Goal: Task Accomplishment & Management: Use online tool/utility

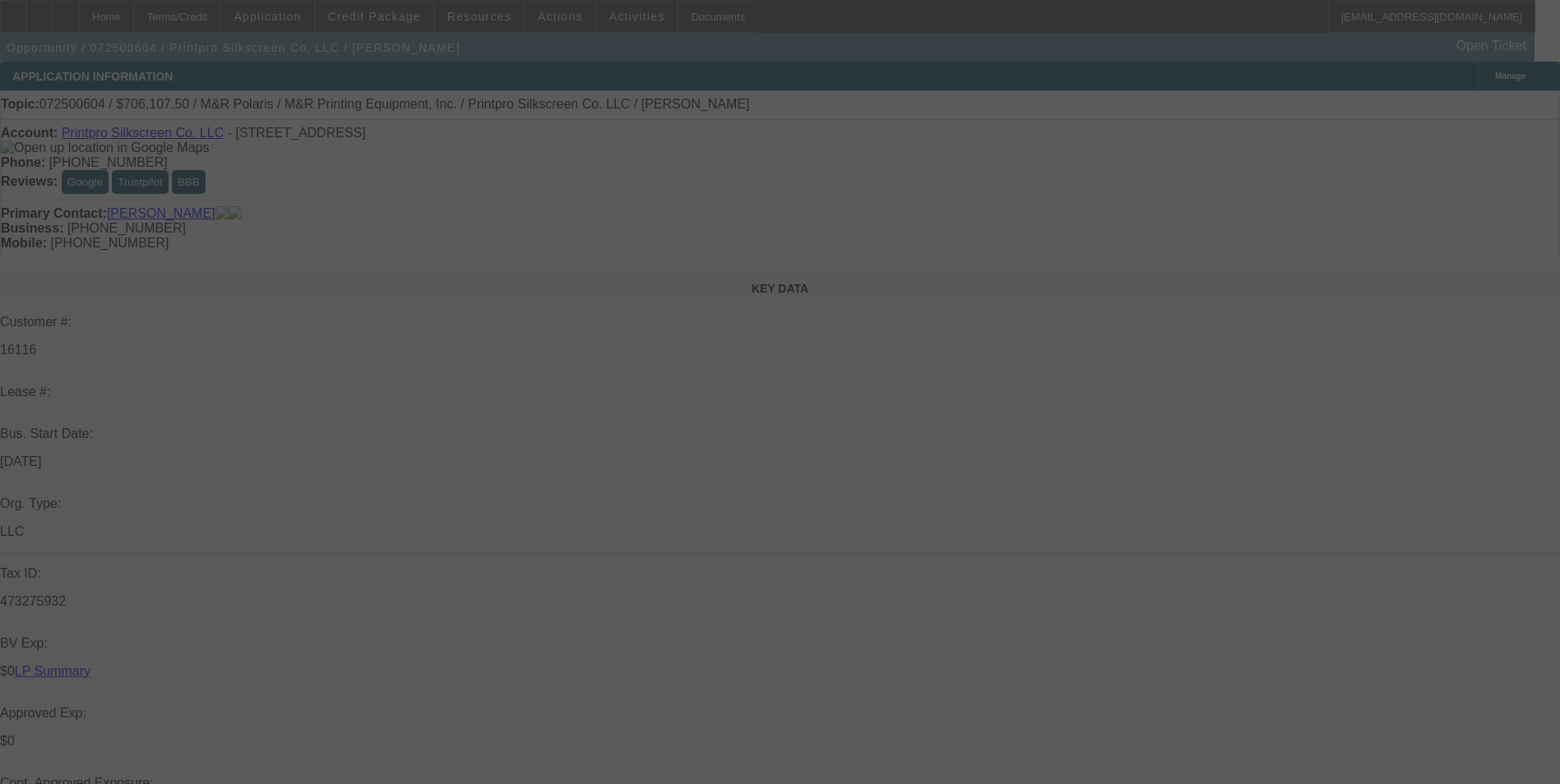
select select "0"
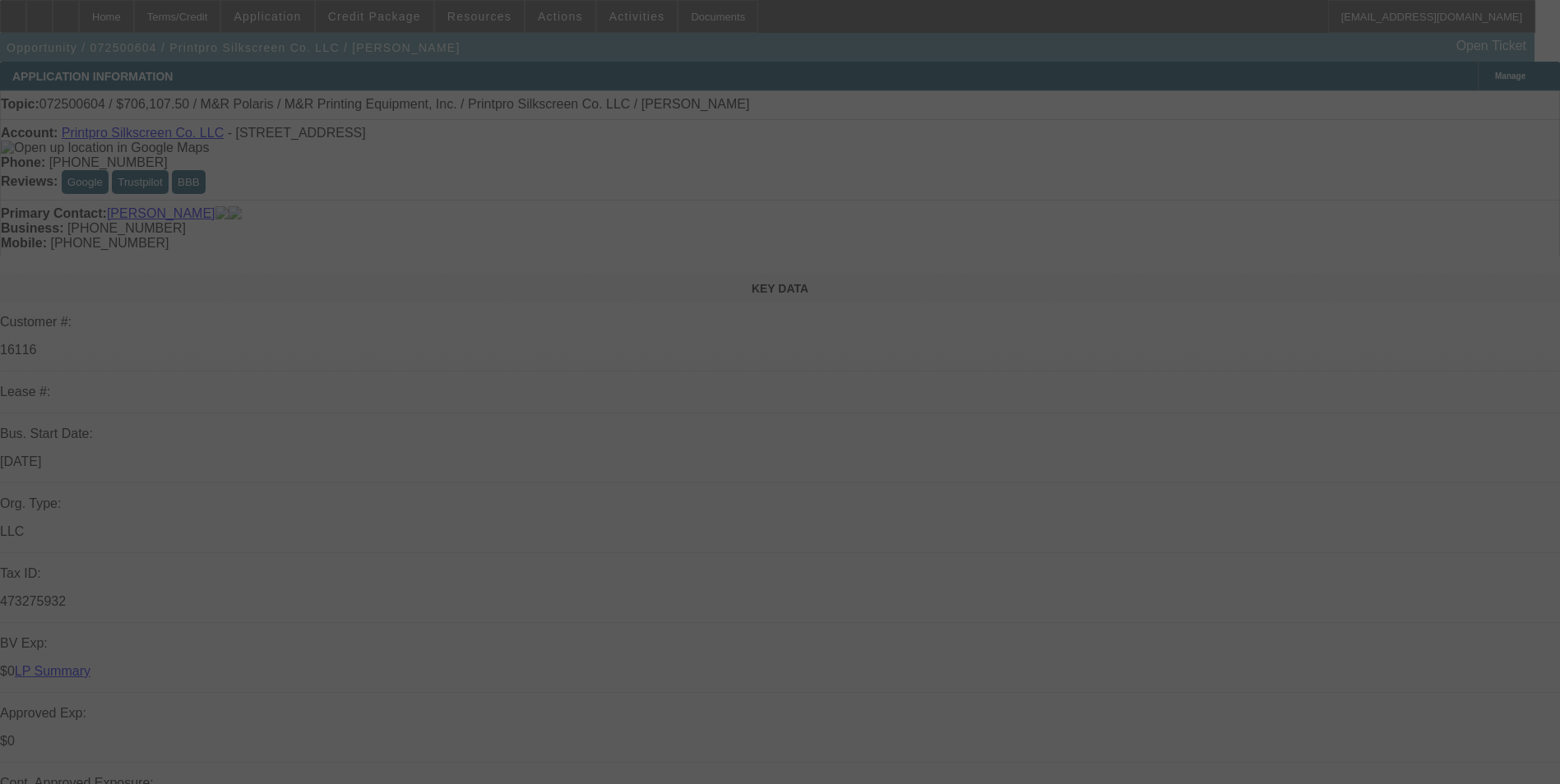
select select "0"
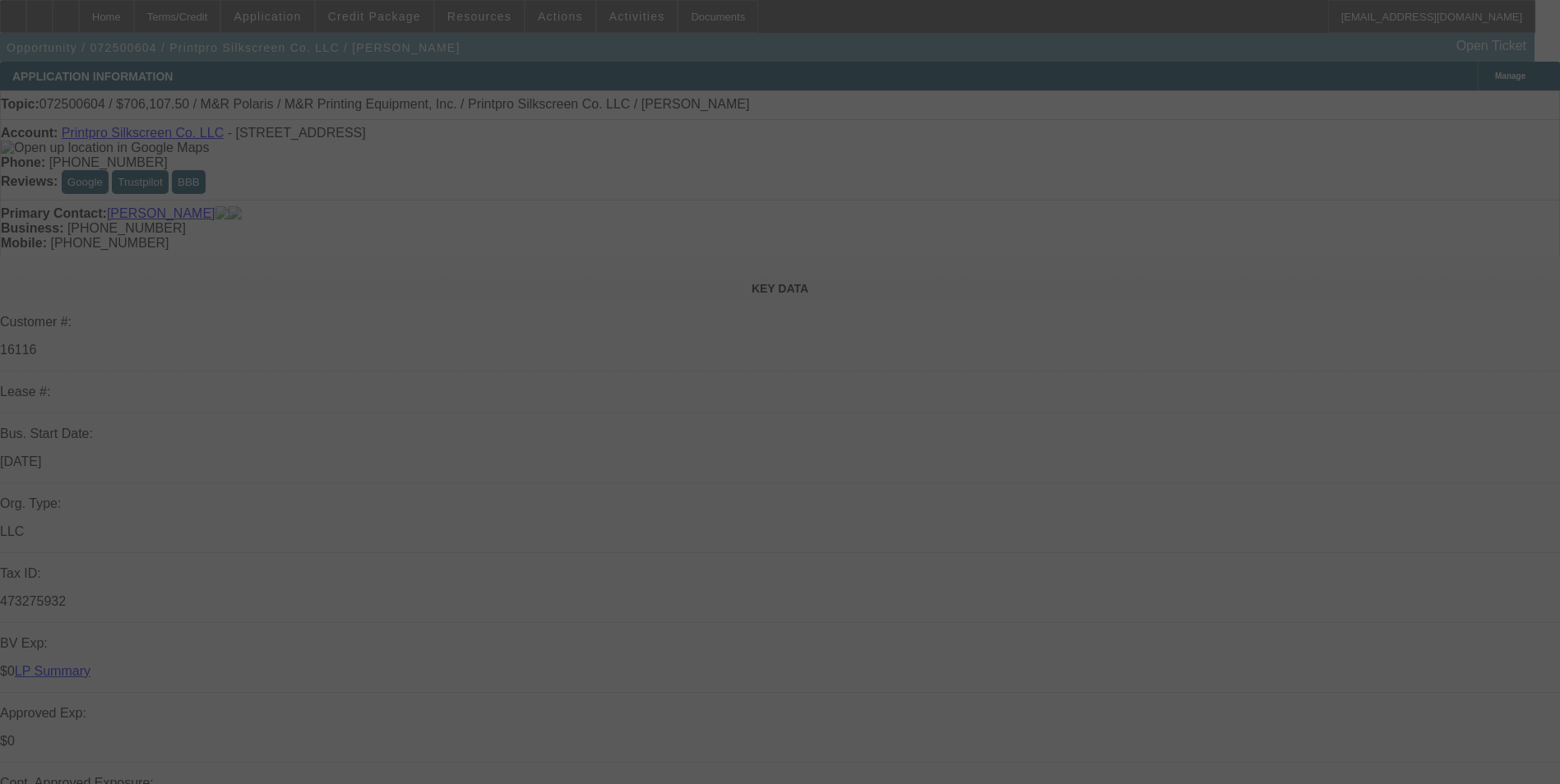
select select "0"
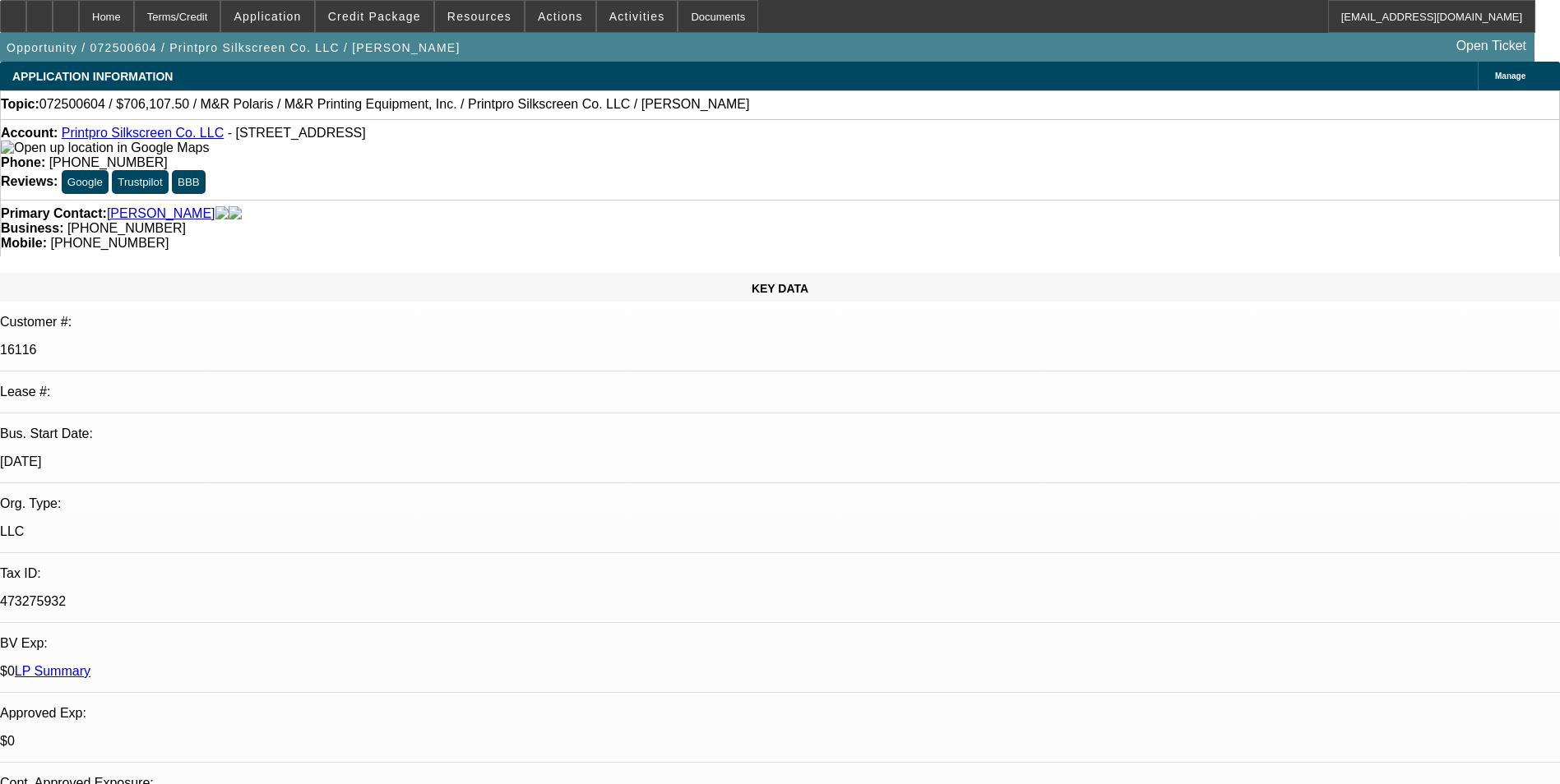
select select "1"
select select "6"
select select "1"
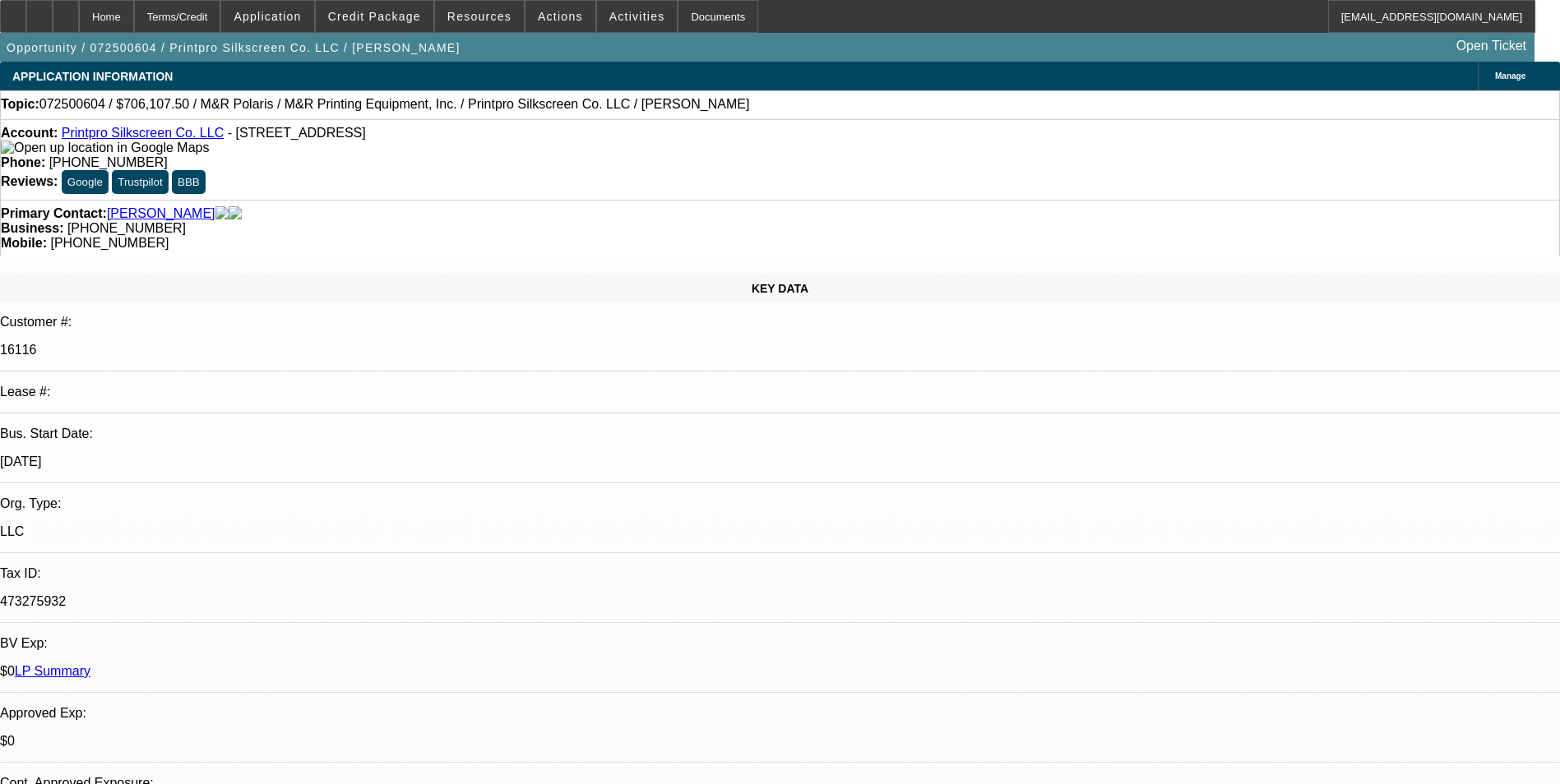
select select "6"
select select "1"
select select "6"
select select "1"
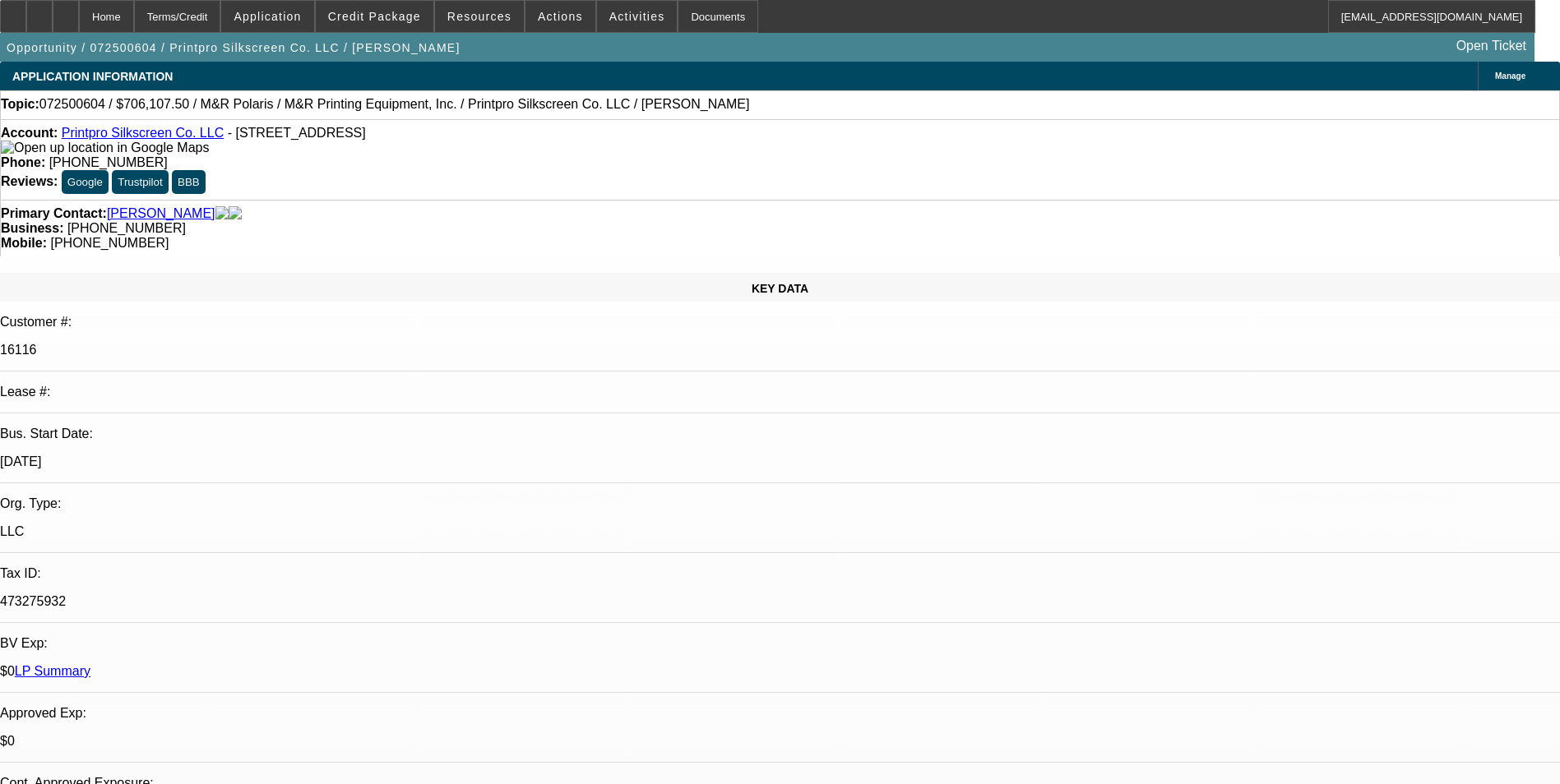
select select "1"
select select "6"
click at [386, 19] on span "Credit Package" at bounding box center [375, 17] width 93 height 14
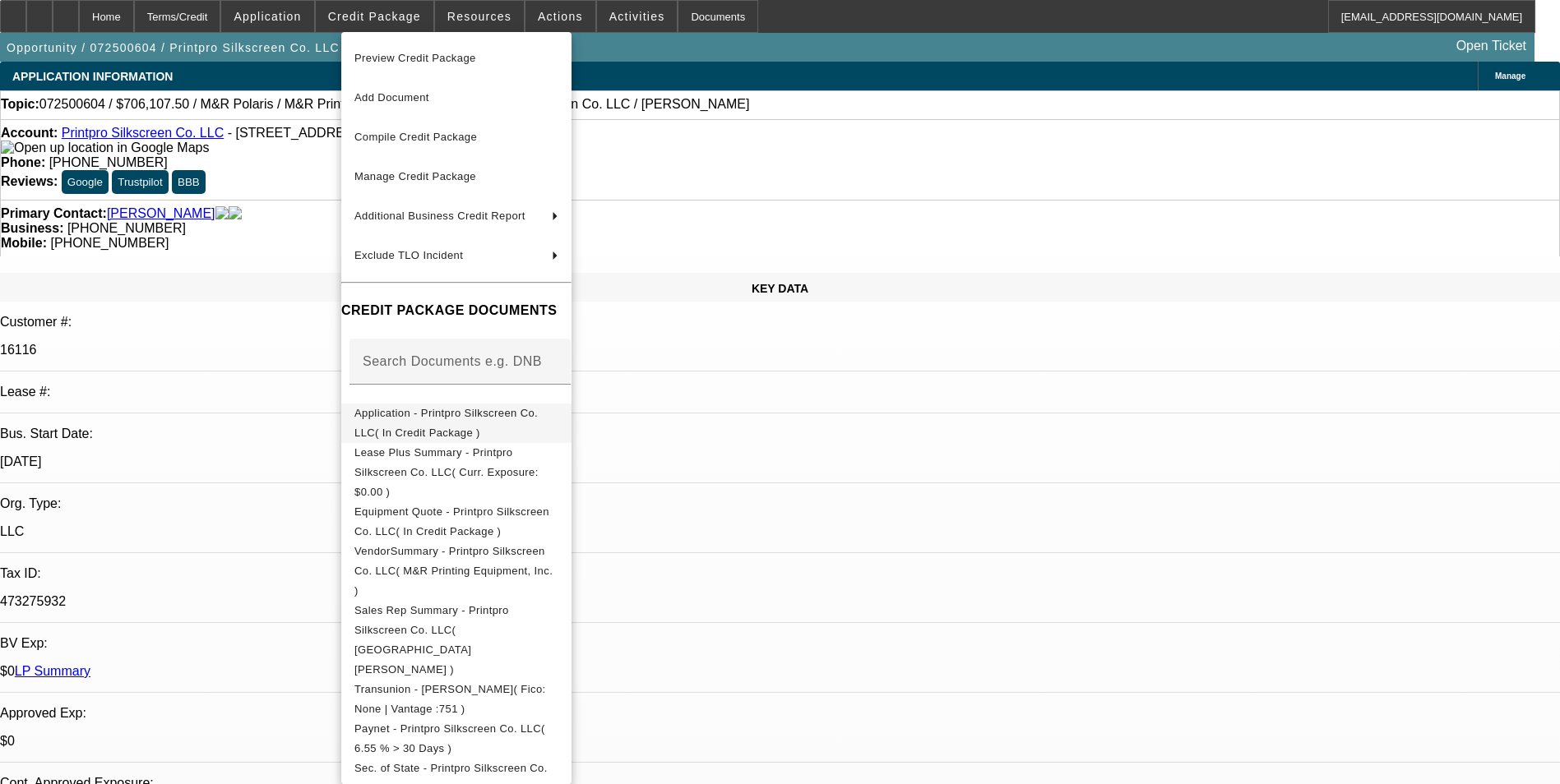
click at [420, 412] on span "Application - Printpro Silkscreen Co. LLC( In Credit Package )" at bounding box center [446, 423] width 183 height 32
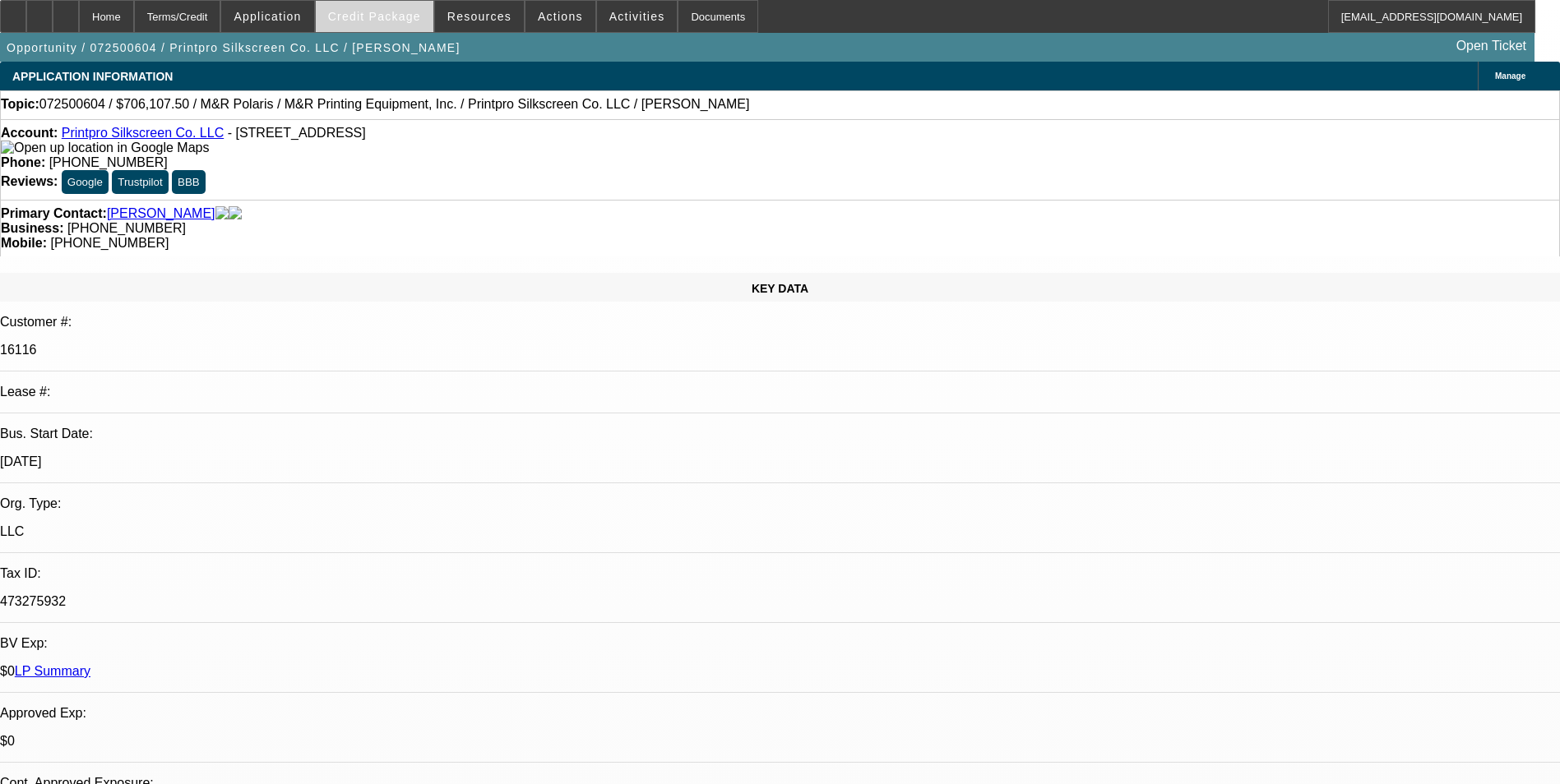
click at [388, 23] on span at bounding box center [374, 16] width 117 height 40
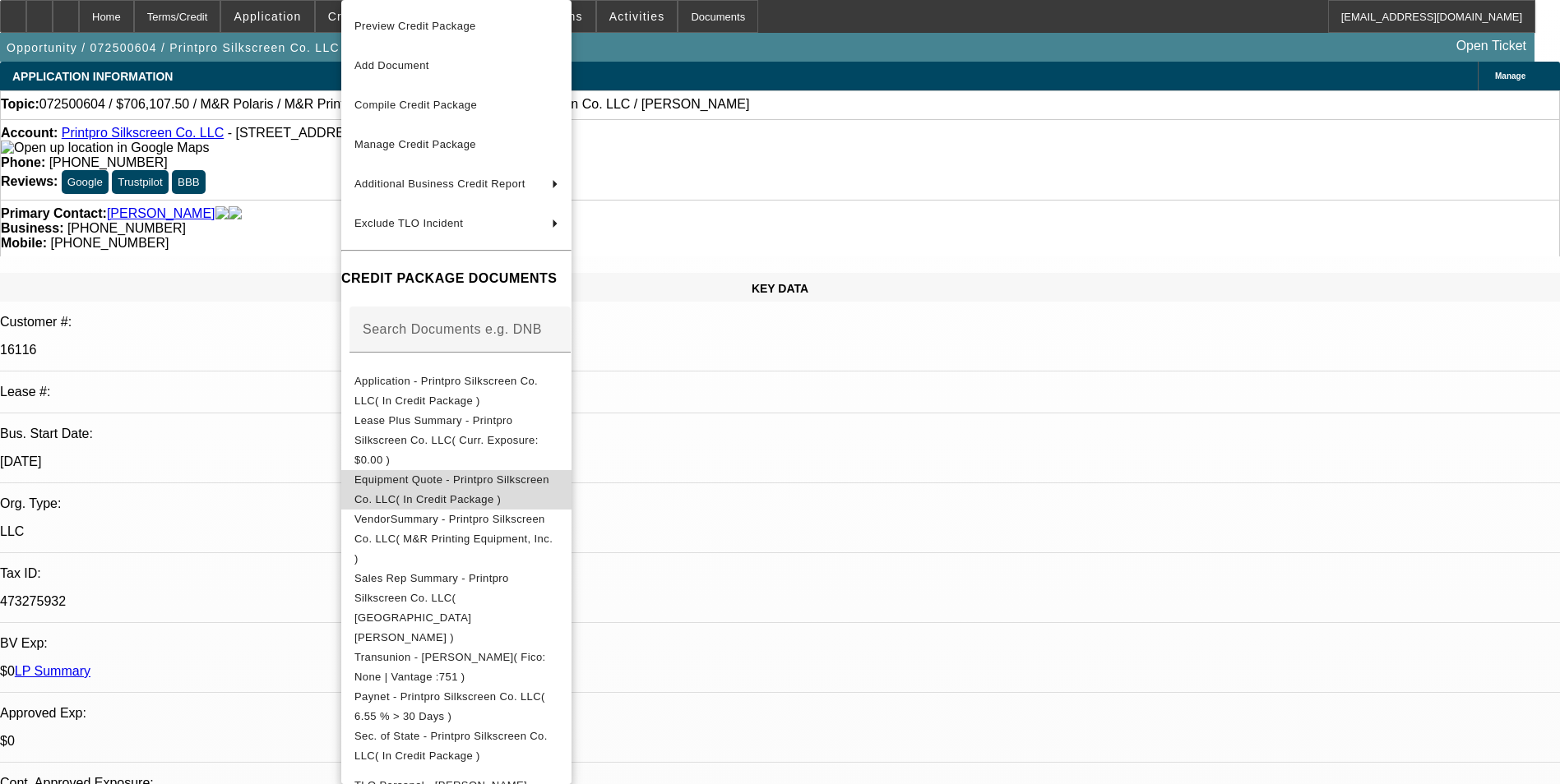
click at [417, 473] on span "Equipment Quote - Printpro Silkscreen Co. LLC( In Credit Package )" at bounding box center [452, 489] width 195 height 32
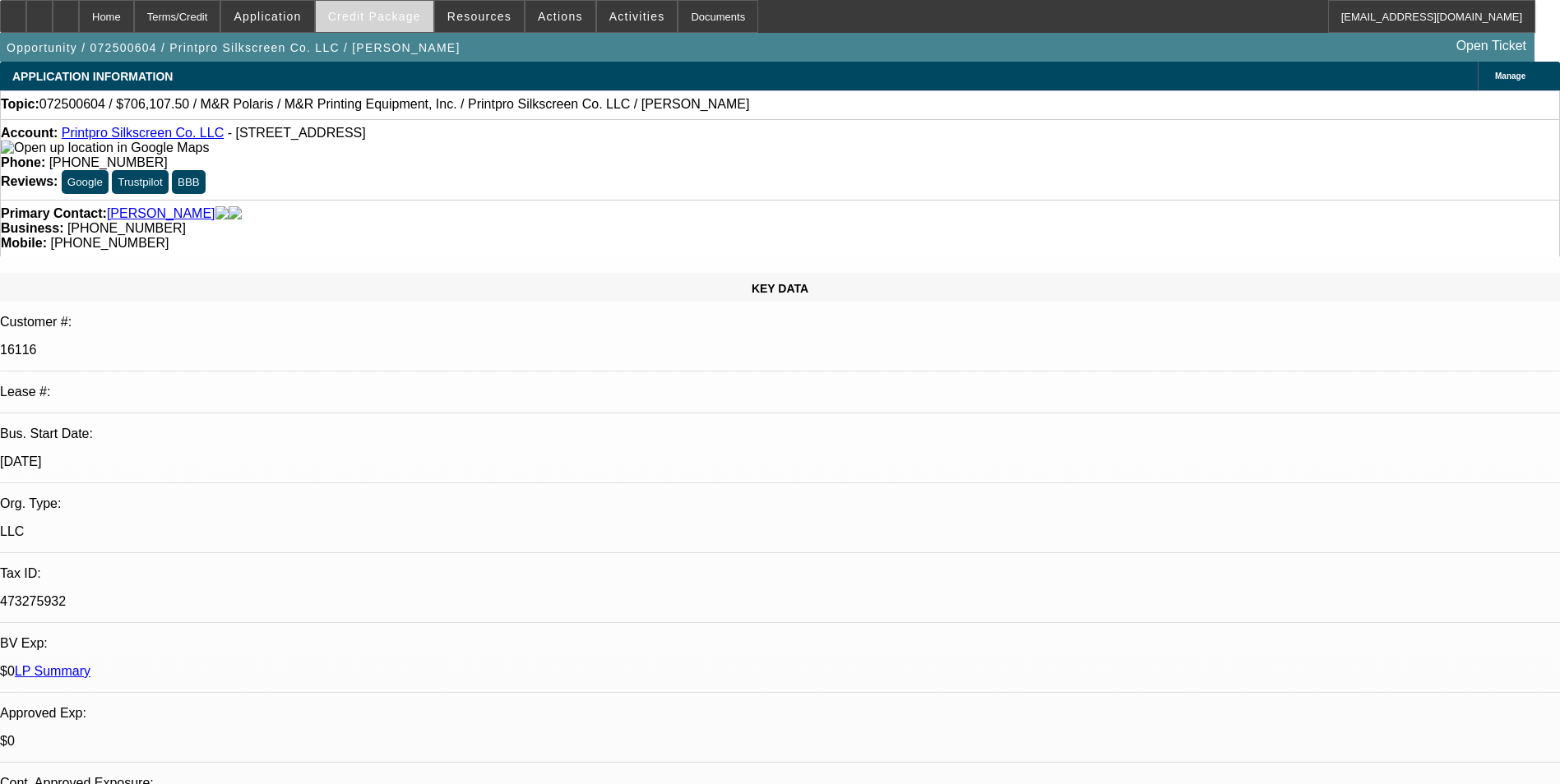
click at [415, 16] on span "Credit Package" at bounding box center [375, 17] width 93 height 14
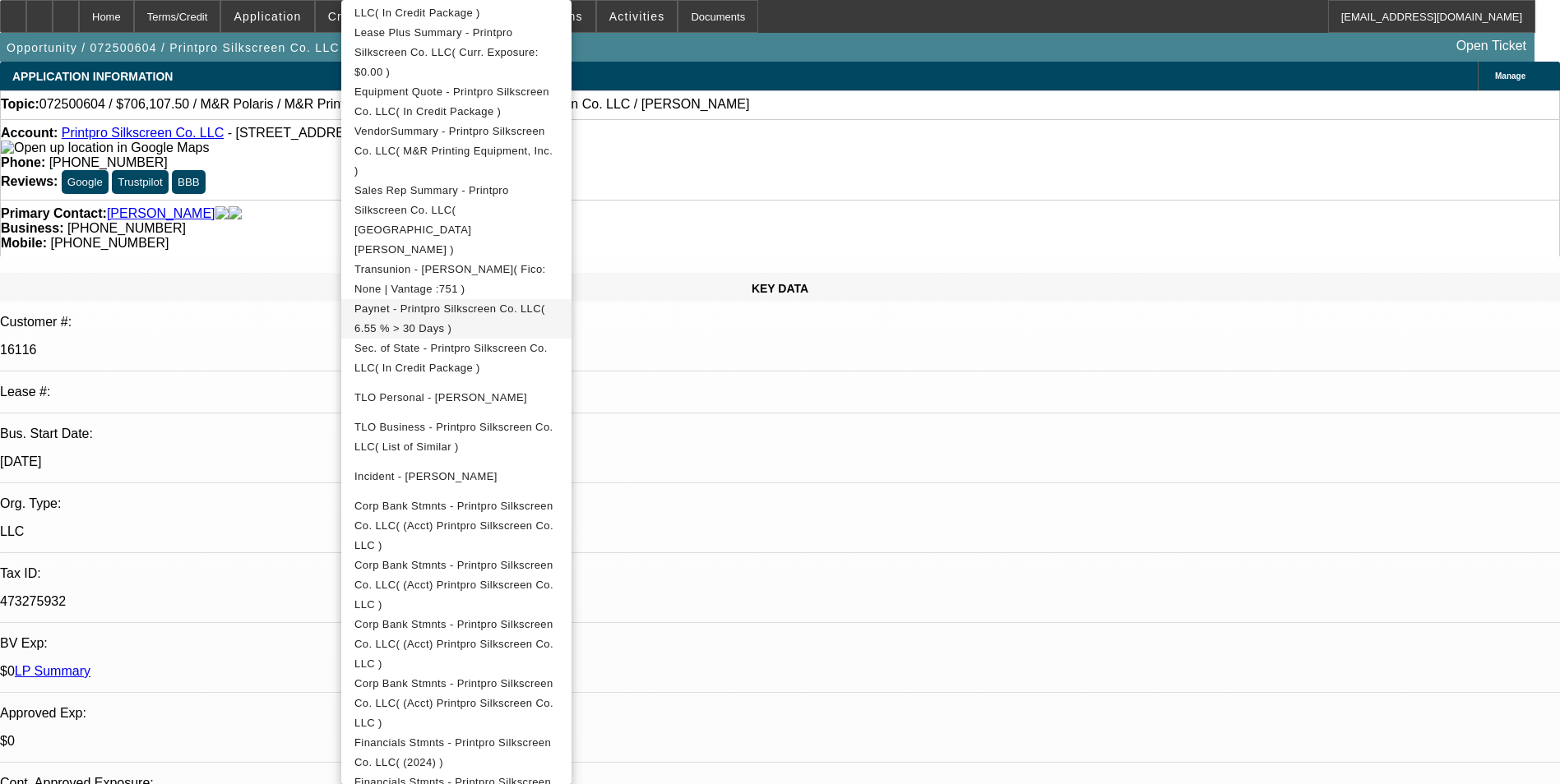
scroll to position [411, 0]
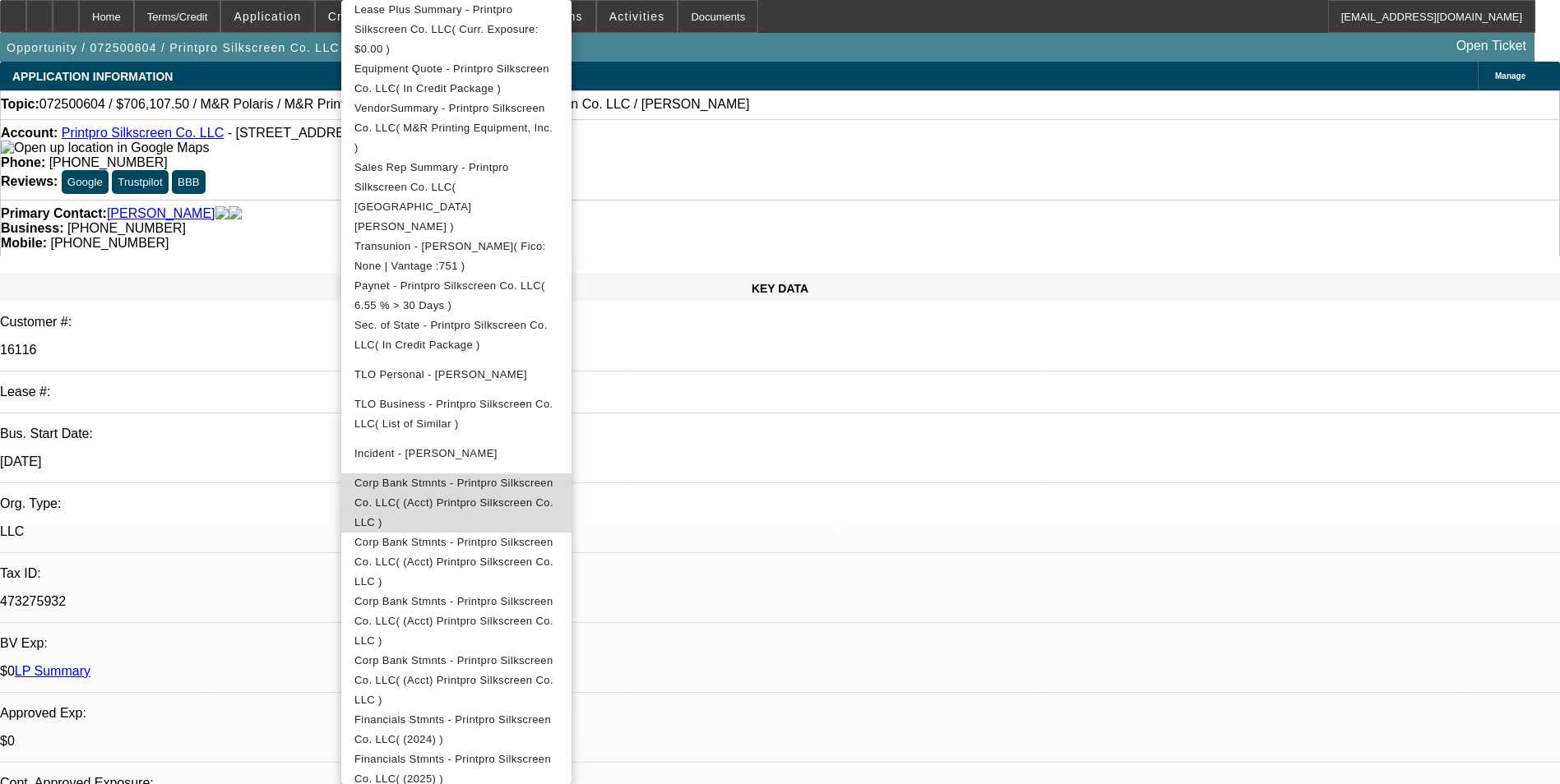
click at [545, 477] on span "Corp Bank Stmnts - Printpro Silkscreen Co. LLC( (Acct) Printpro Silkscreen Co. …" at bounding box center [454, 502] width 199 height 51
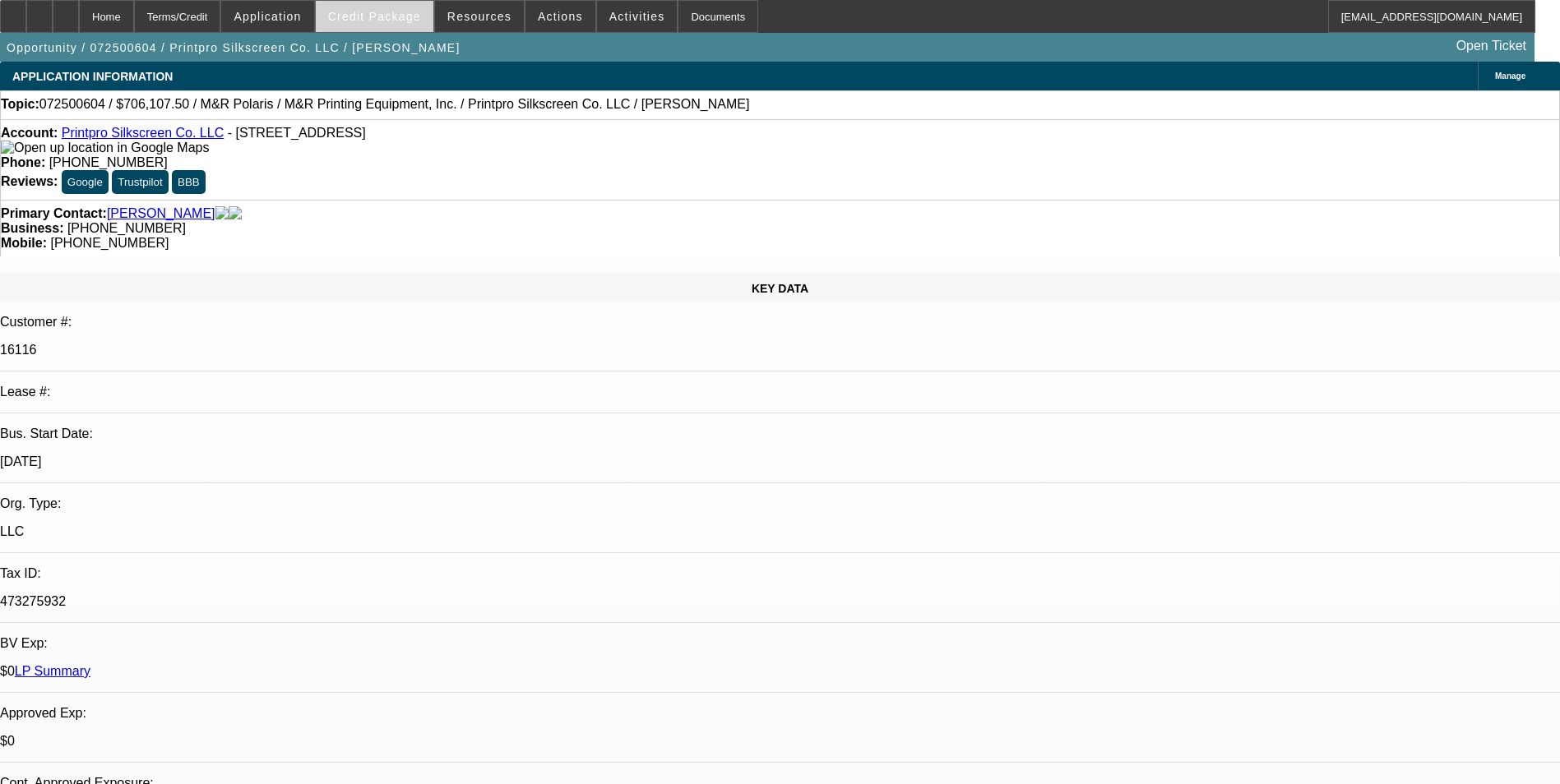
click at [397, 27] on span at bounding box center [374, 16] width 117 height 40
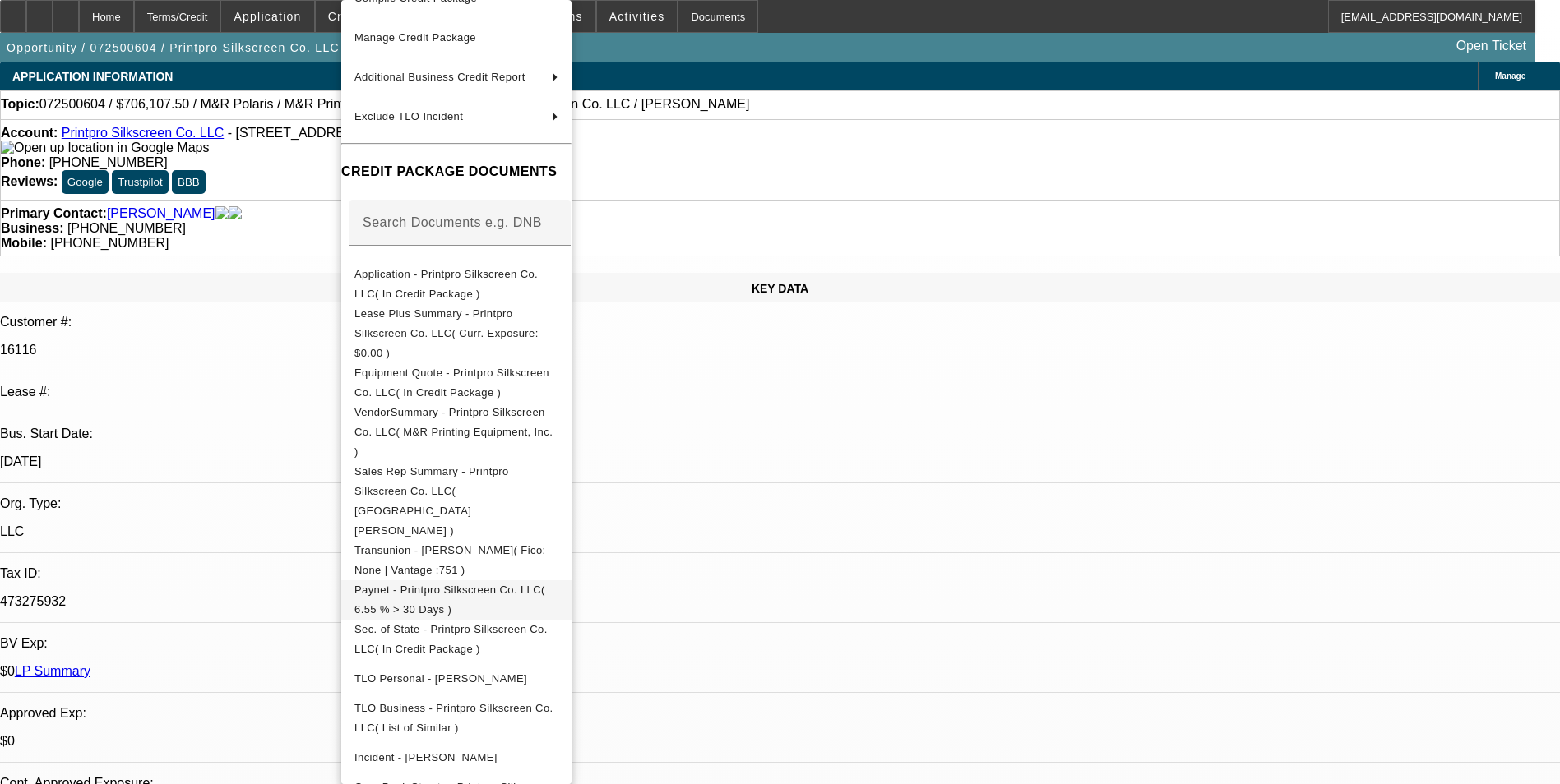
scroll to position [246, 0]
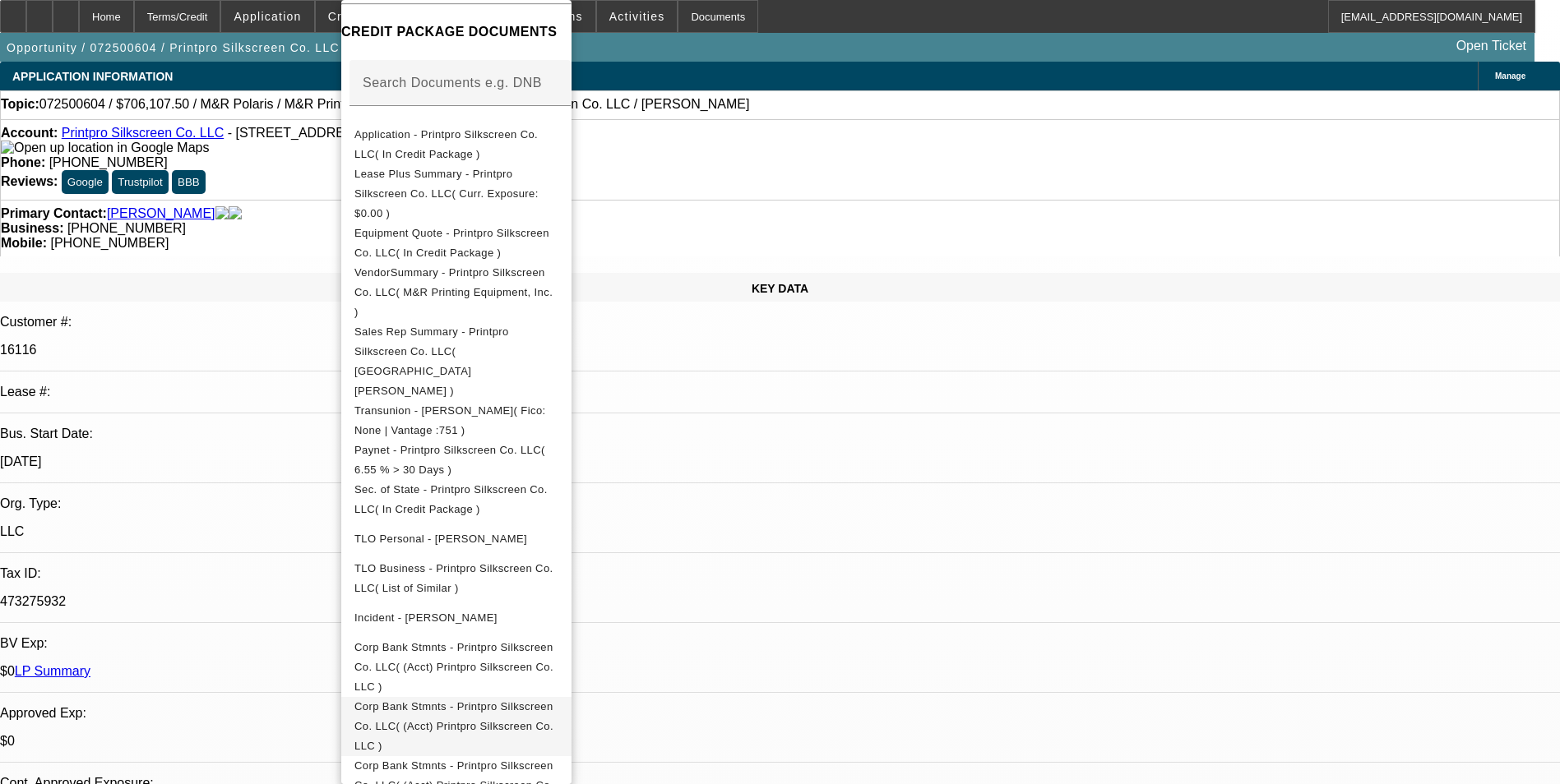
click at [554, 700] on span "Corp Bank Stmnts - Printpro Silkscreen Co. LLC( (Acct) Printpro Silkscreen Co. …" at bounding box center [454, 726] width 199 height 51
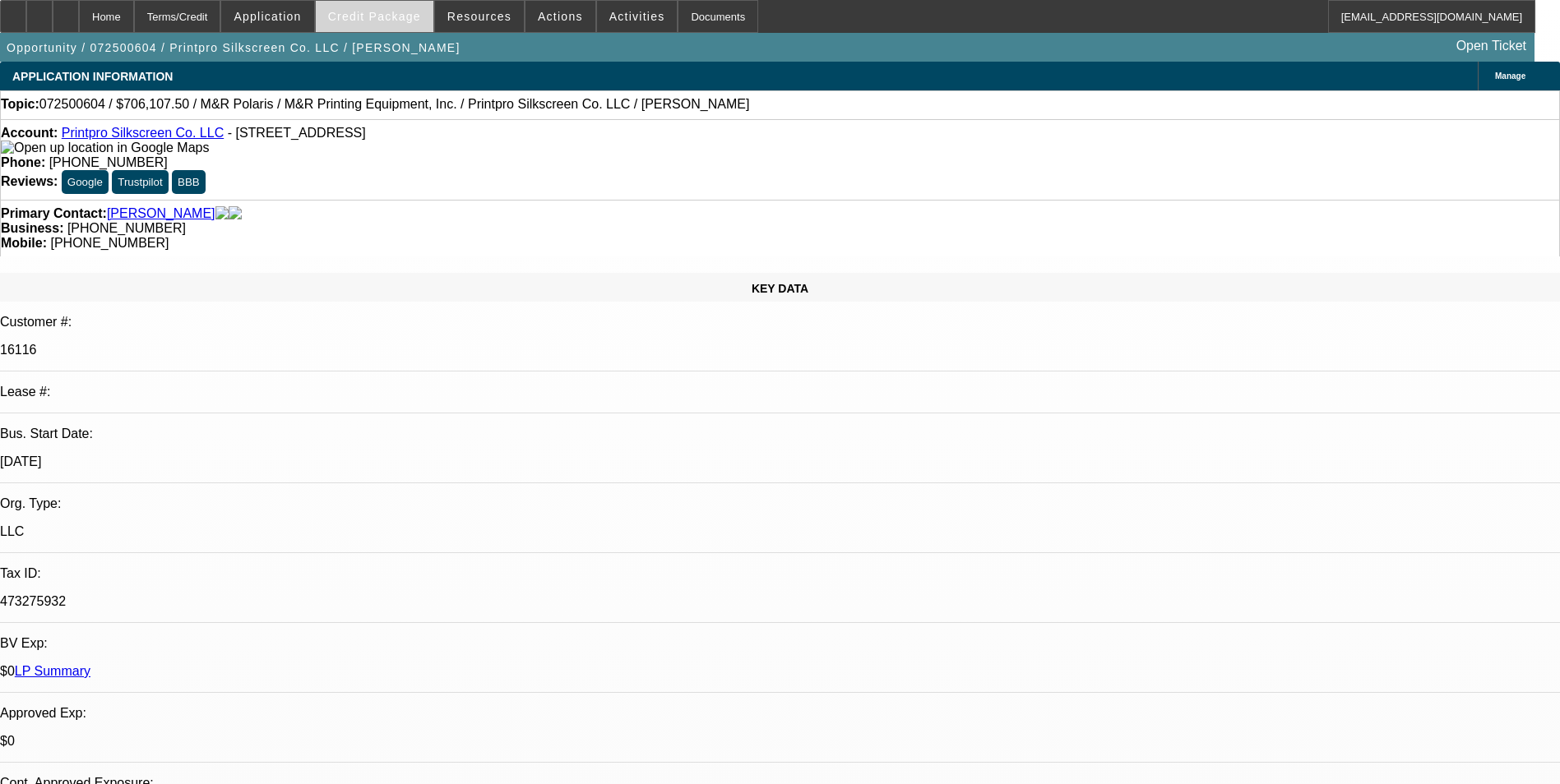
click at [366, 26] on span at bounding box center [374, 16] width 117 height 40
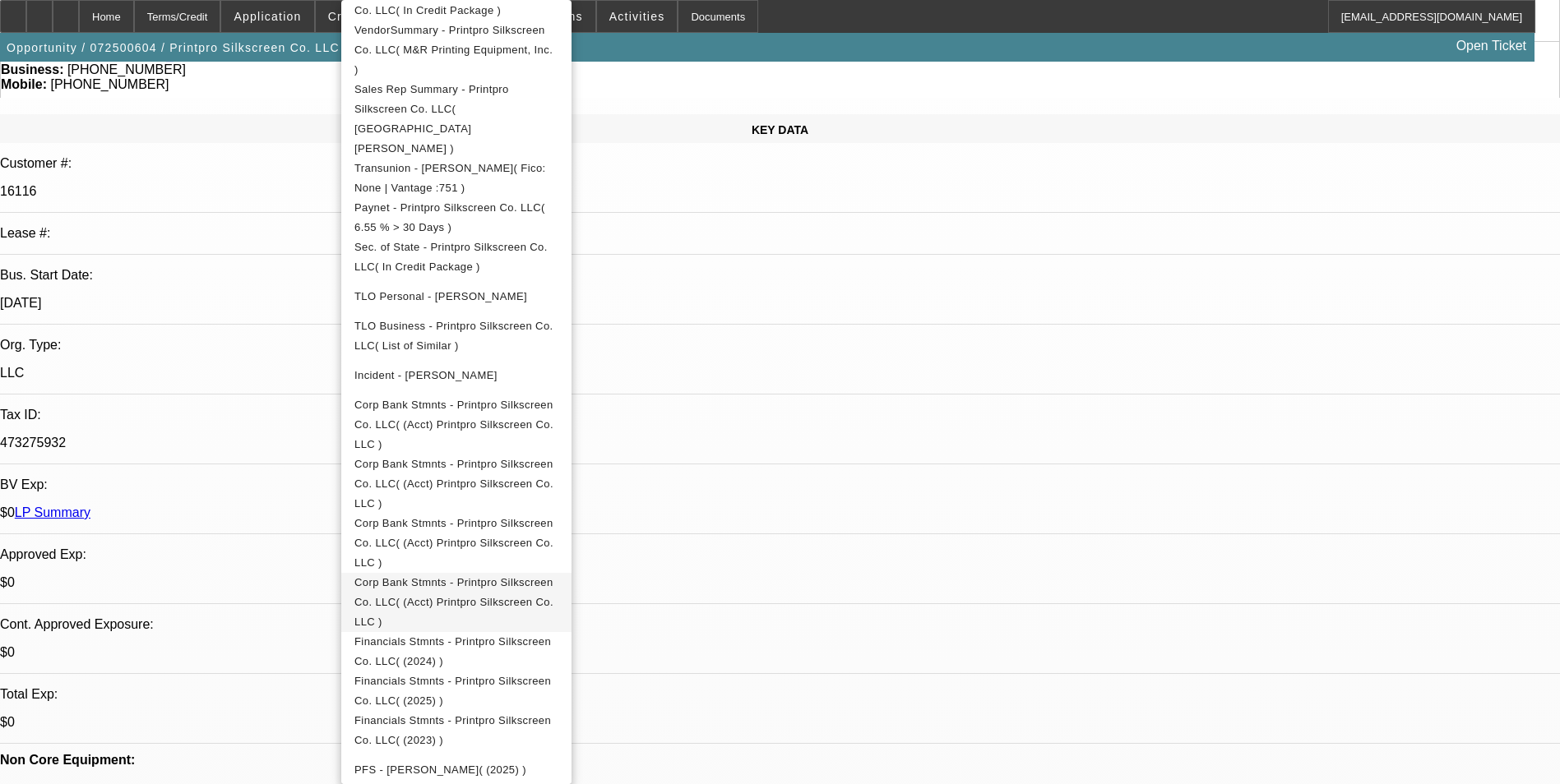
scroll to position [165, 0]
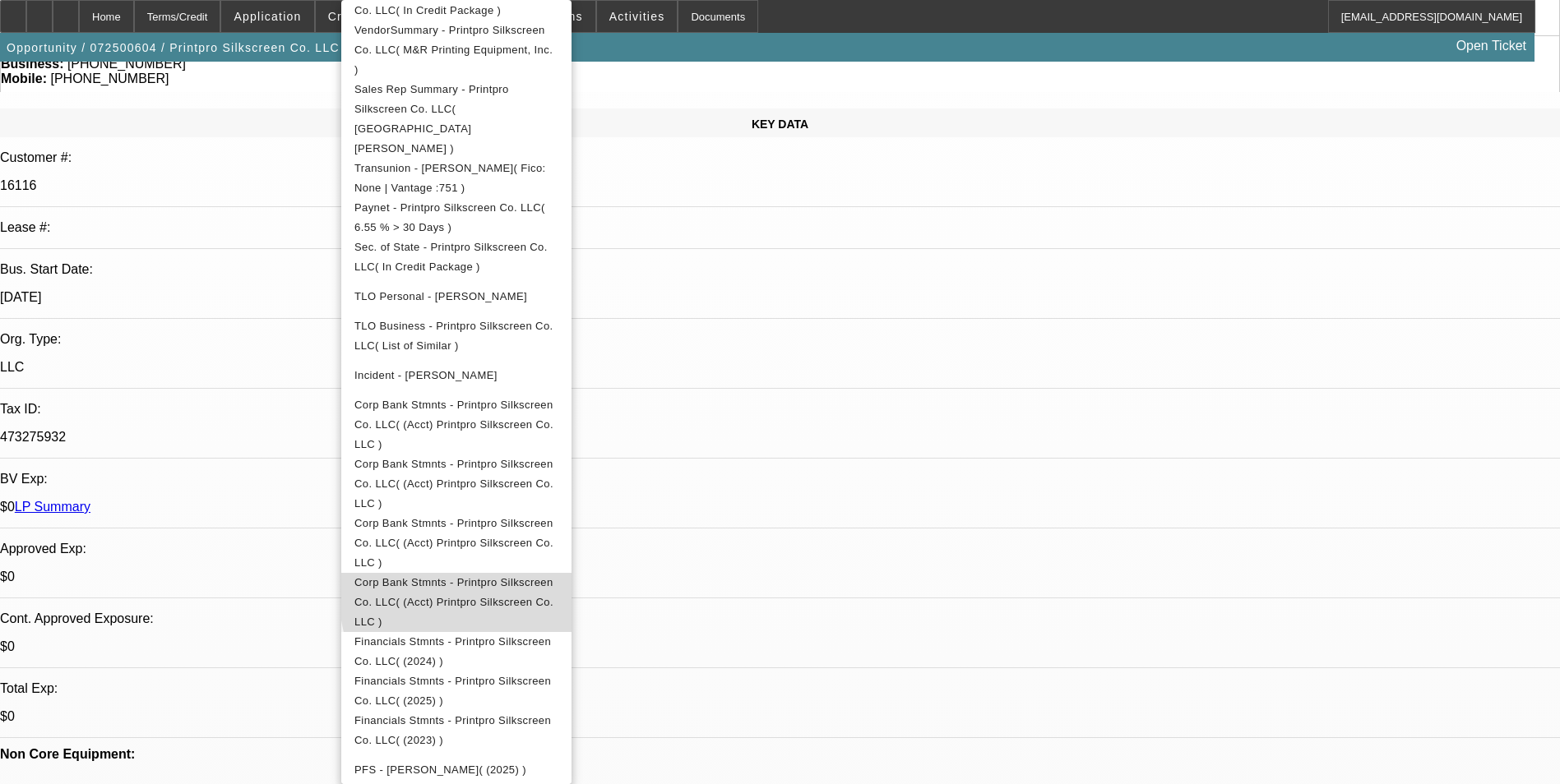
click at [554, 576] on span "Corp Bank Stmnts - Printpro Silkscreen Co. LLC( (Acct) Printpro Silkscreen Co. …" at bounding box center [454, 602] width 199 height 51
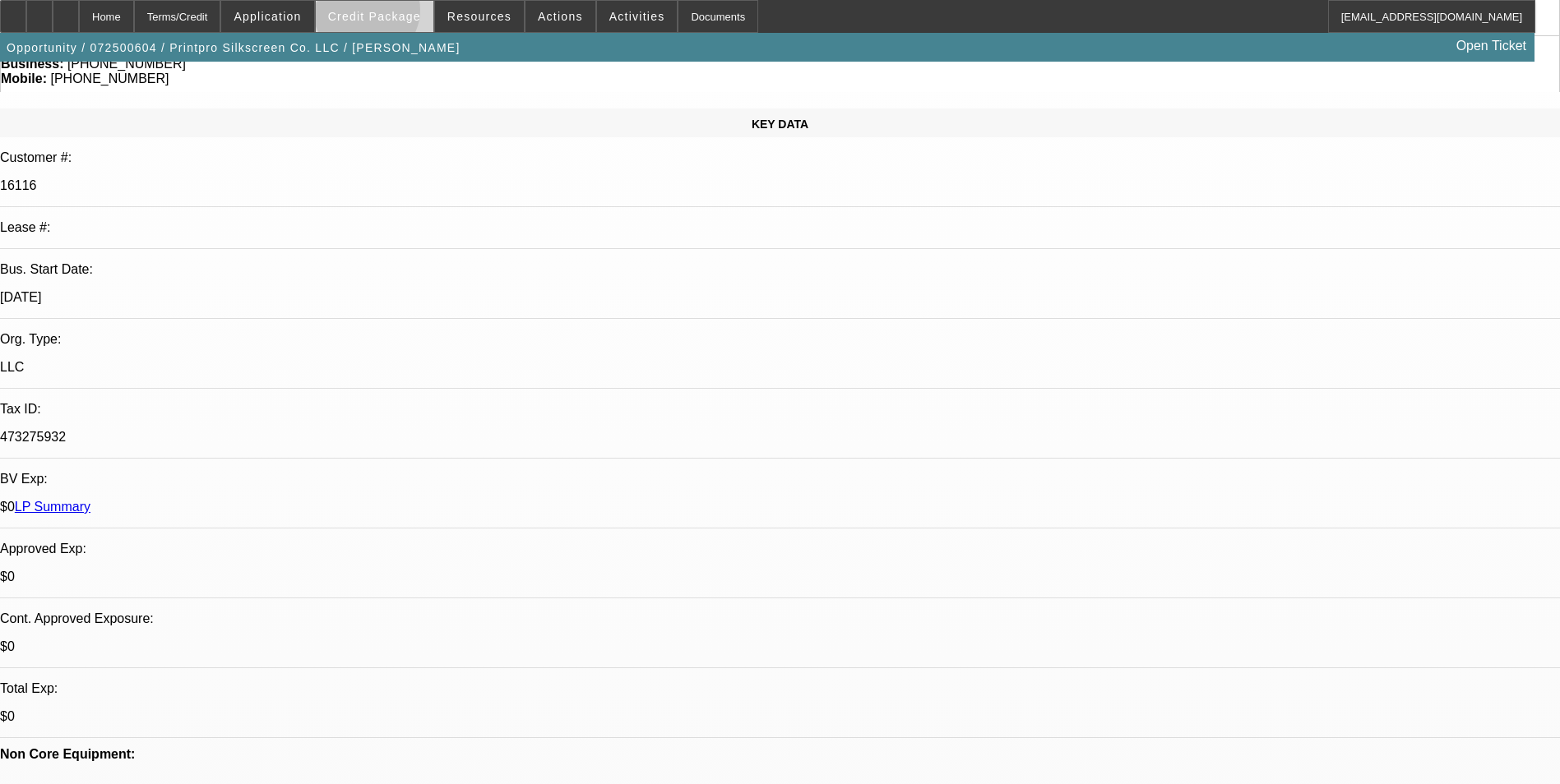
click at [393, 14] on span "Credit Package" at bounding box center [375, 17] width 93 height 14
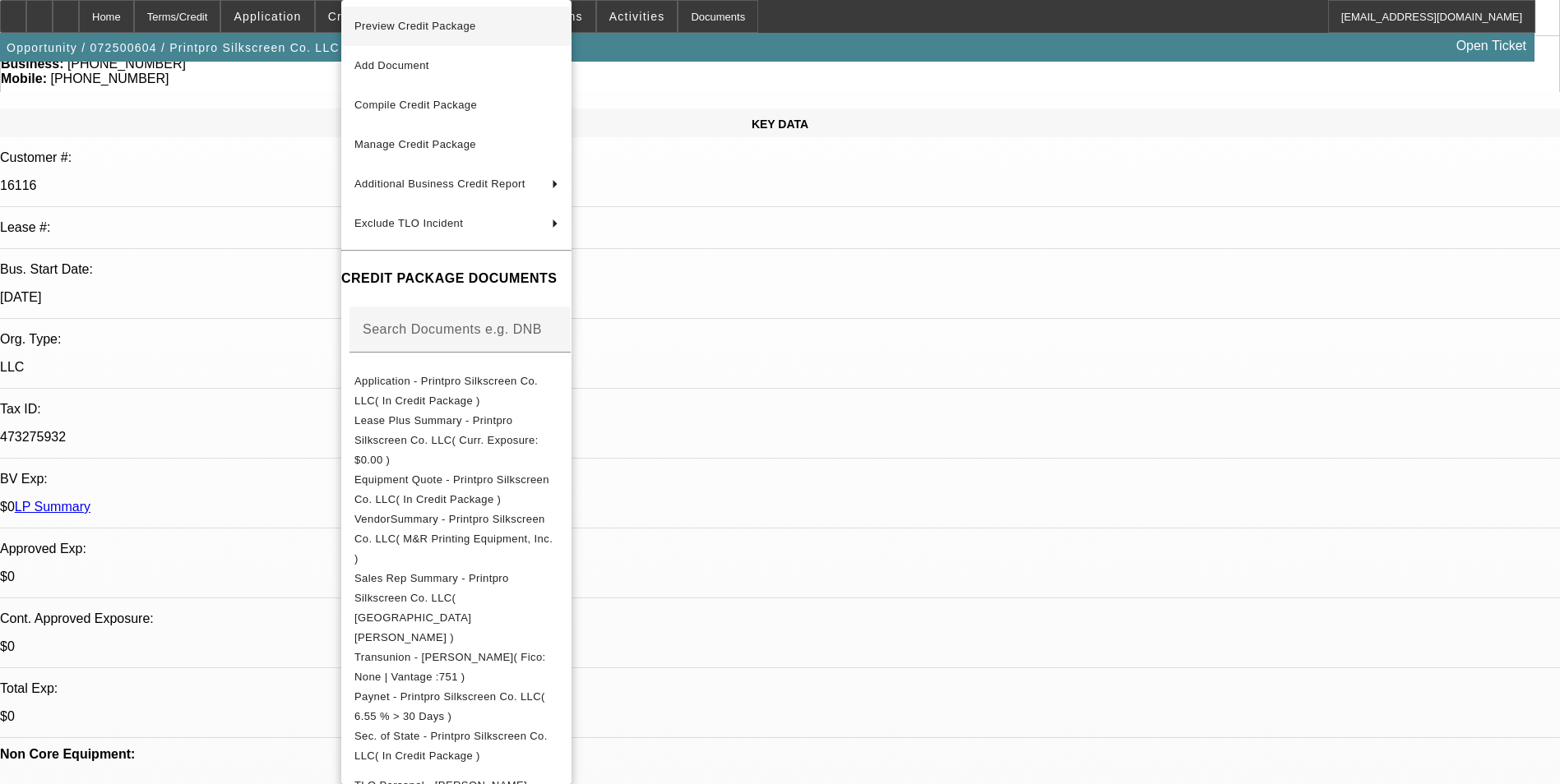
click at [404, 28] on span "Preview Credit Package" at bounding box center [415, 25] width 122 height 13
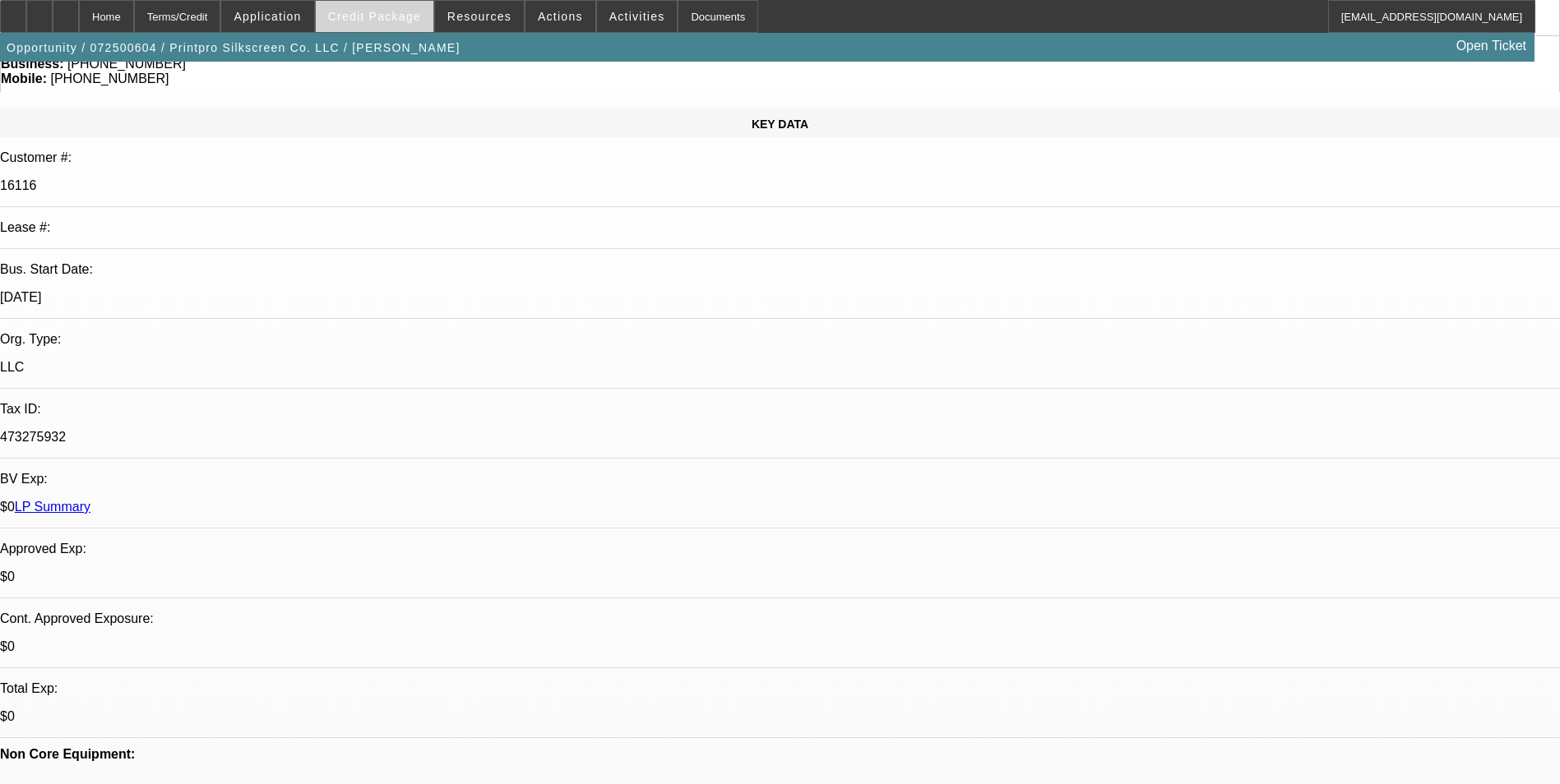
click at [431, 29] on span at bounding box center [374, 16] width 117 height 40
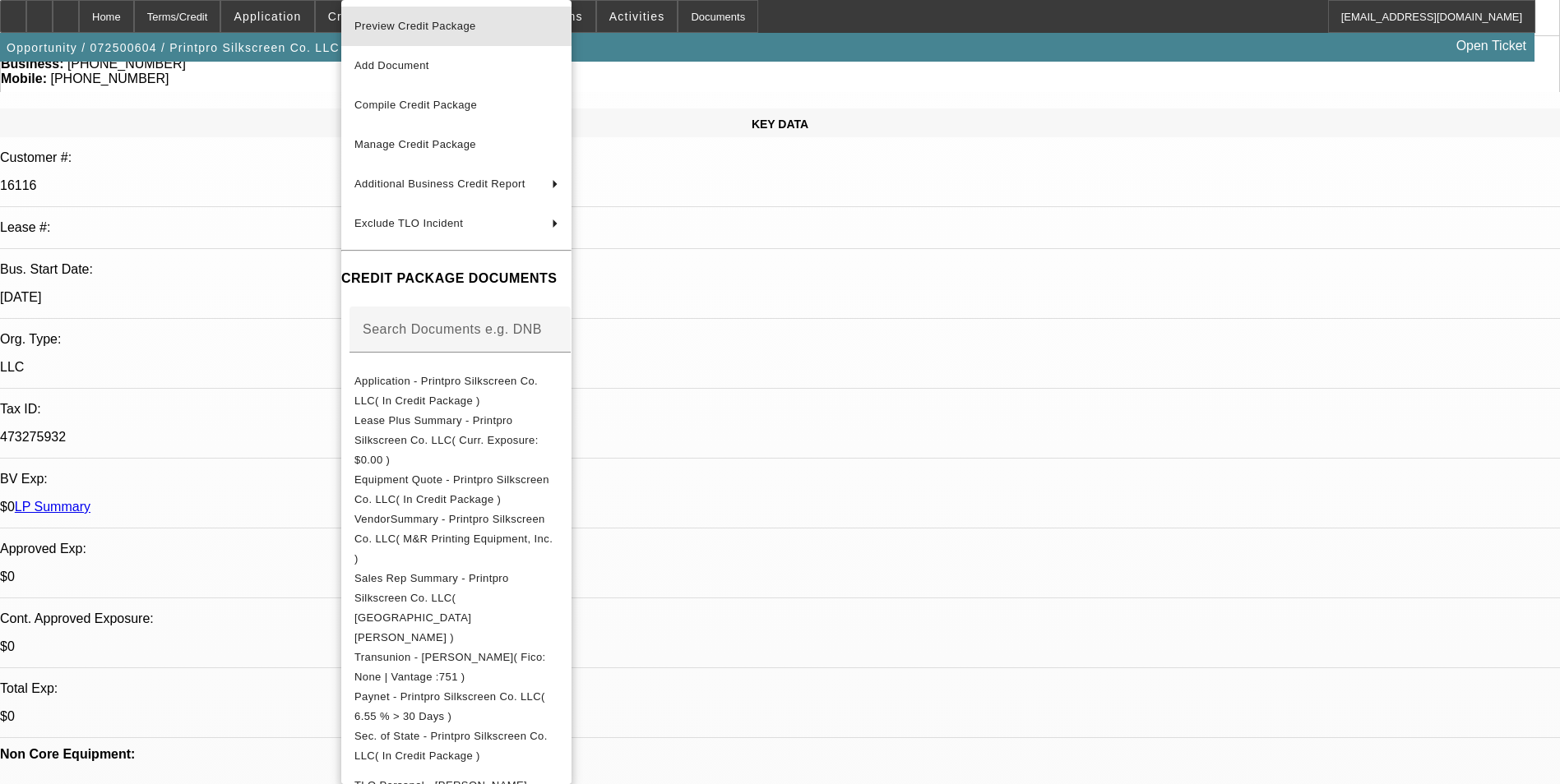
click at [431, 29] on span "Preview Credit Package" at bounding box center [415, 25] width 122 height 13
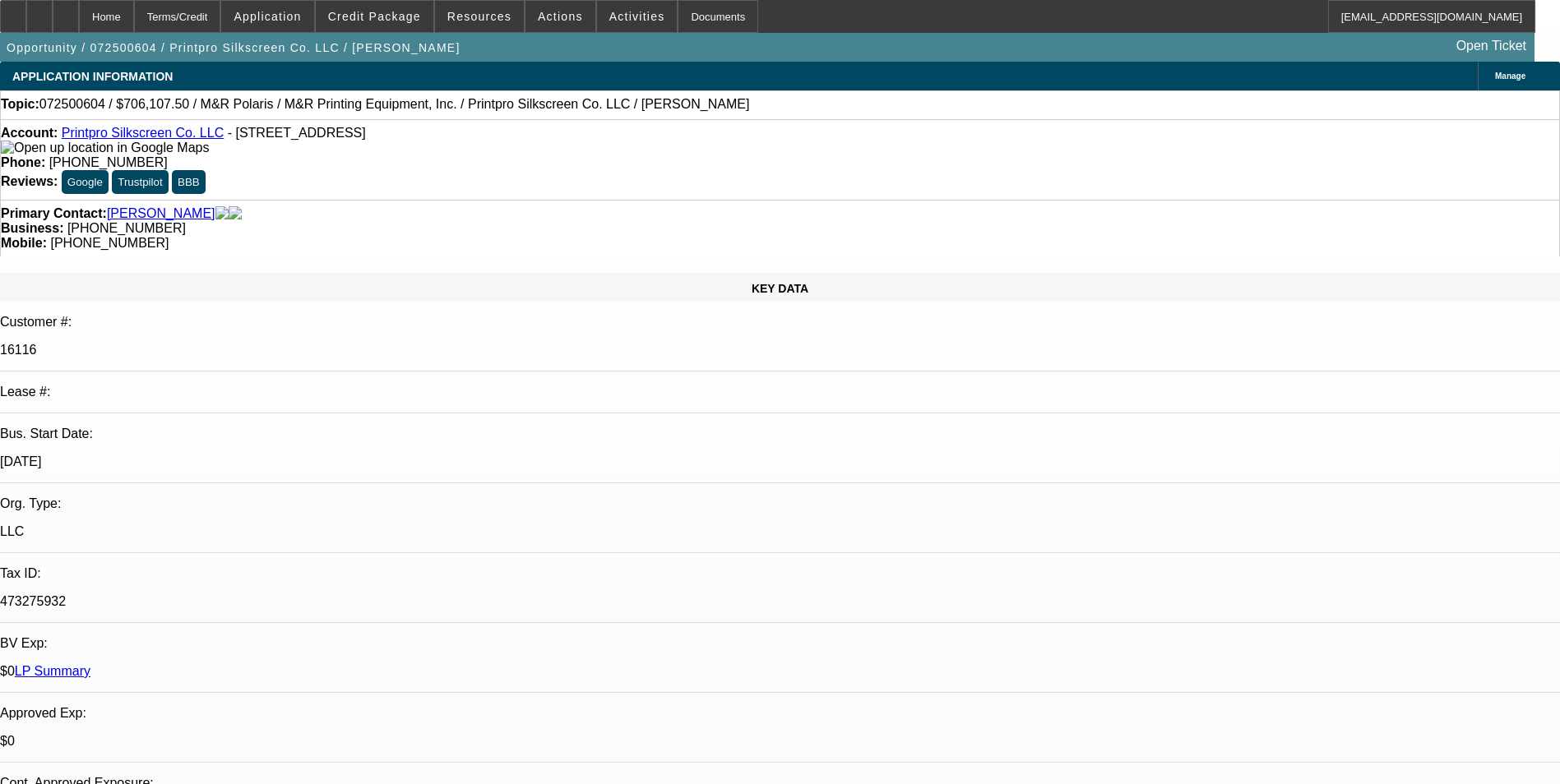
select select "0"
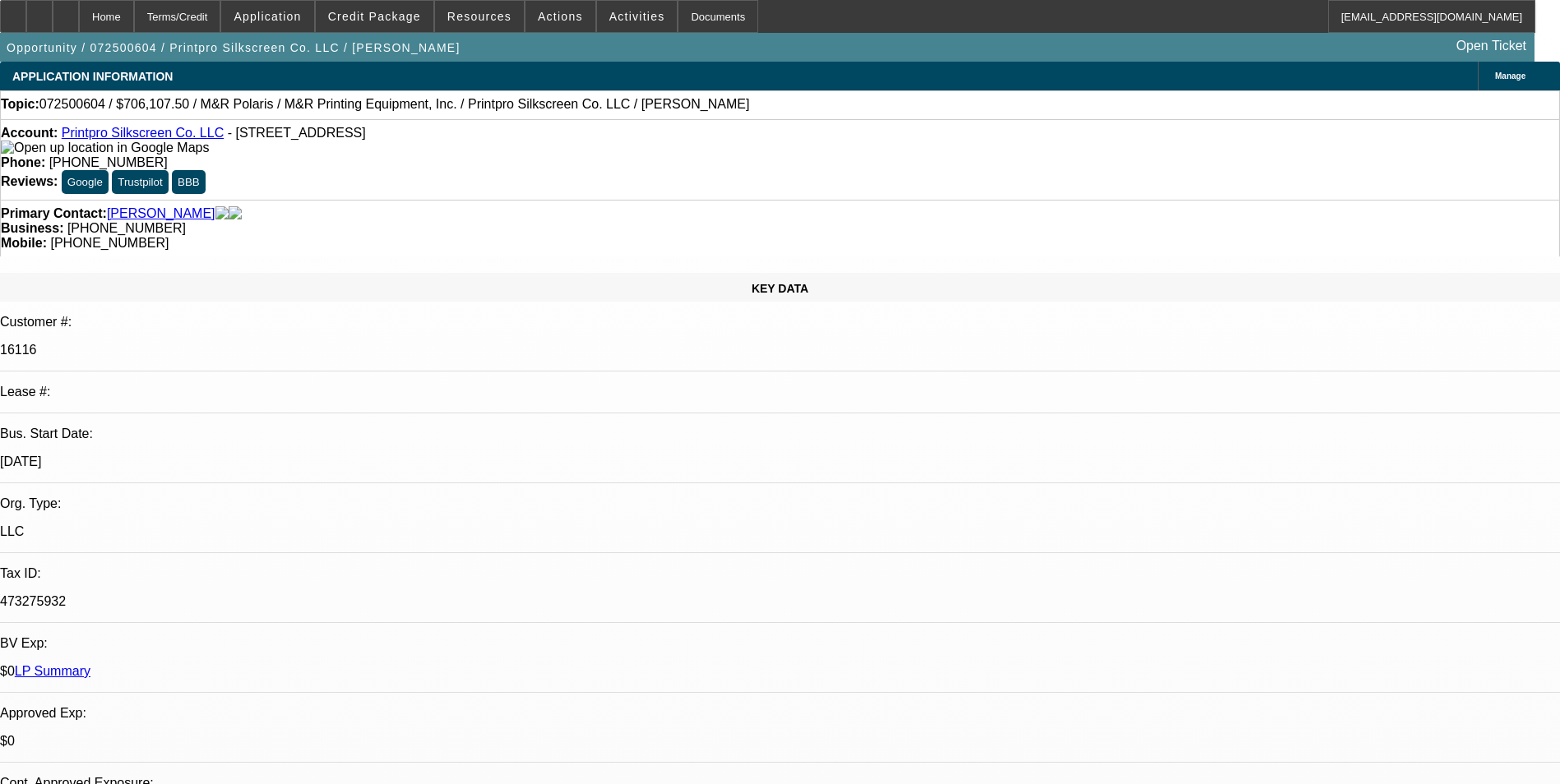
select select "0"
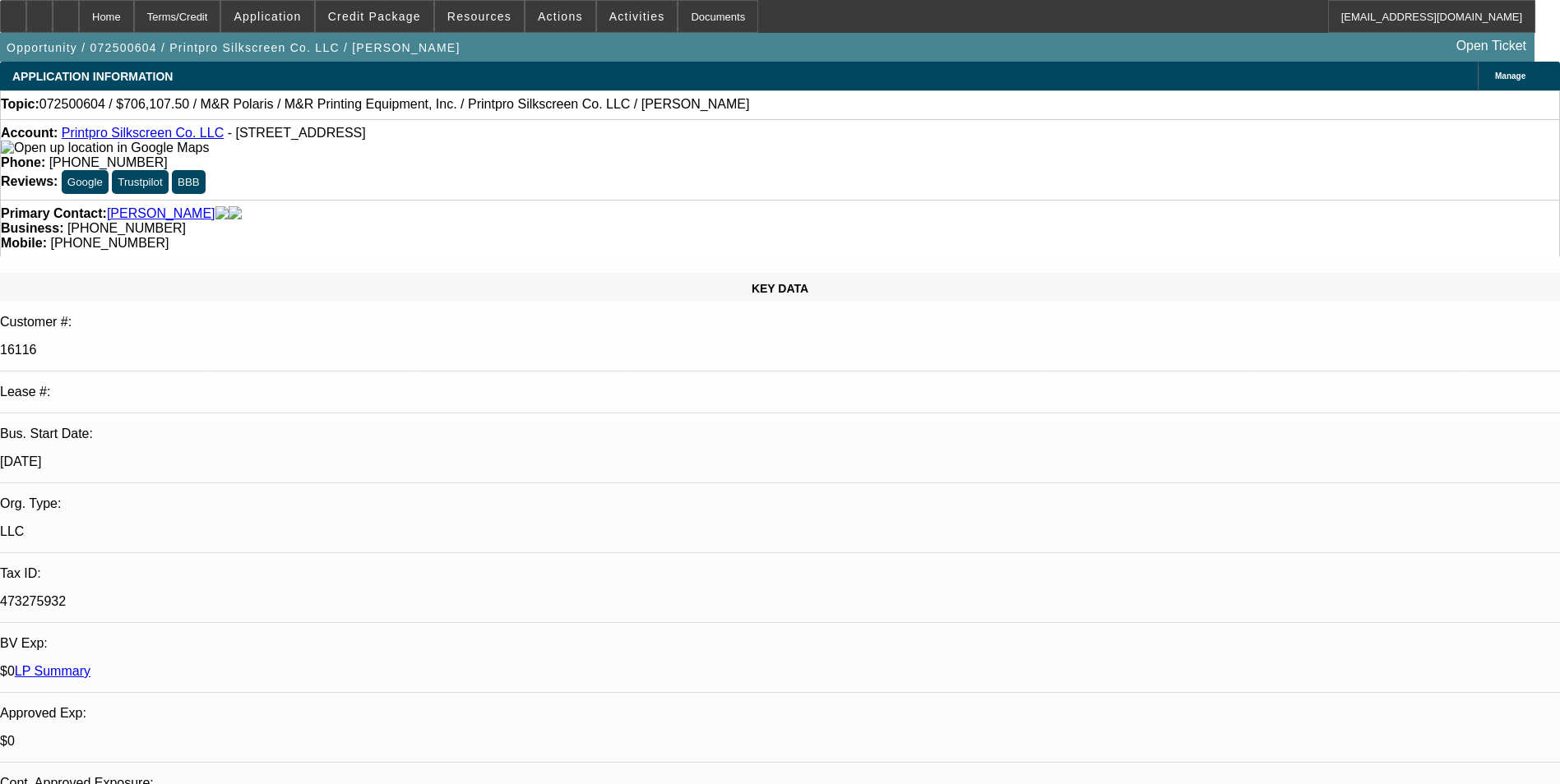
select select "0"
select select "1"
select select "6"
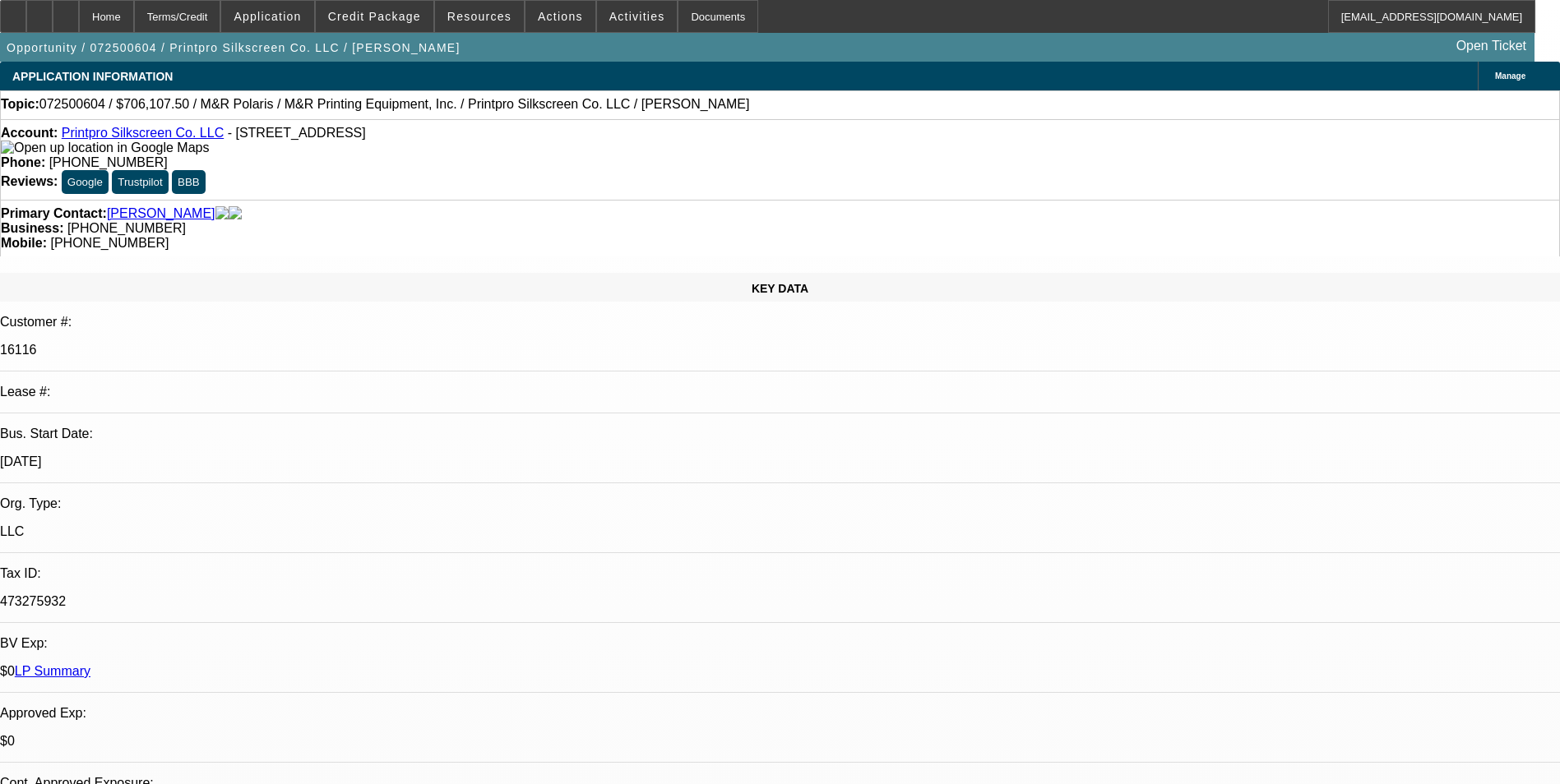
select select "1"
select select "6"
select select "1"
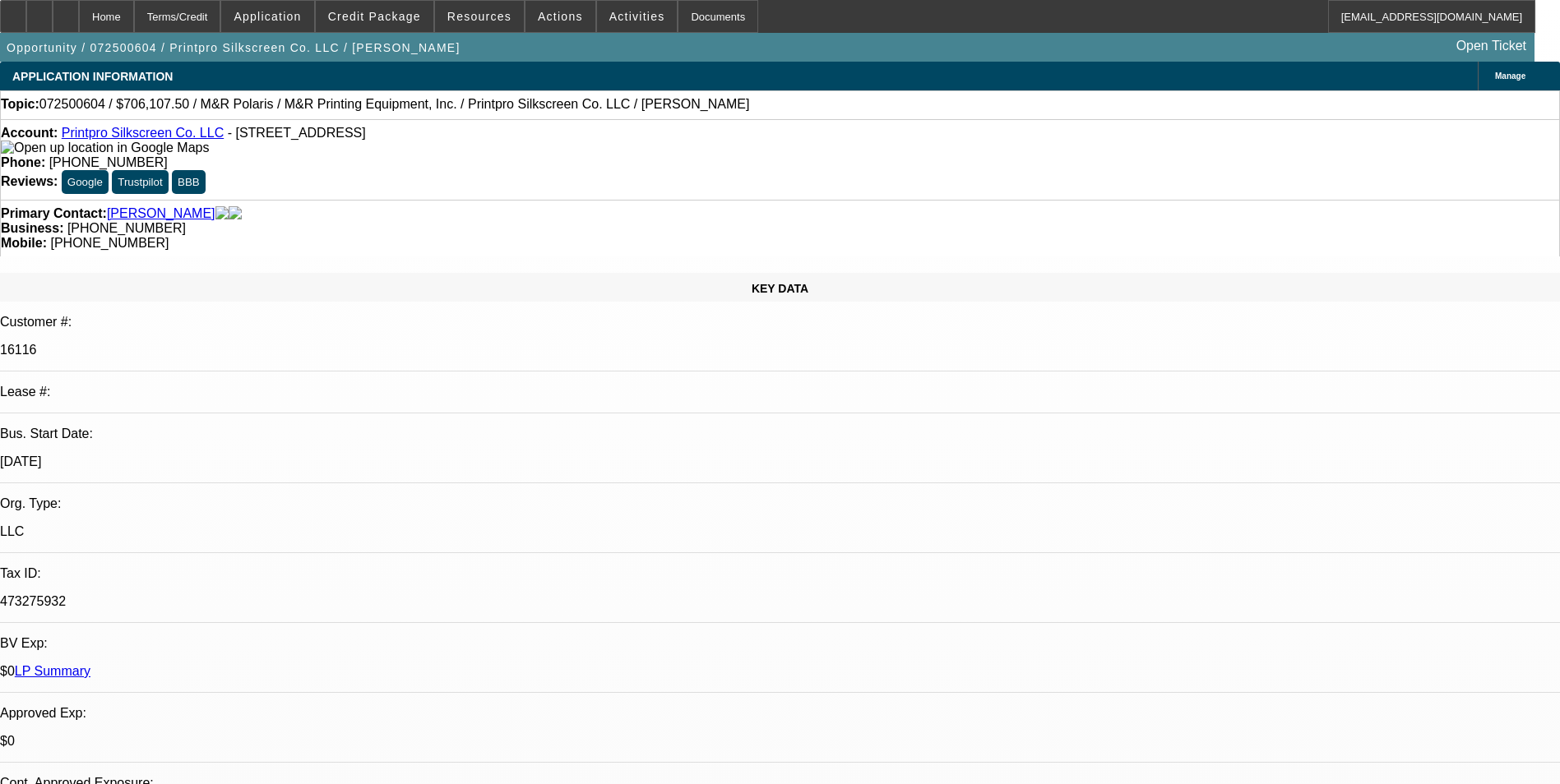
select select "6"
select select "1"
select select "6"
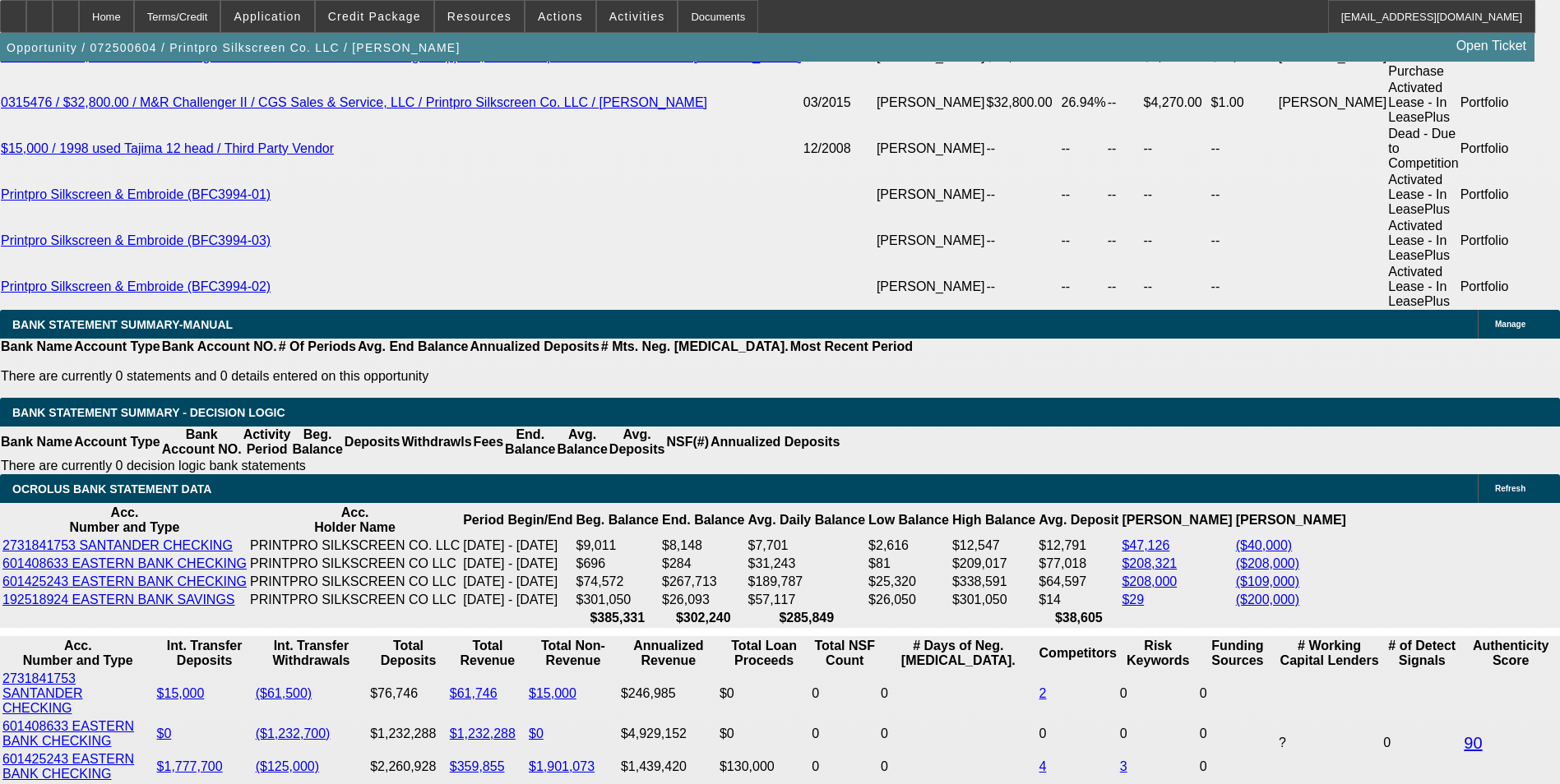
scroll to position [3252, 0]
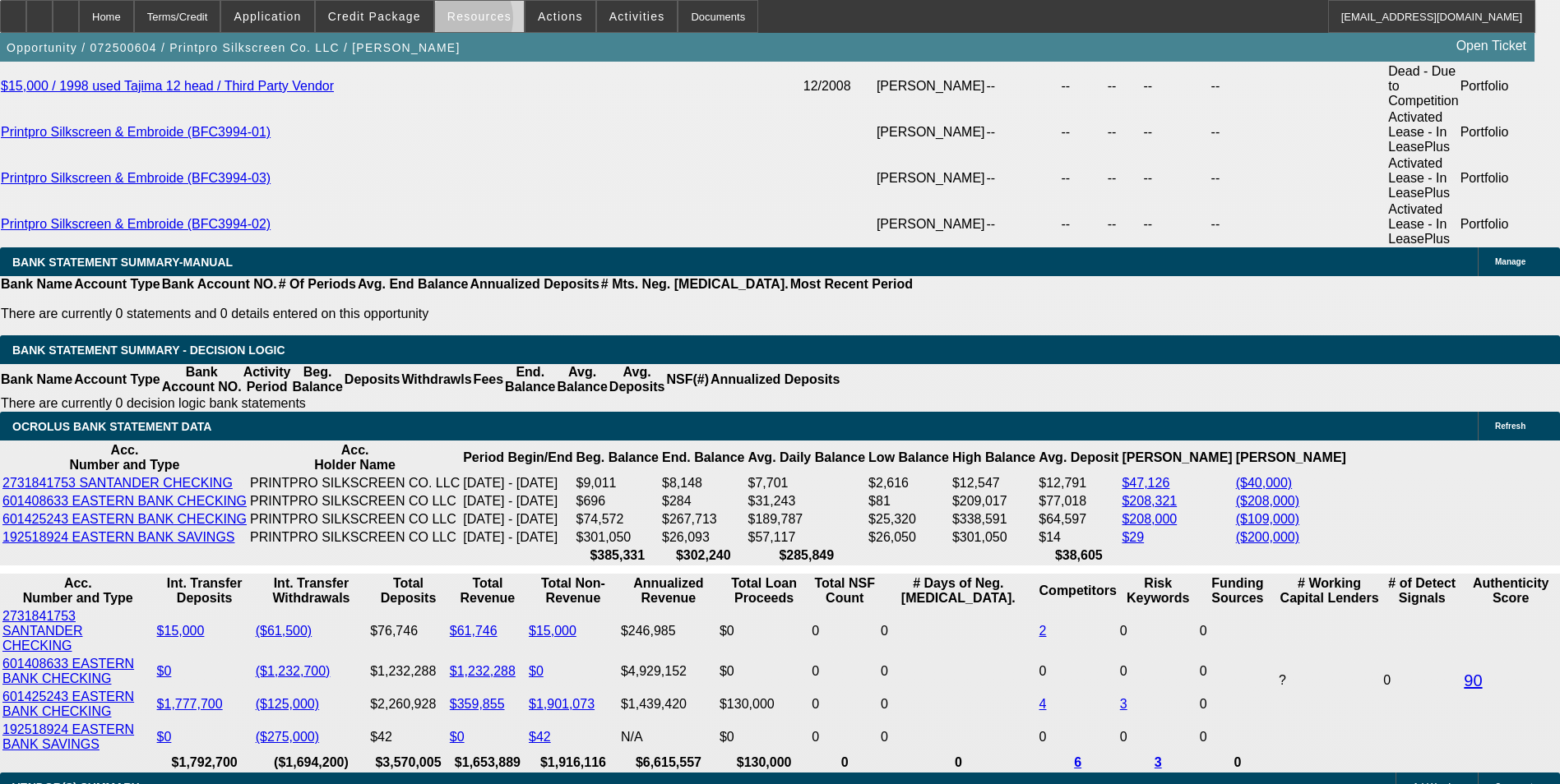
click at [465, 22] on span "Resources" at bounding box center [479, 17] width 64 height 14
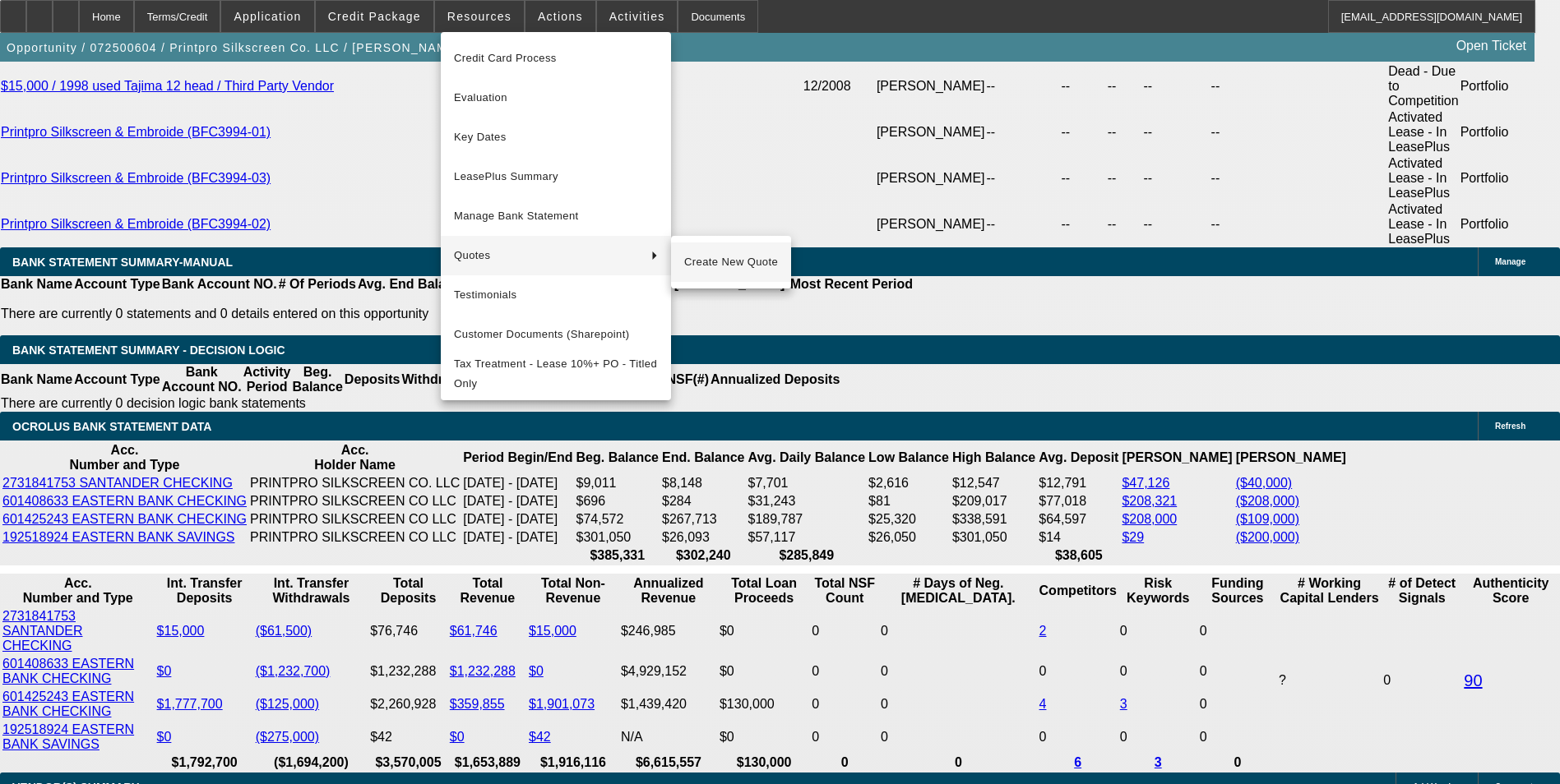
click at [726, 264] on span "Create New Quote" at bounding box center [730, 262] width 94 height 19
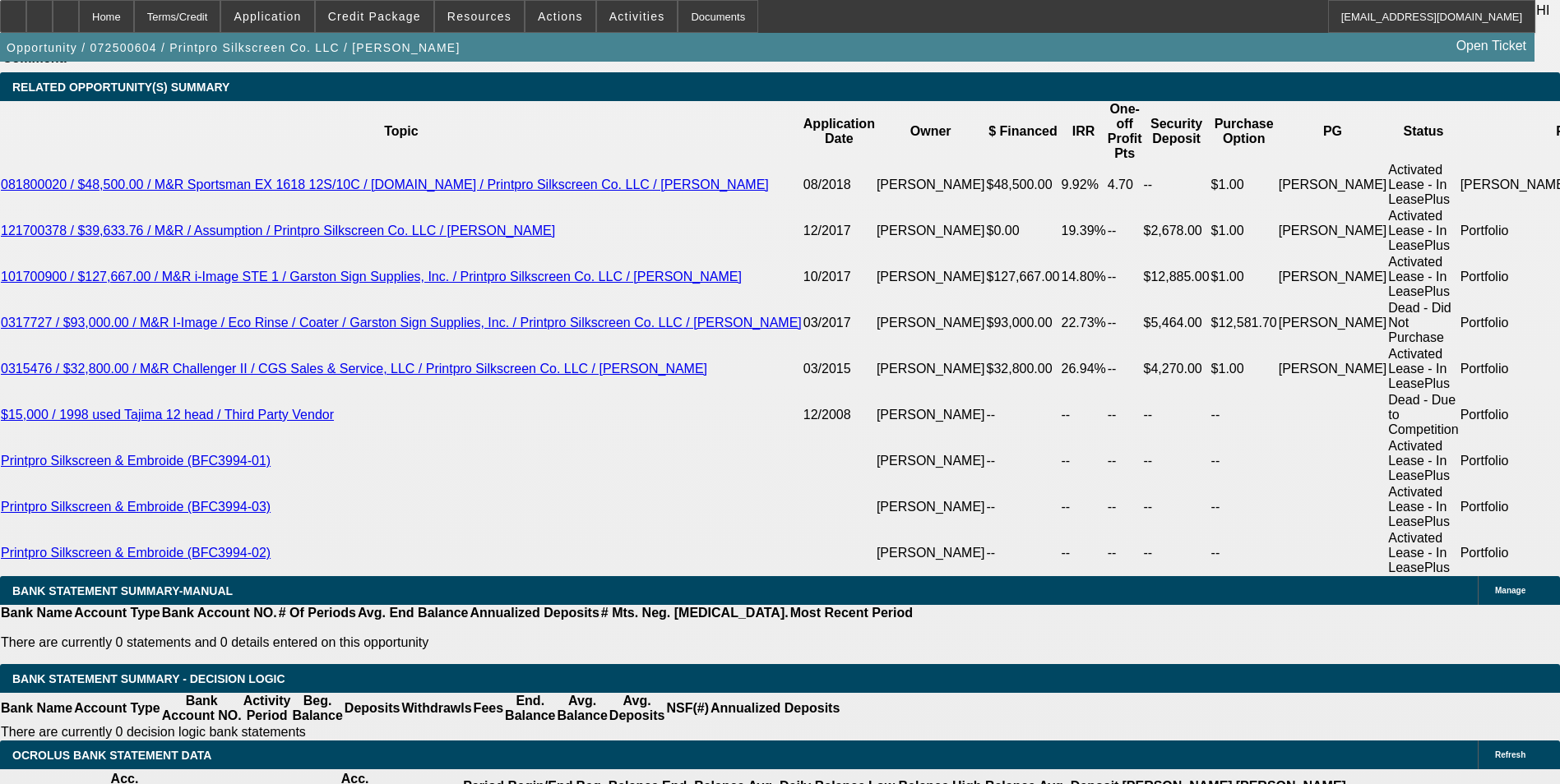
scroll to position [3334, 0]
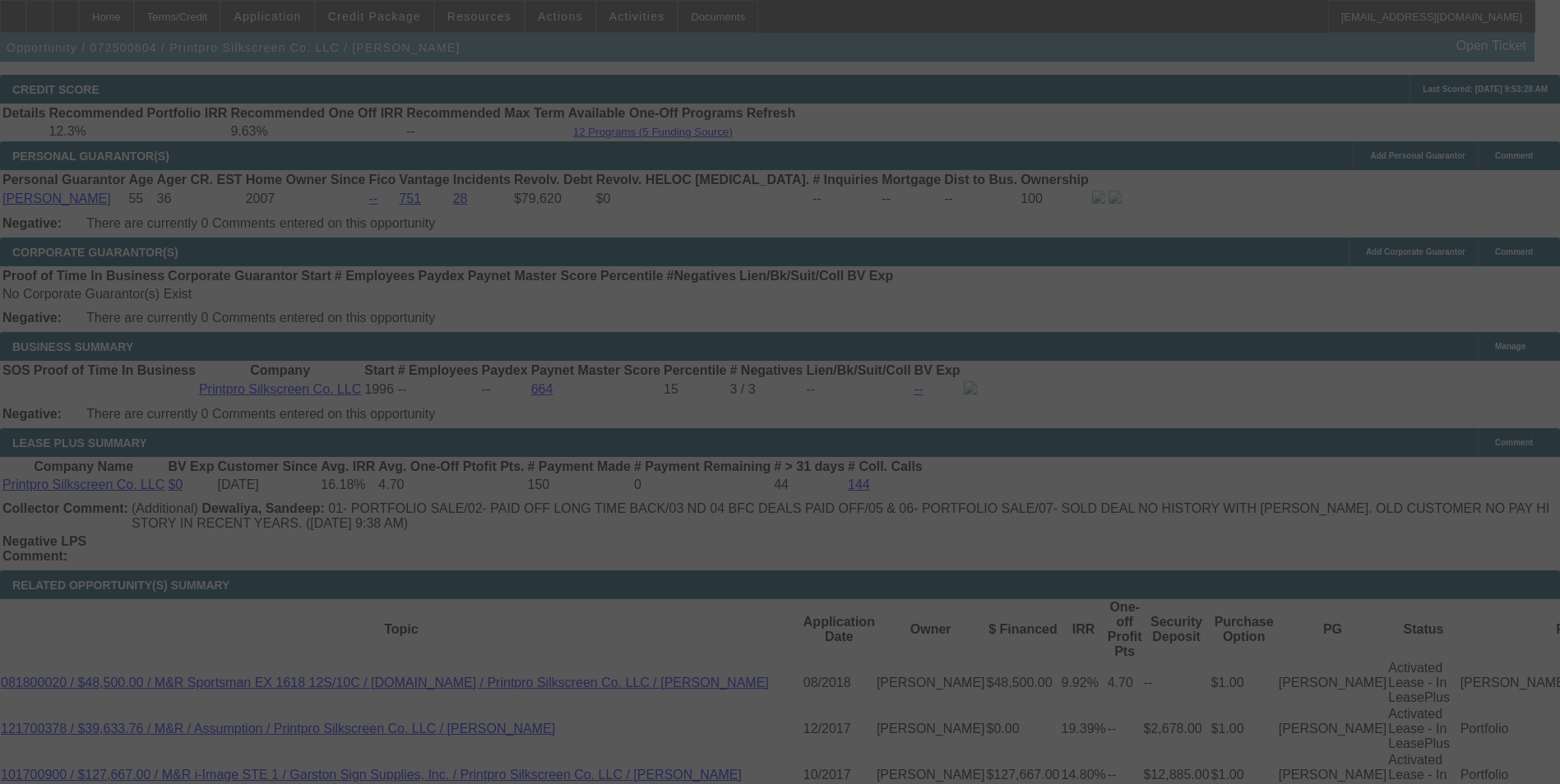
scroll to position [2623, 0]
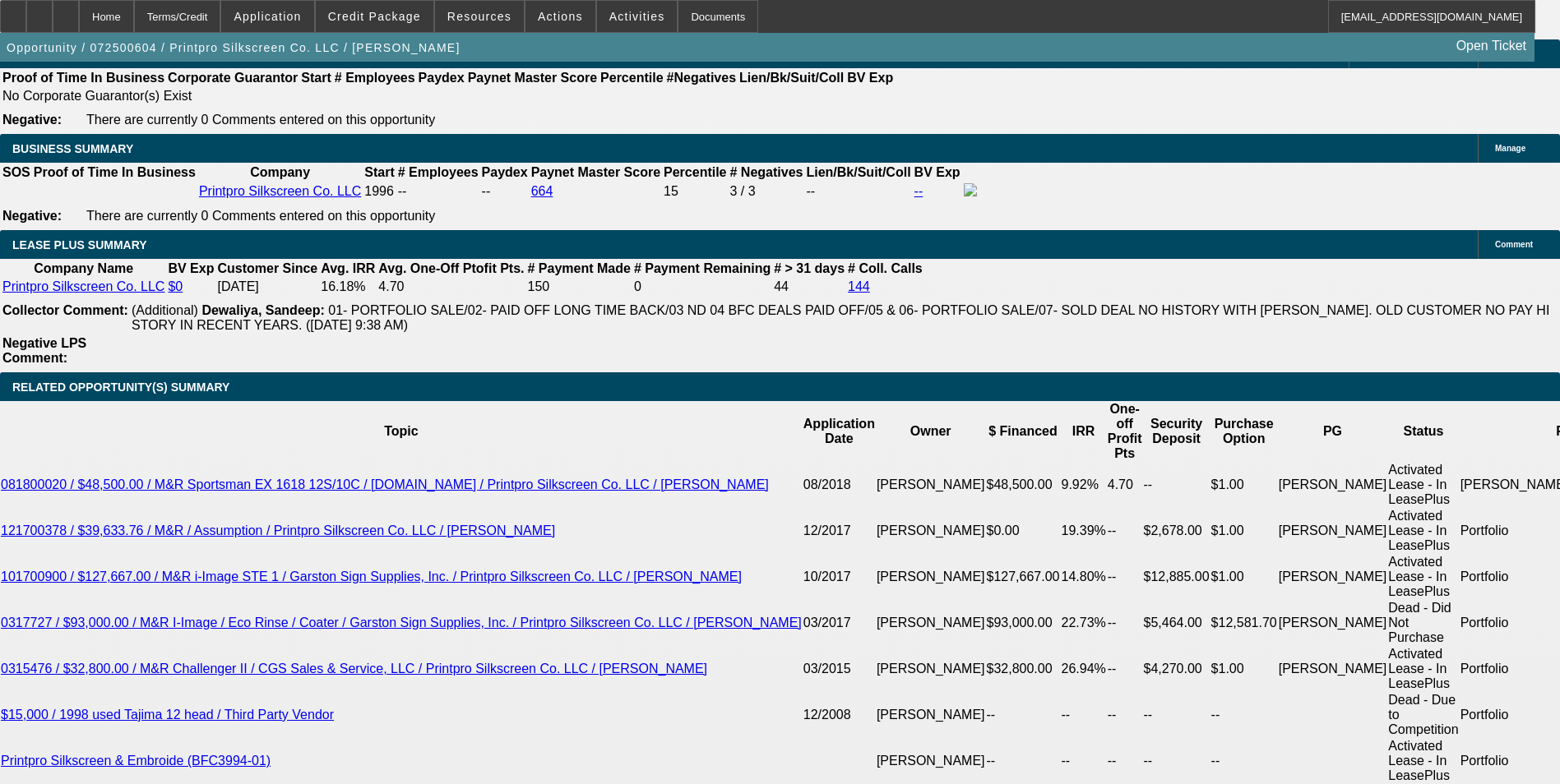
select select "0"
select select "6"
select select "0"
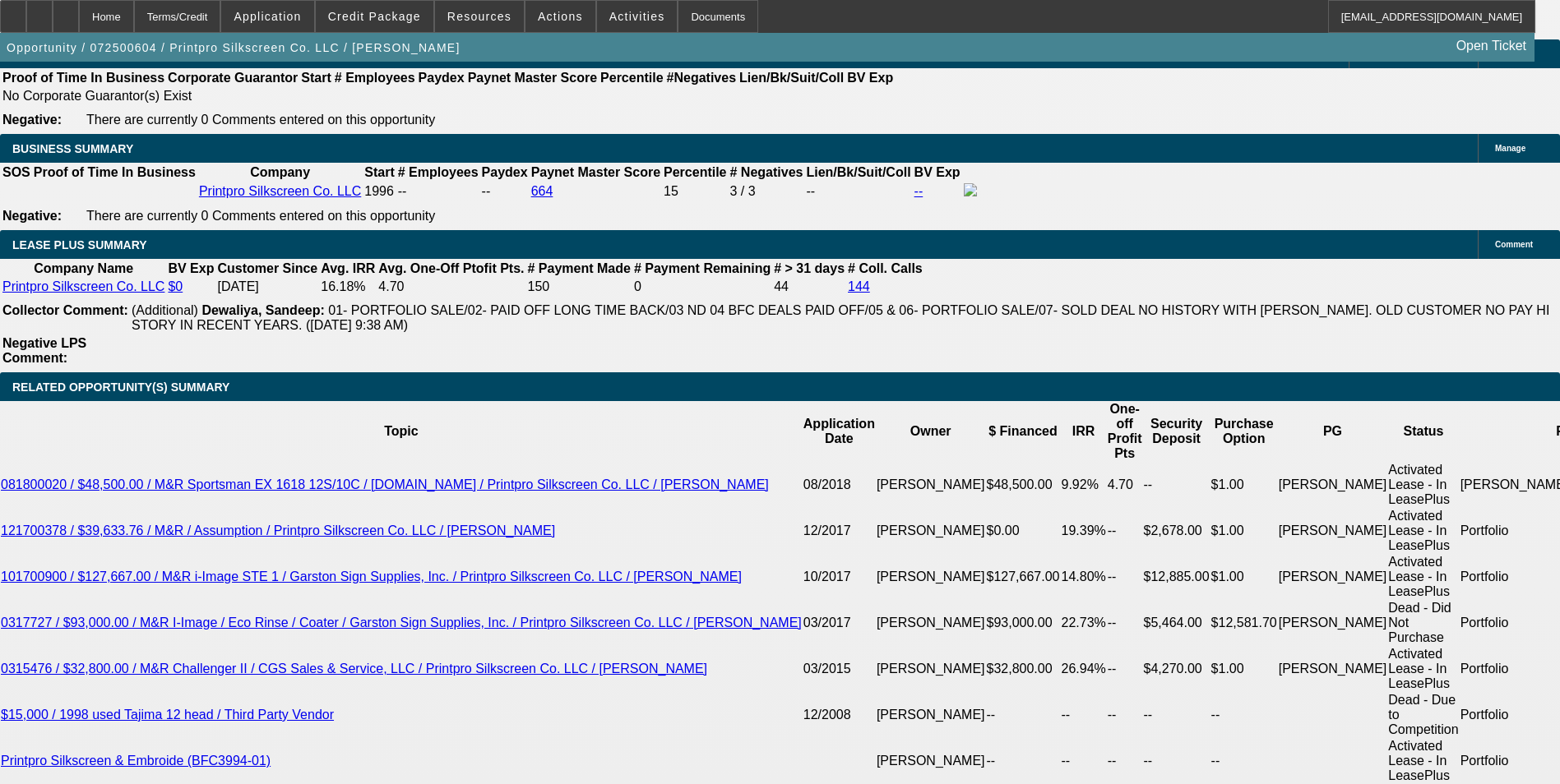
select select "0"
select select "6"
select select "0"
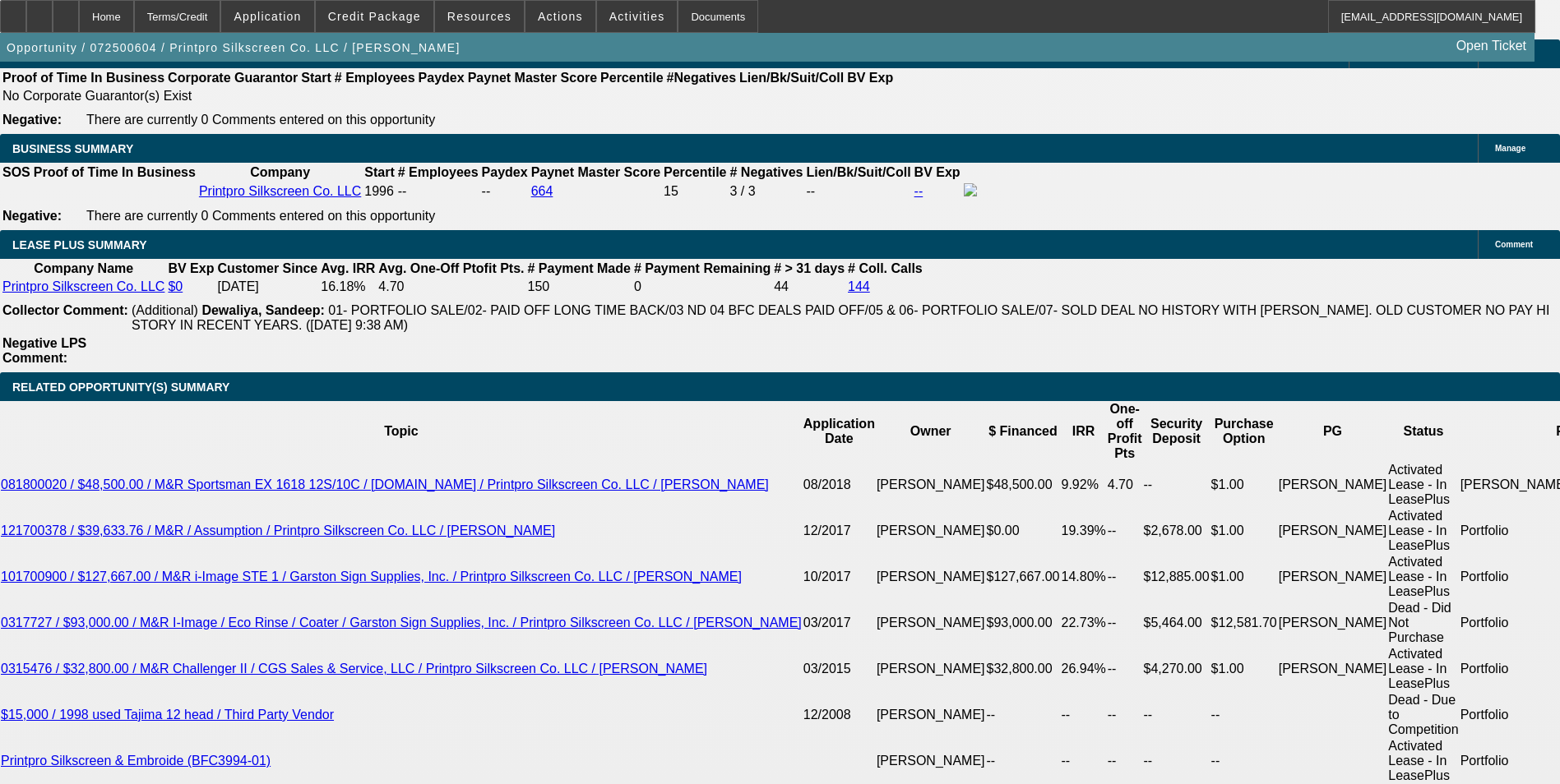
select select "0"
select select "6"
select select "0"
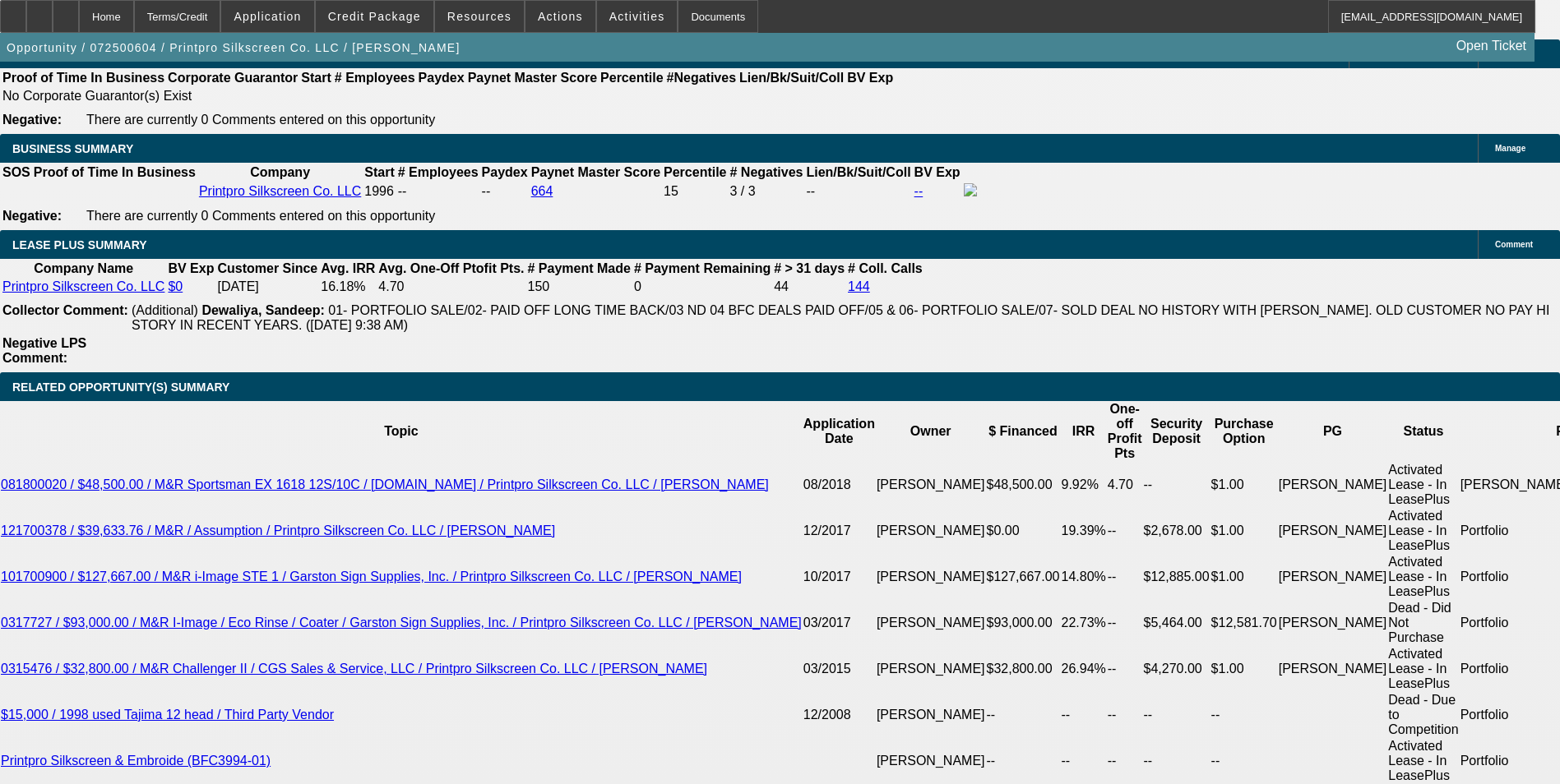
select select "6"
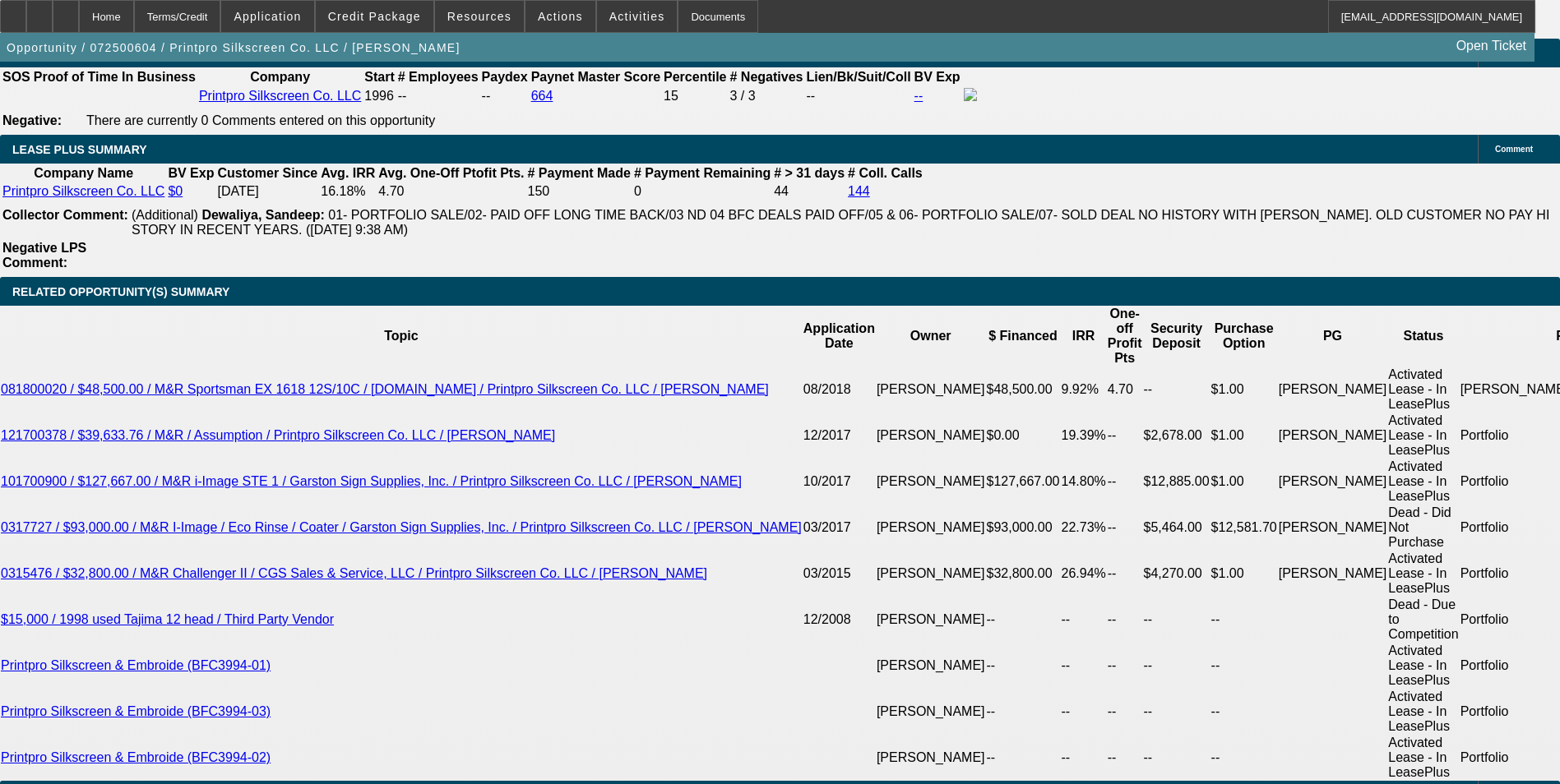
scroll to position [3034, 0]
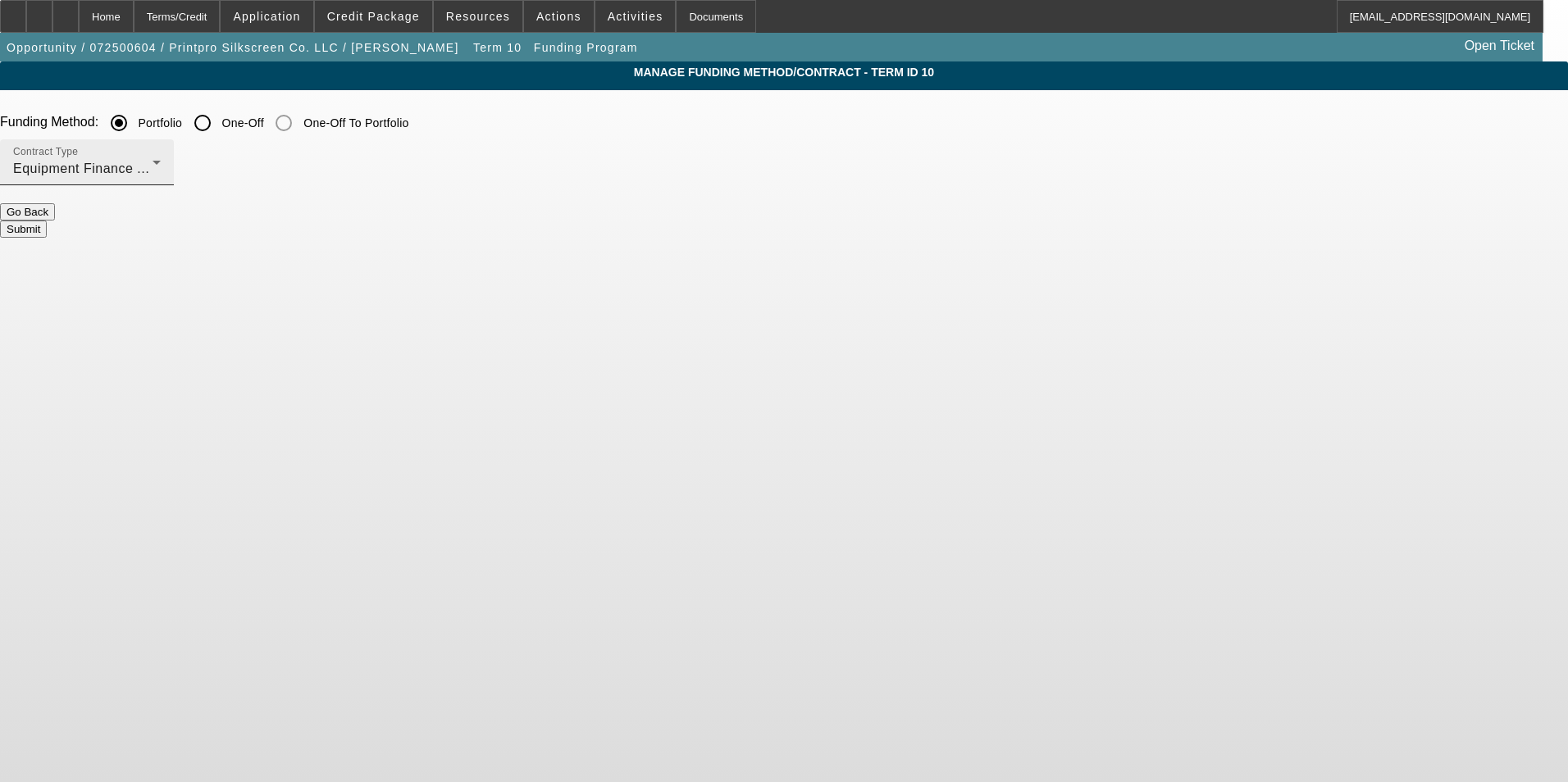
click at [205, 175] on span "Equipment Finance Agreement" at bounding box center [109, 168] width 191 height 14
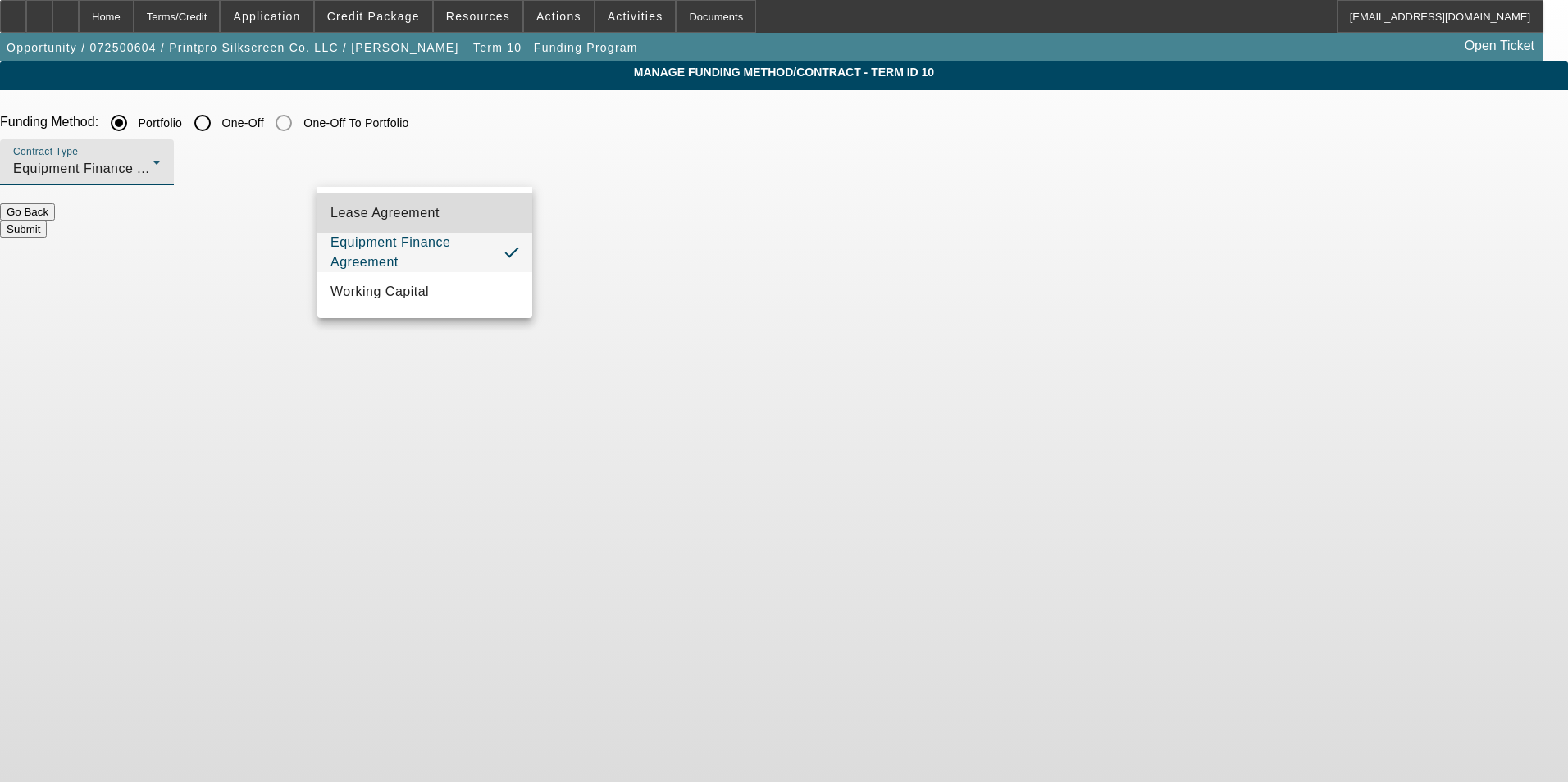
click at [450, 212] on mat-option "Lease Agreement" at bounding box center [424, 213] width 215 height 40
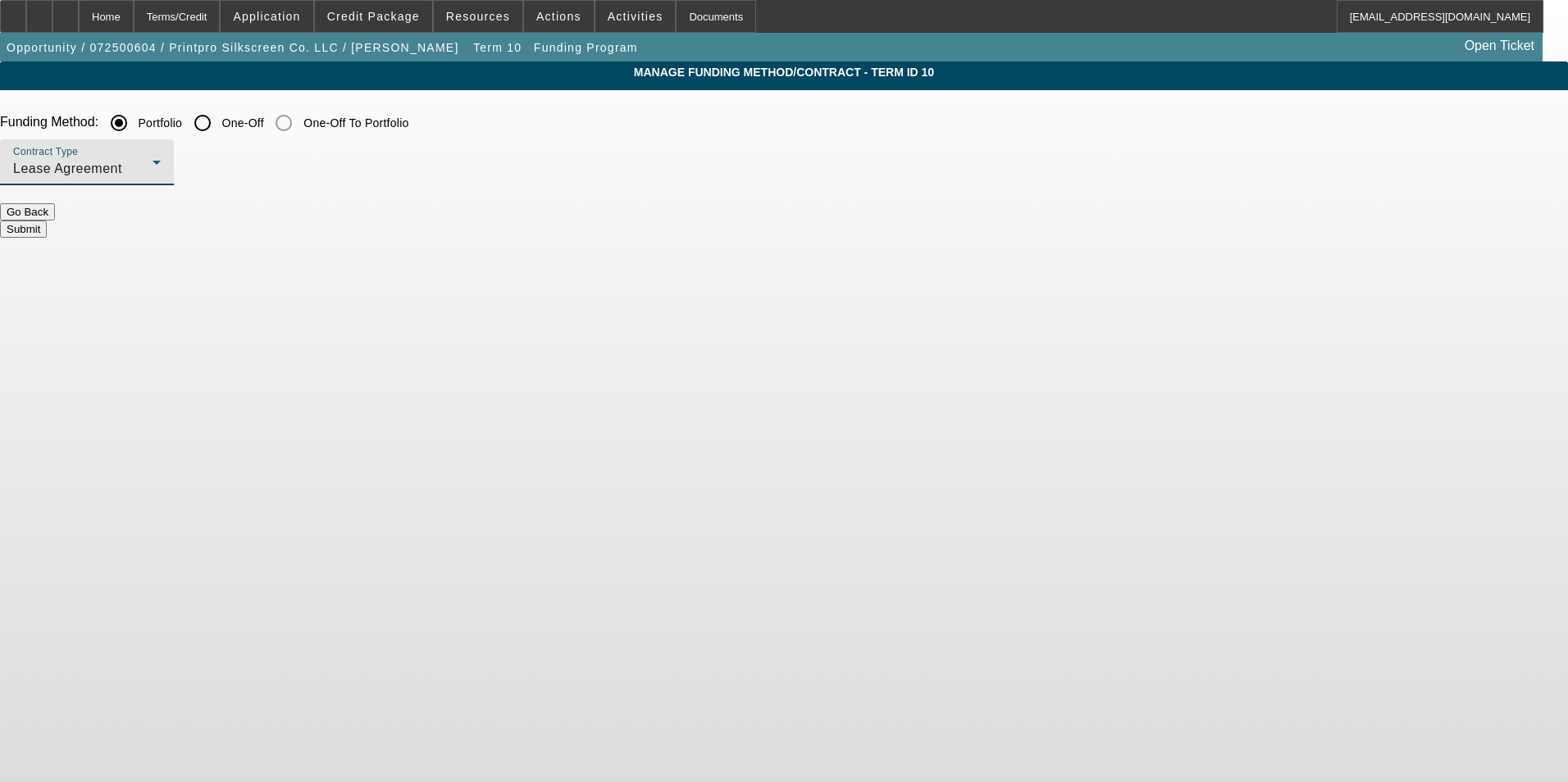
click at [47, 221] on button "Submit" at bounding box center [24, 229] width 47 height 17
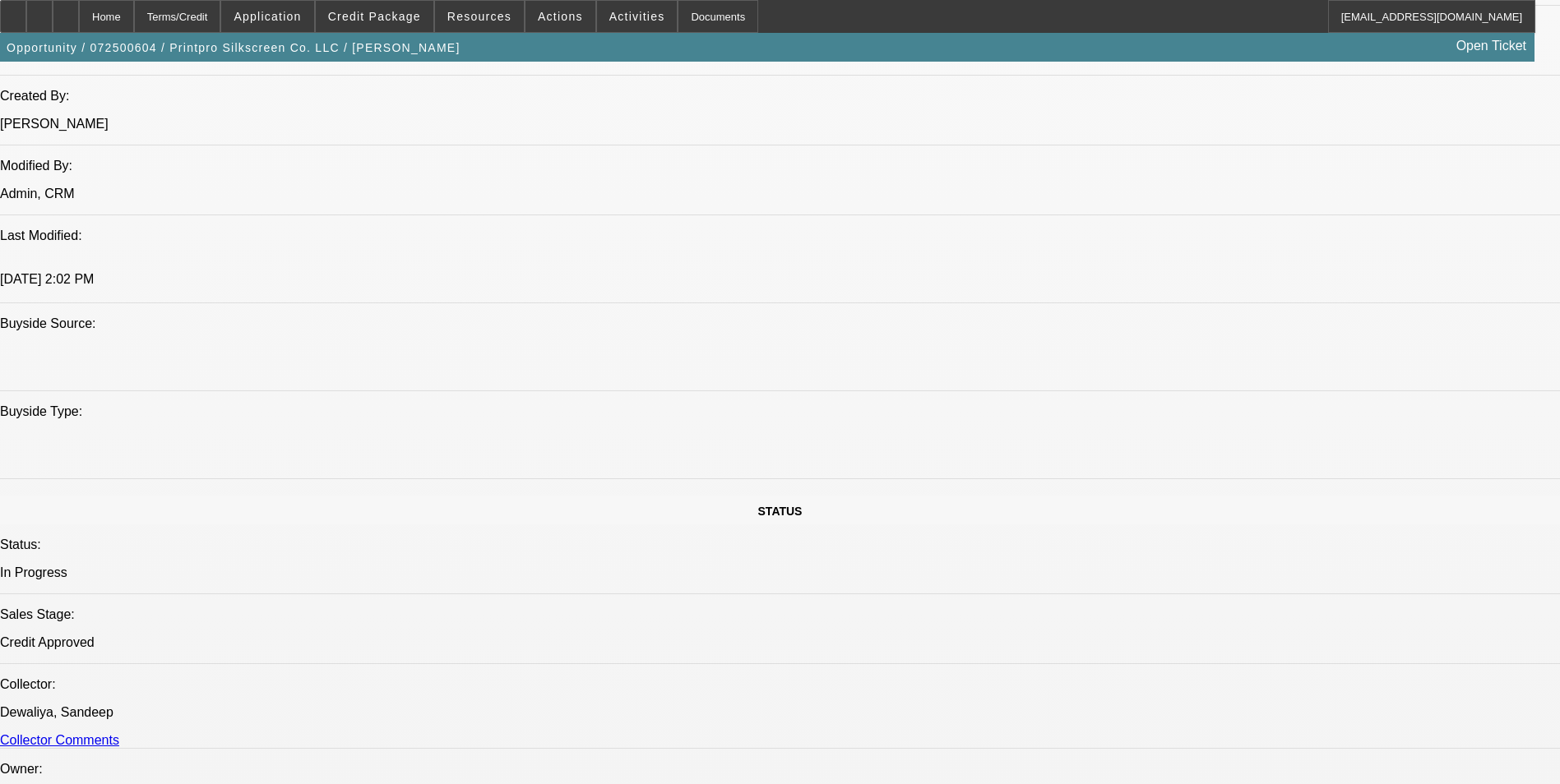
select select "0"
select select "6"
select select "0"
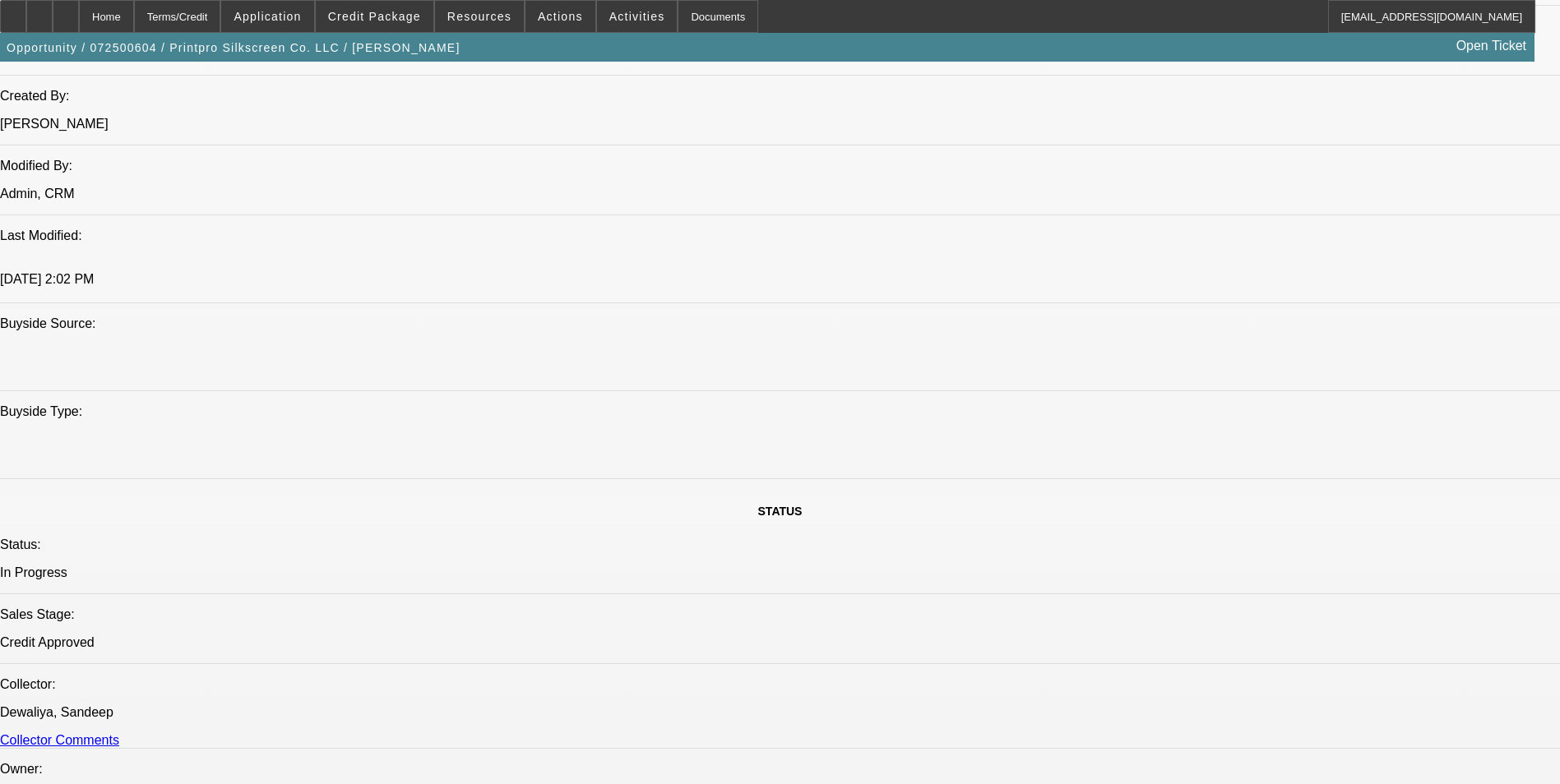
select select "0"
select select "6"
select select "0"
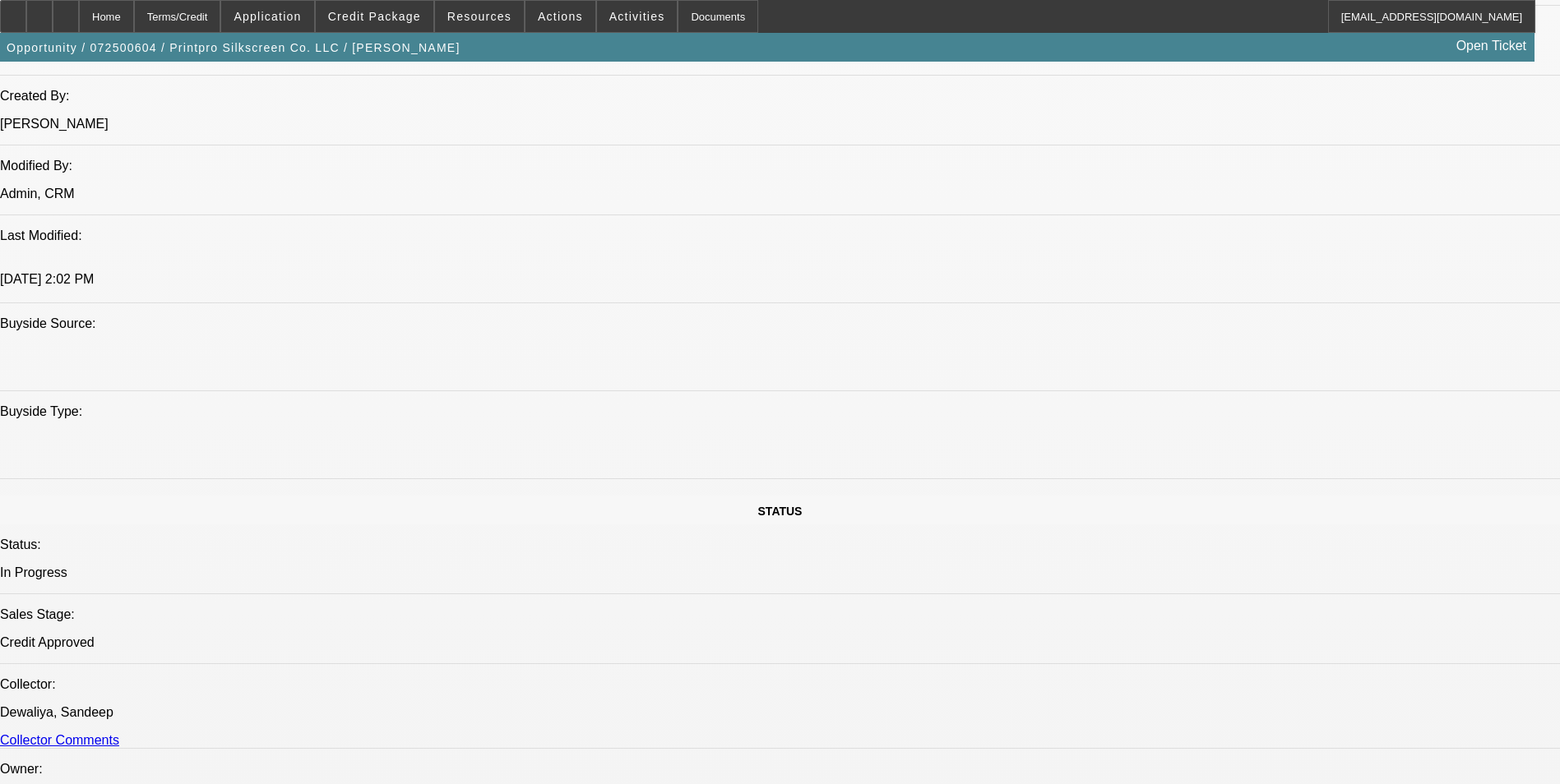
select select "0"
select select "6"
select select "0"
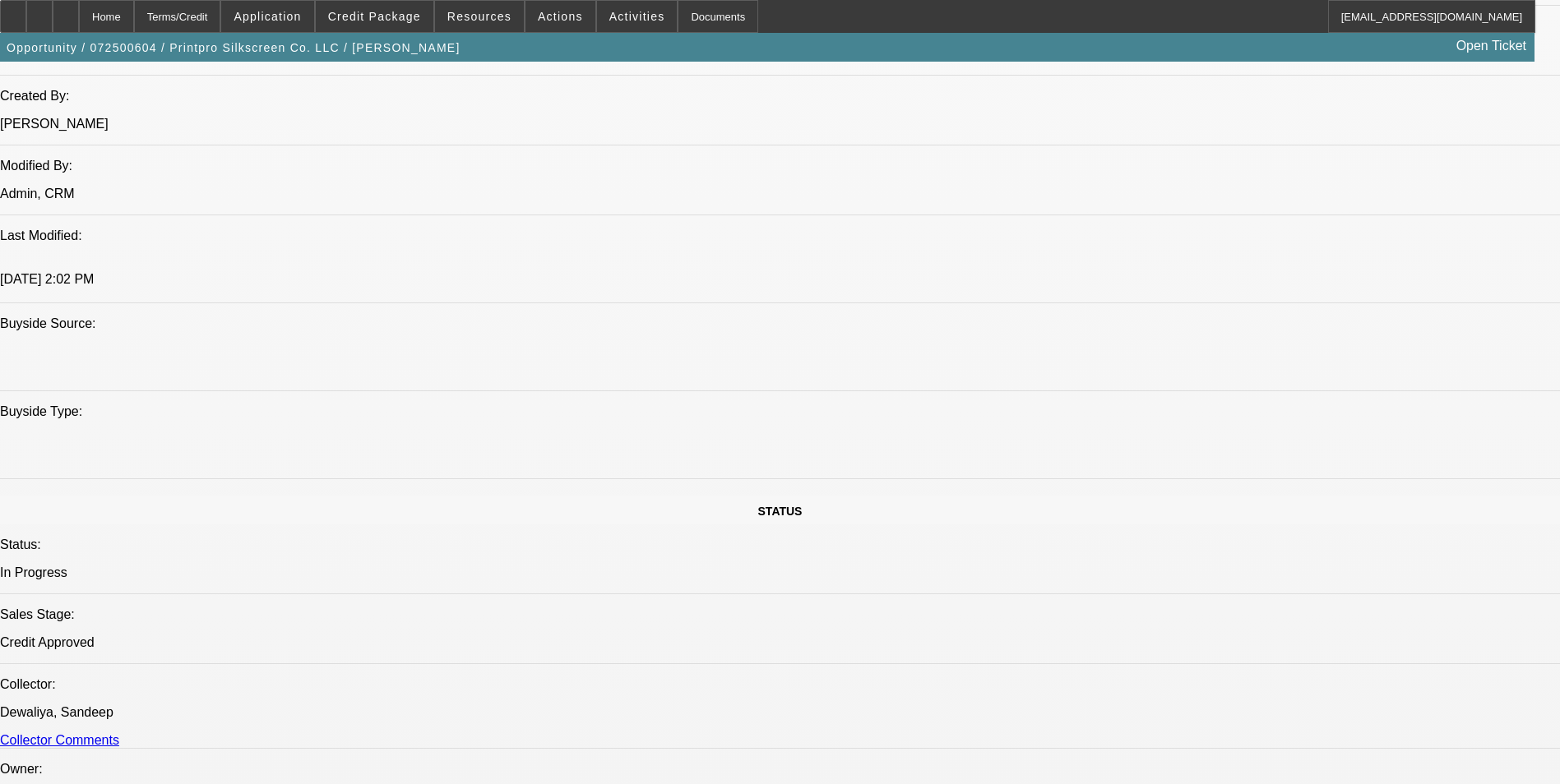
select select "6"
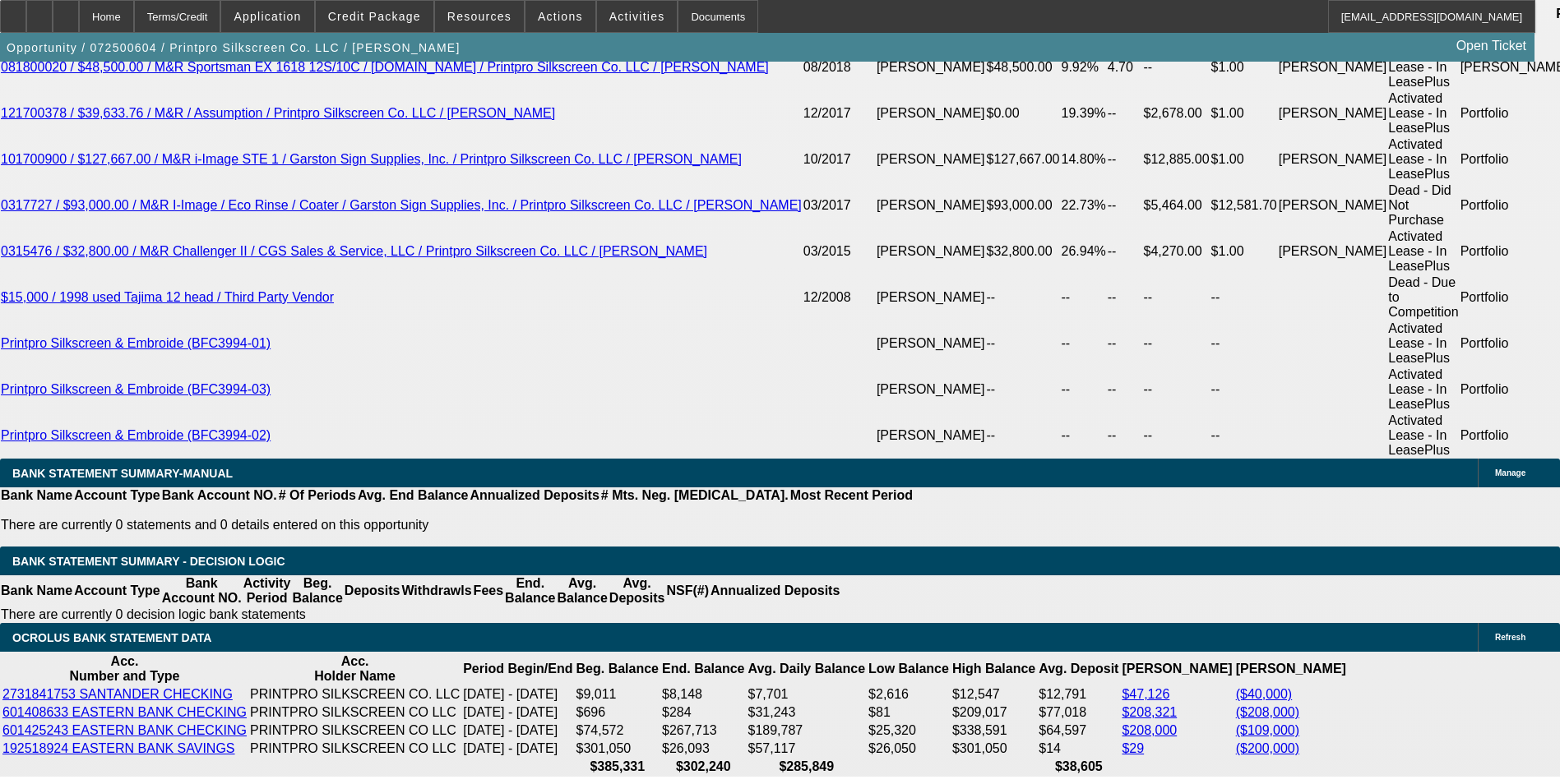
scroll to position [3041, 0]
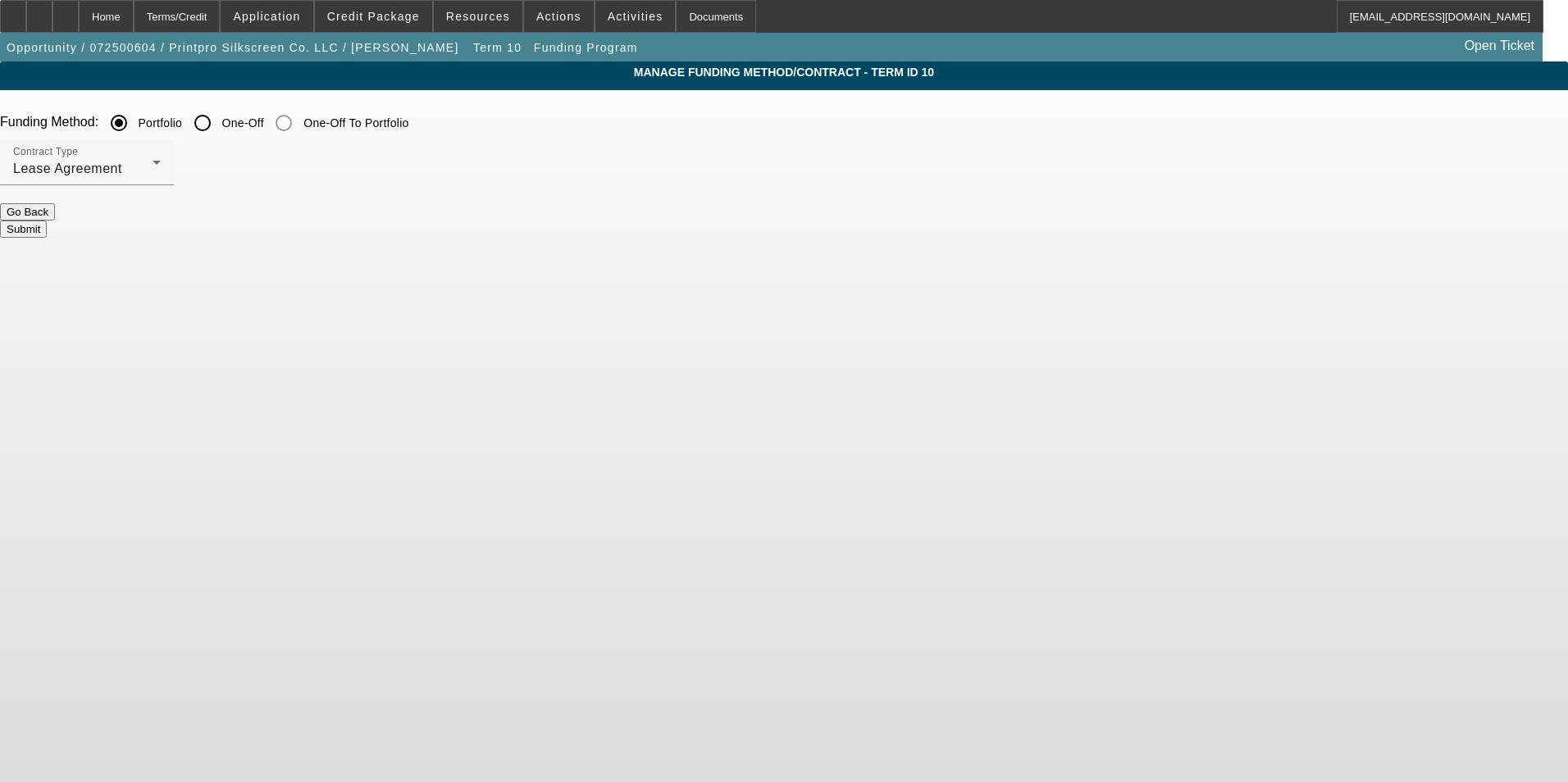
click at [219, 127] on input "One-Off" at bounding box center [202, 123] width 33 height 33
radio input "true"
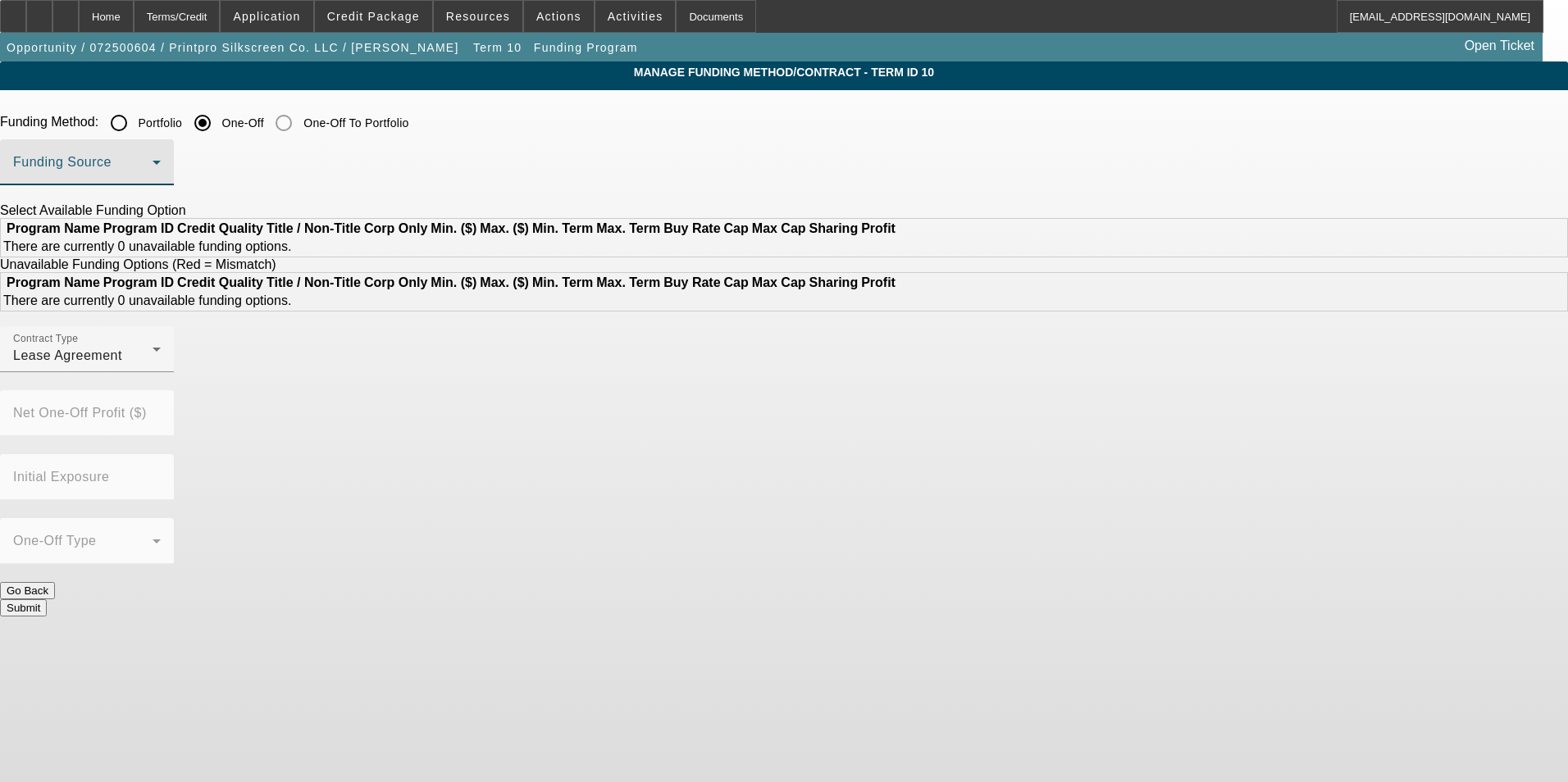
click at [152, 177] on span at bounding box center [83, 168] width 140 height 19
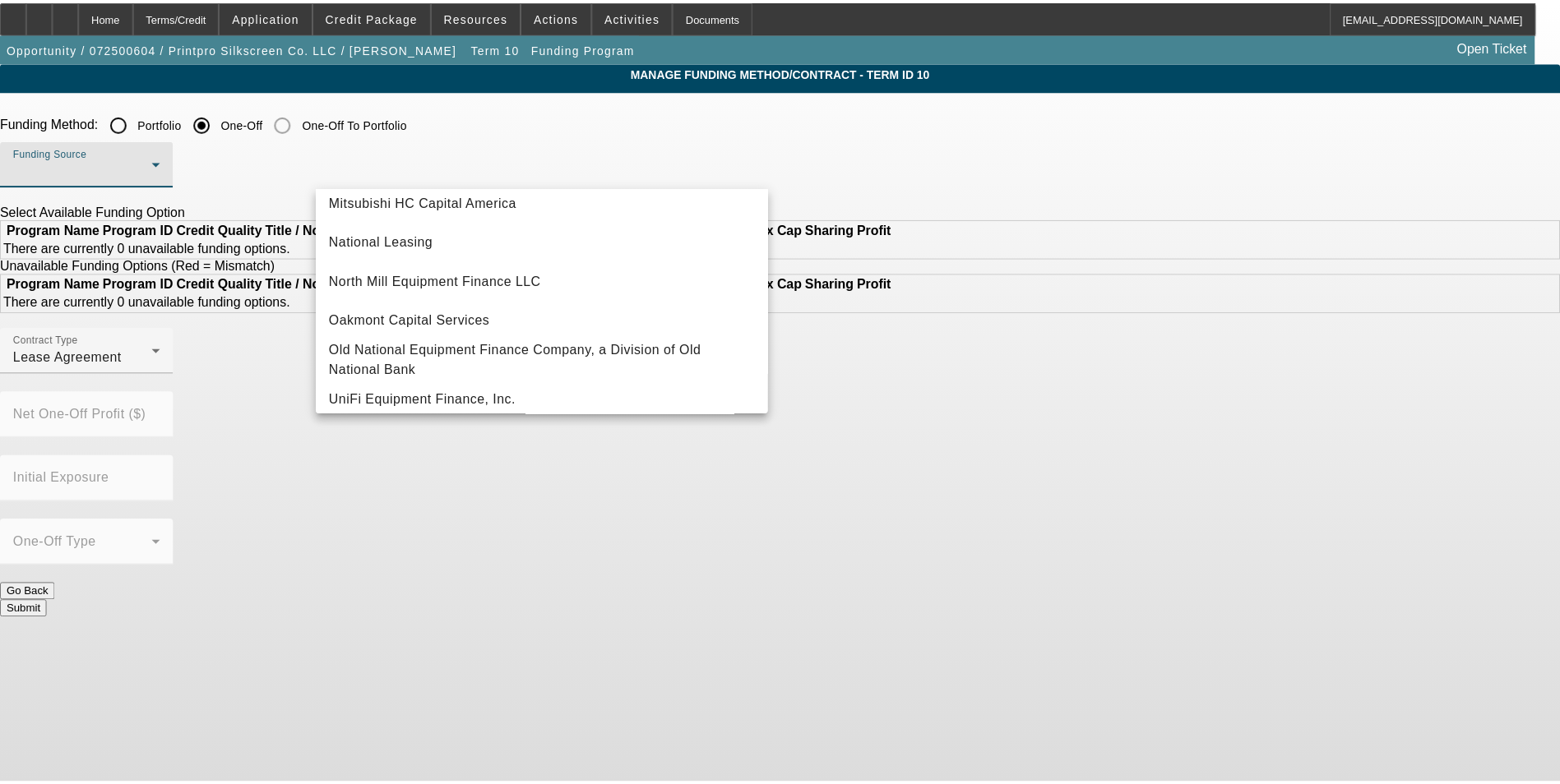
scroll to position [466, 0]
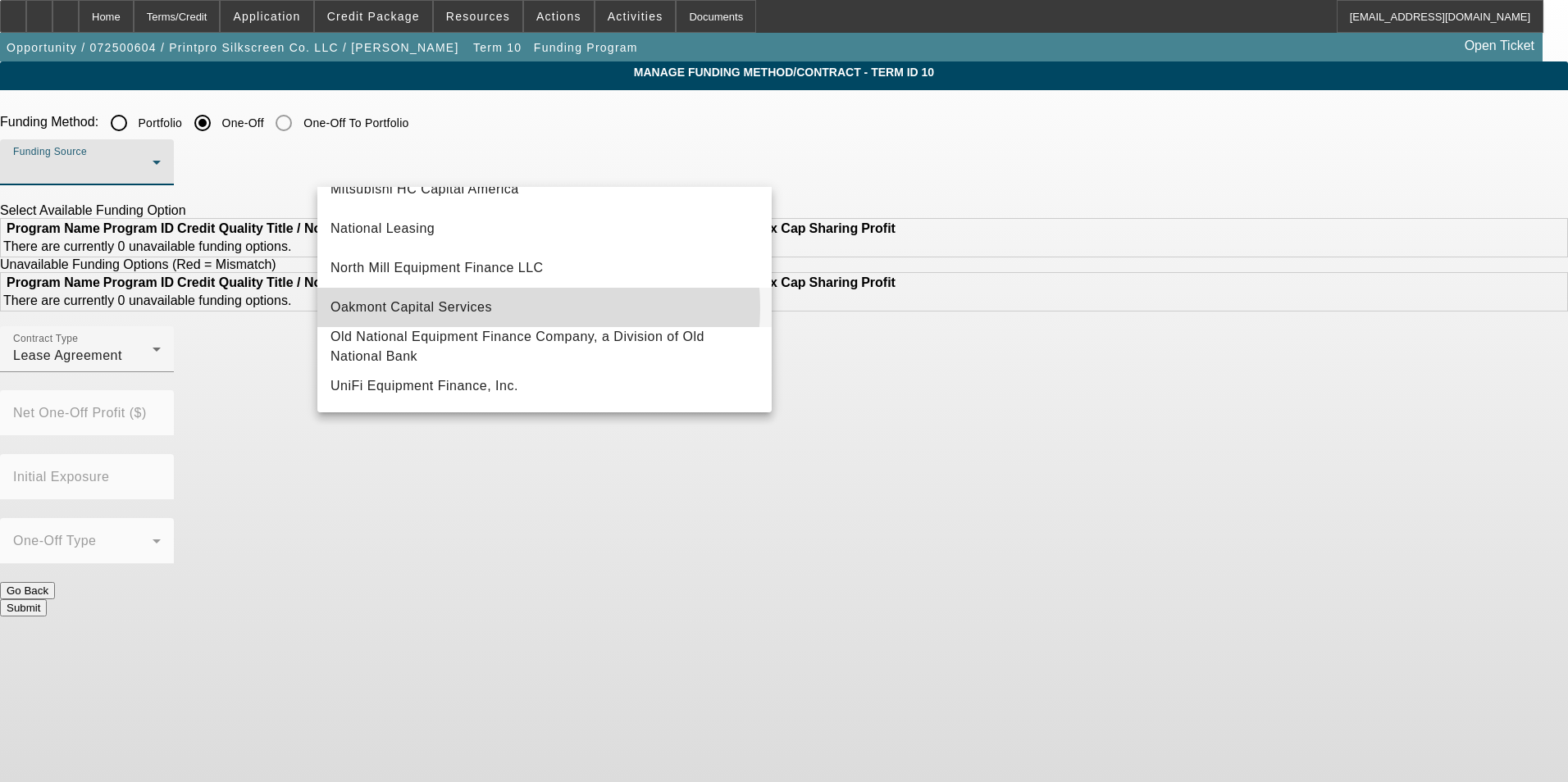
click at [529, 300] on mat-option "Oakmont Capital Services" at bounding box center [545, 307] width 455 height 40
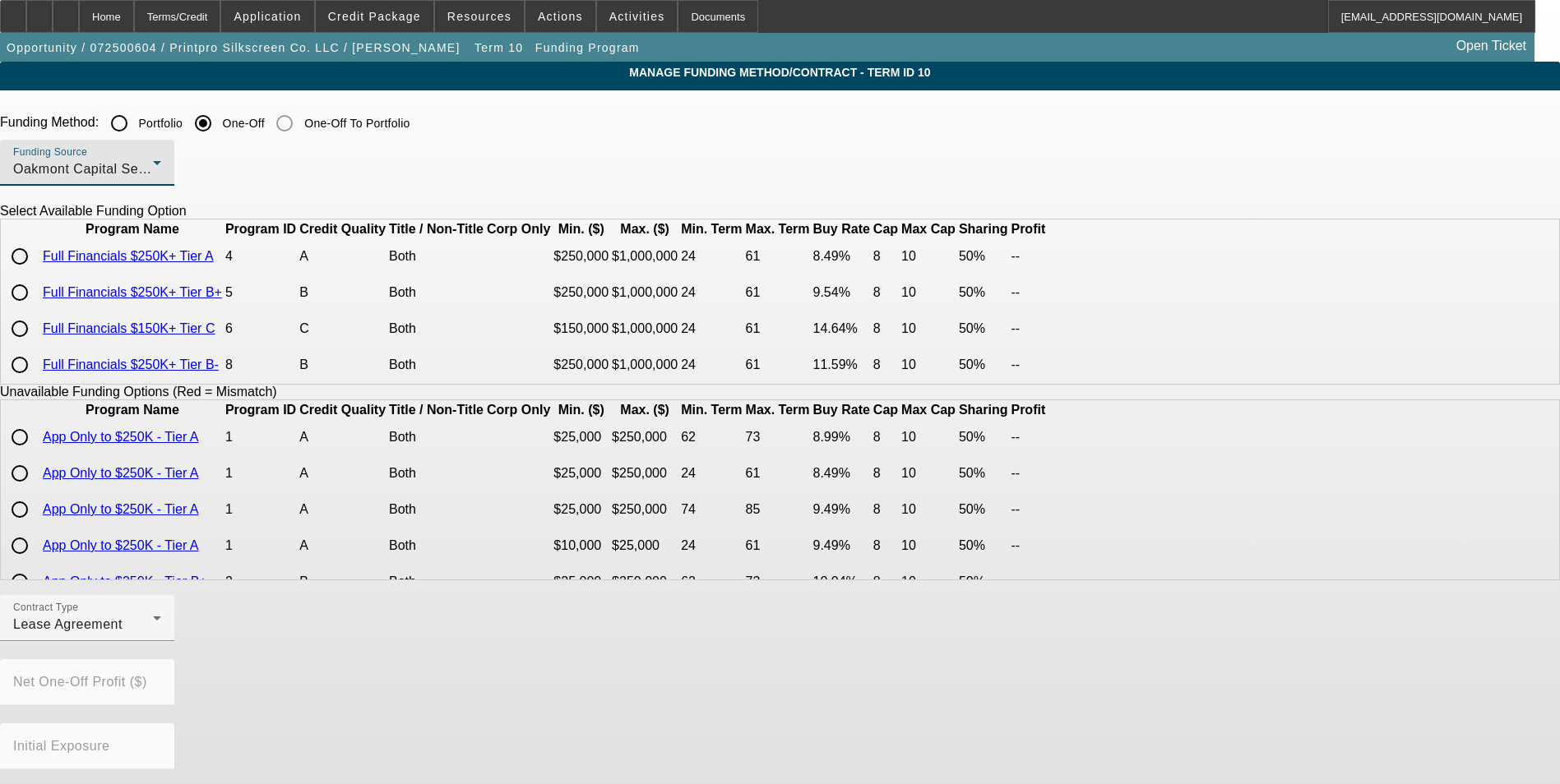
click at [36, 273] on input "radio" at bounding box center [19, 256] width 33 height 33
radio input "true"
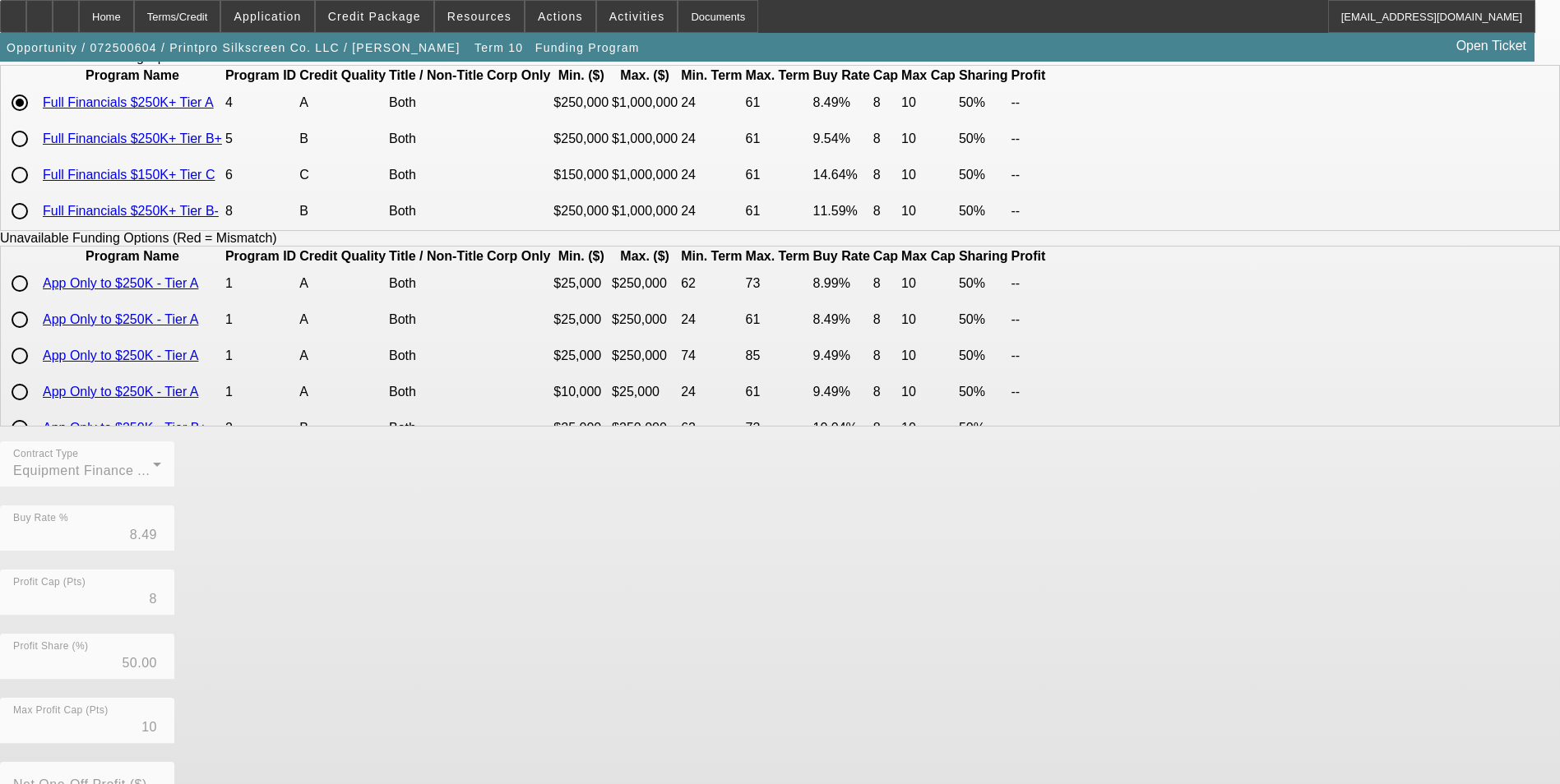
scroll to position [0, 0]
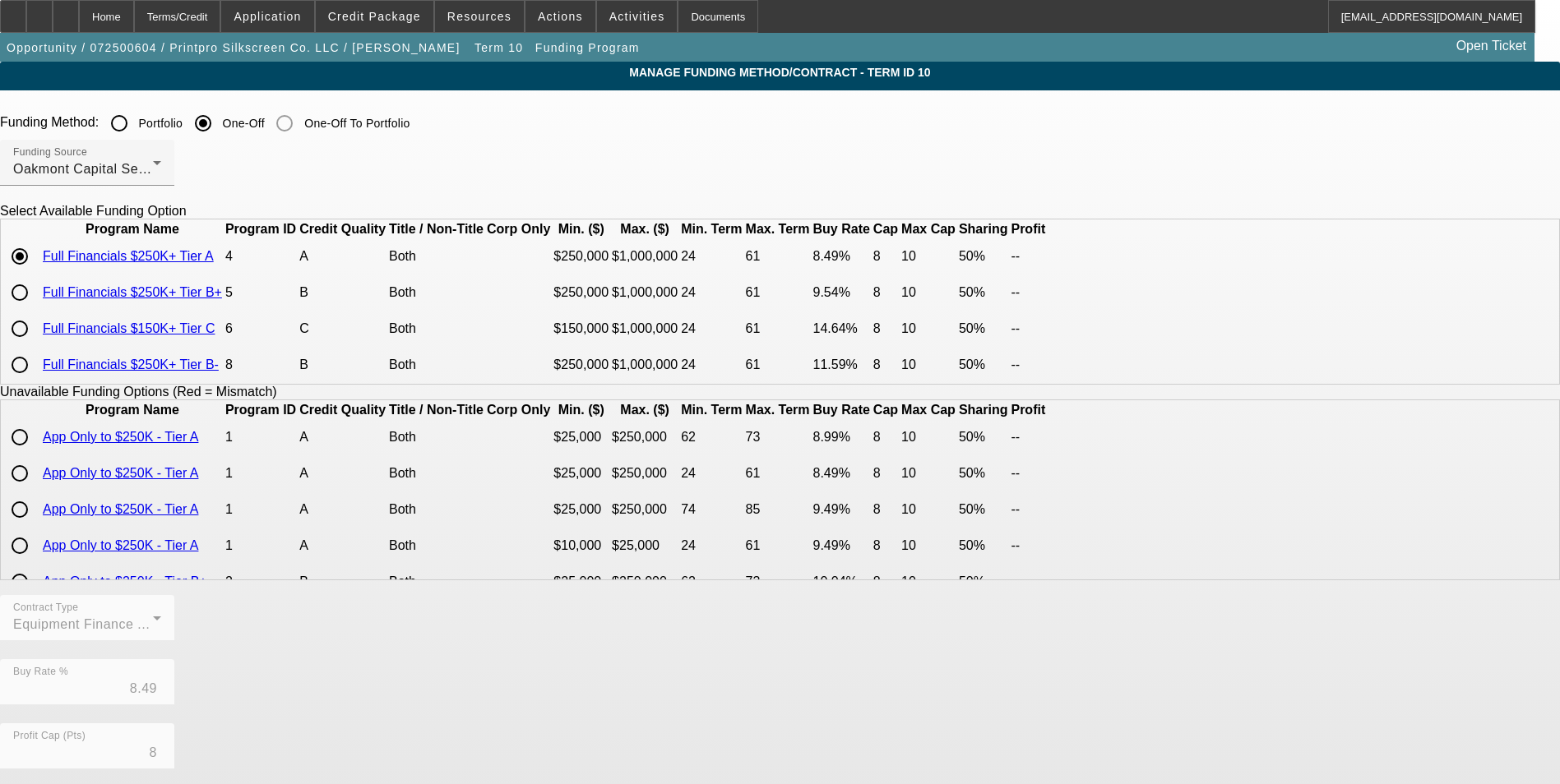
click at [136, 130] on input "Portfolio" at bounding box center [119, 123] width 33 height 33
radio input "true"
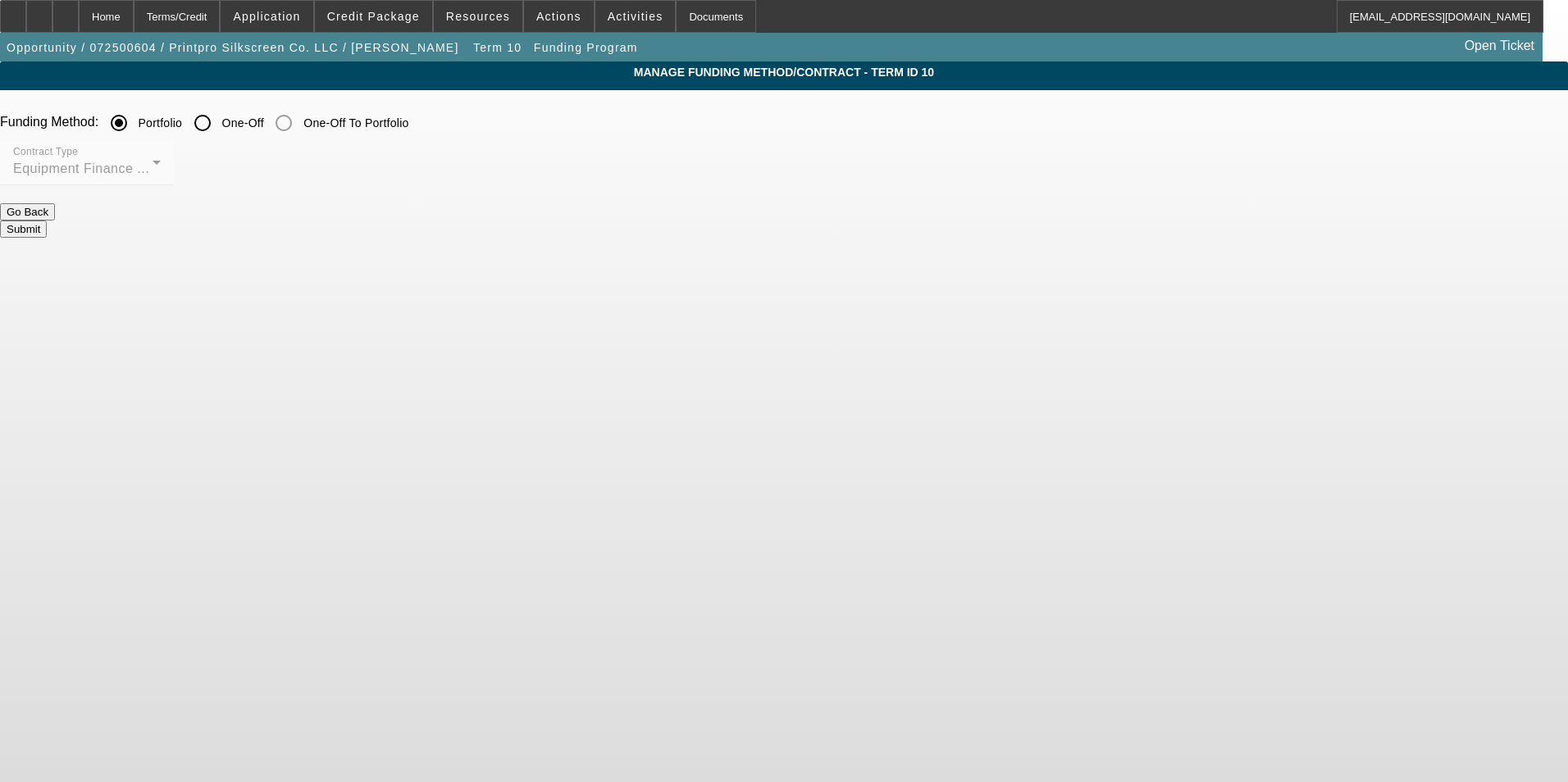
click at [174, 176] on mat-form-field "Contract Type Equipment Finance Agreement" at bounding box center [87, 172] width 174 height 64
click at [136, 127] on input "Portfolio" at bounding box center [119, 123] width 33 height 33
click at [264, 122] on label "One-Off" at bounding box center [242, 122] width 45 height 16
click at [219, 122] on input "One-Off" at bounding box center [202, 123] width 33 height 33
radio input "true"
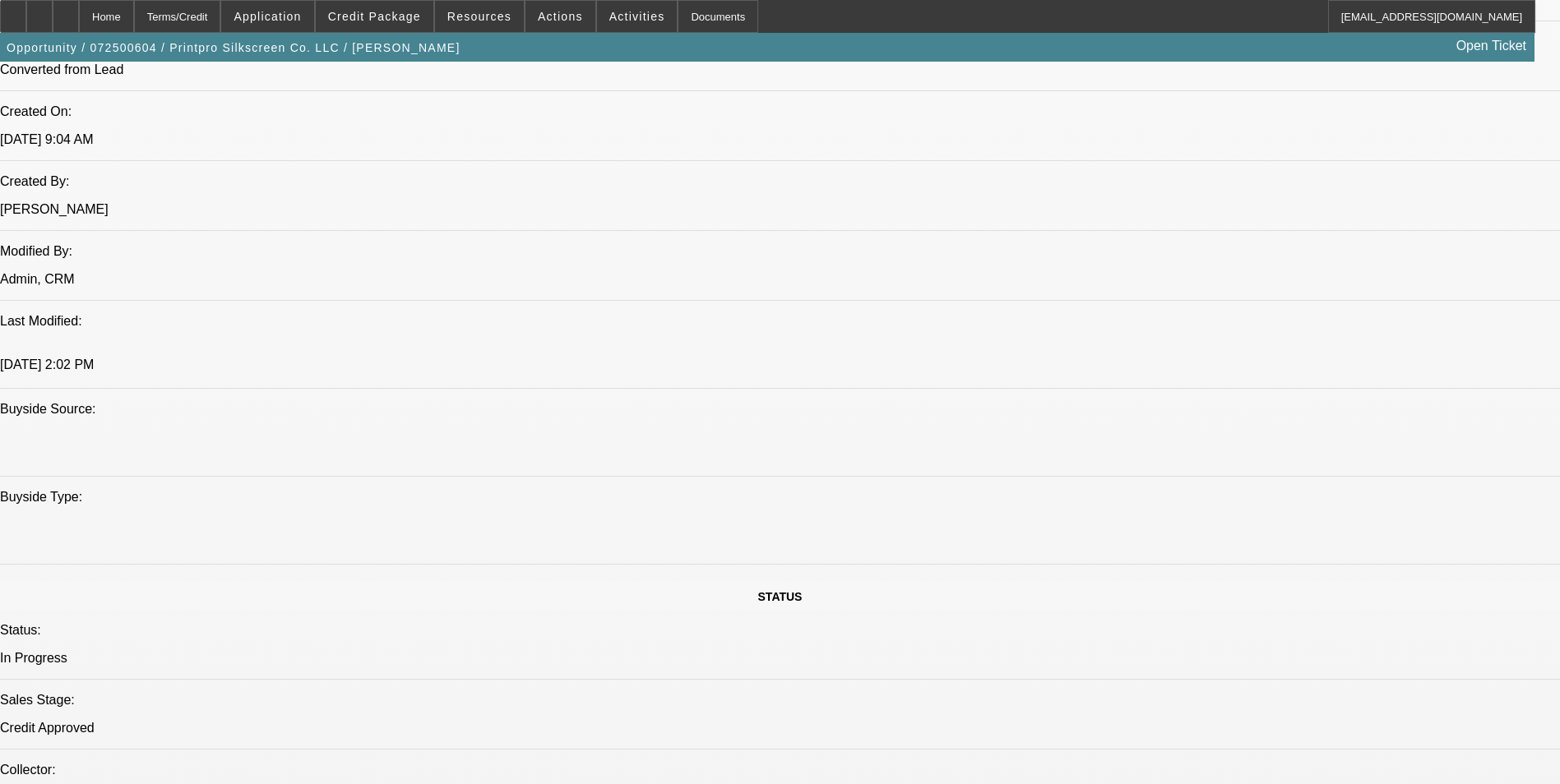
select select "0"
select select "6"
select select "0"
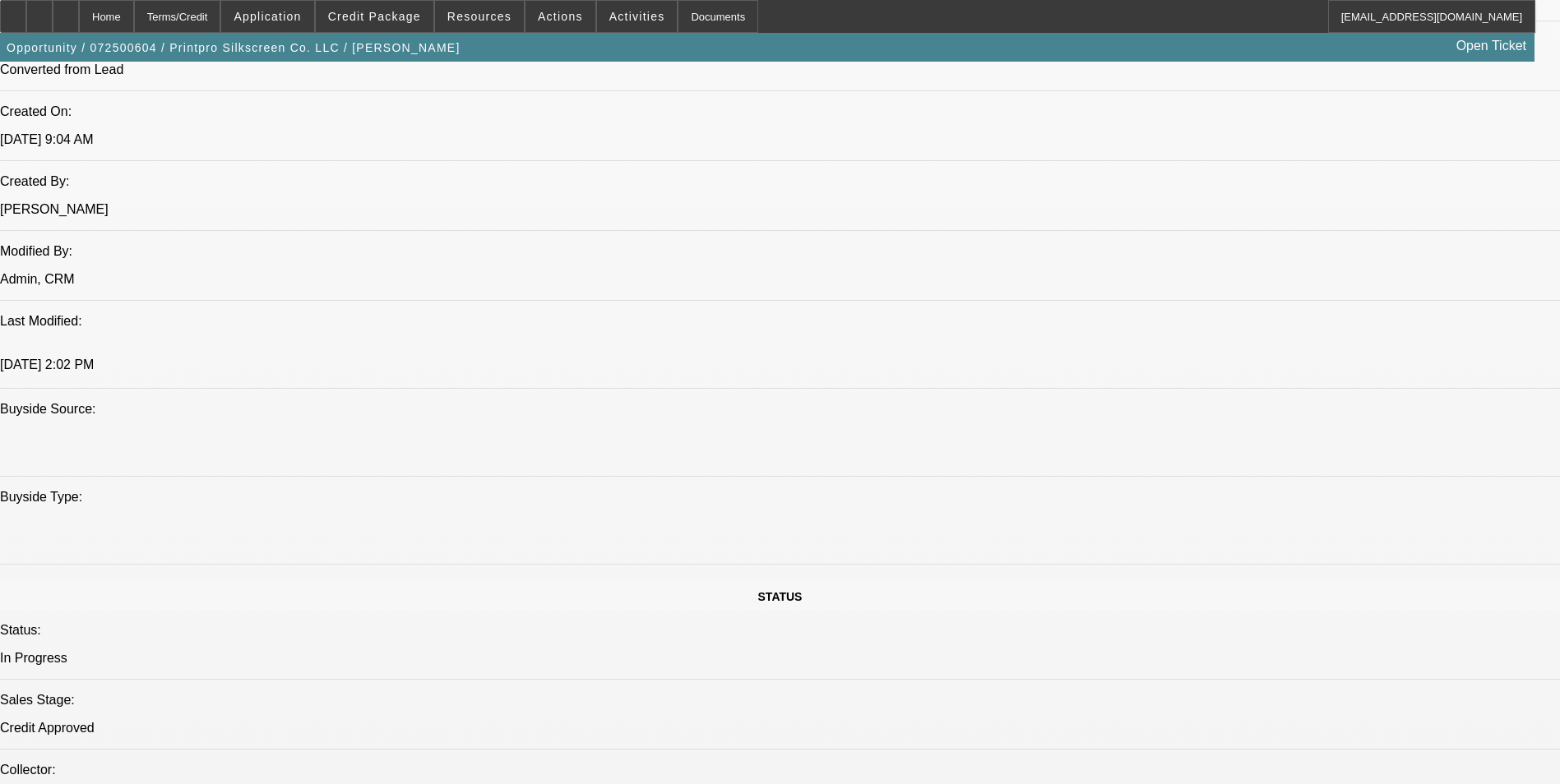
select select "0"
select select "6"
select select "0"
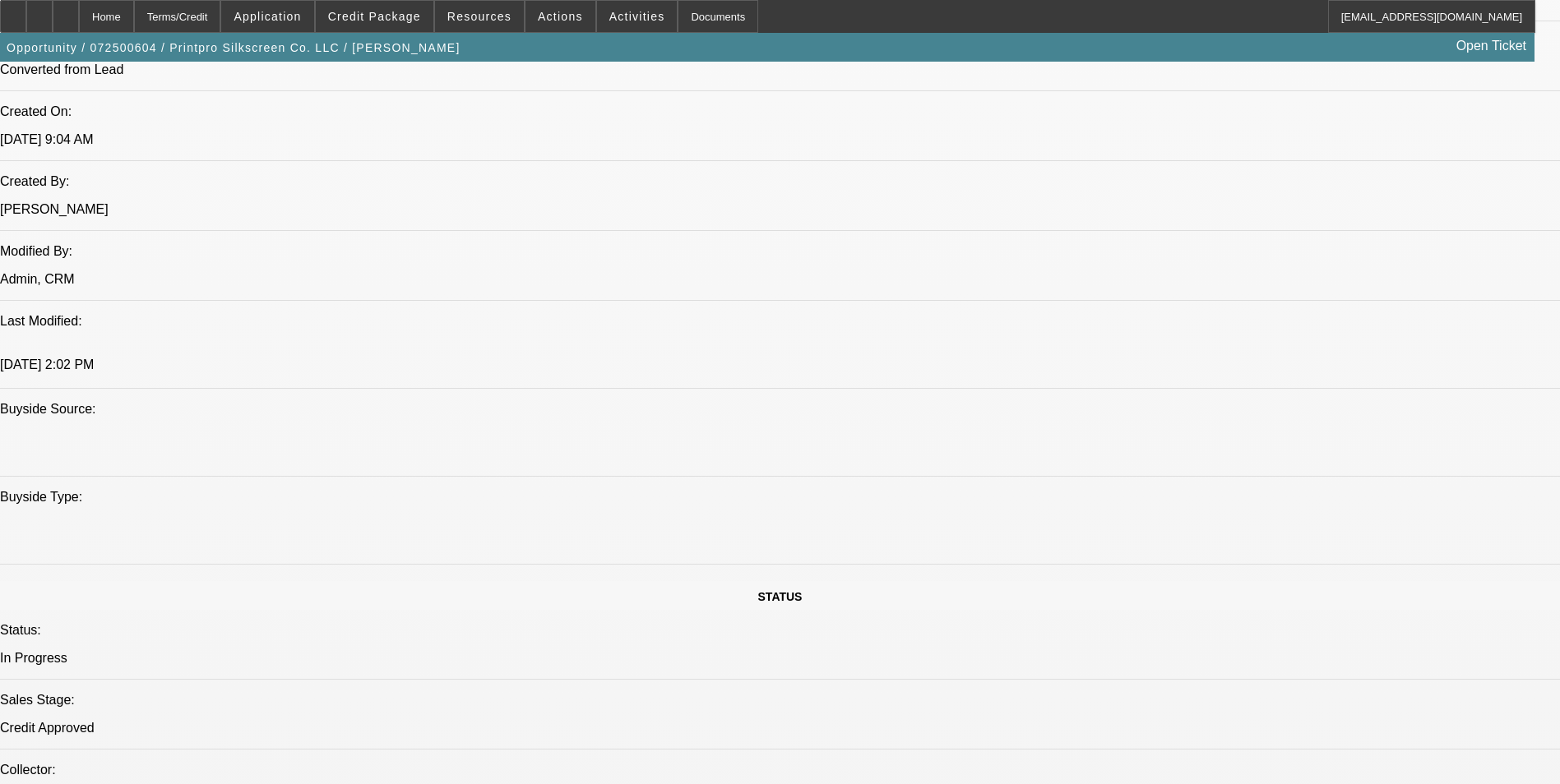
select select "0"
select select "6"
select select "0"
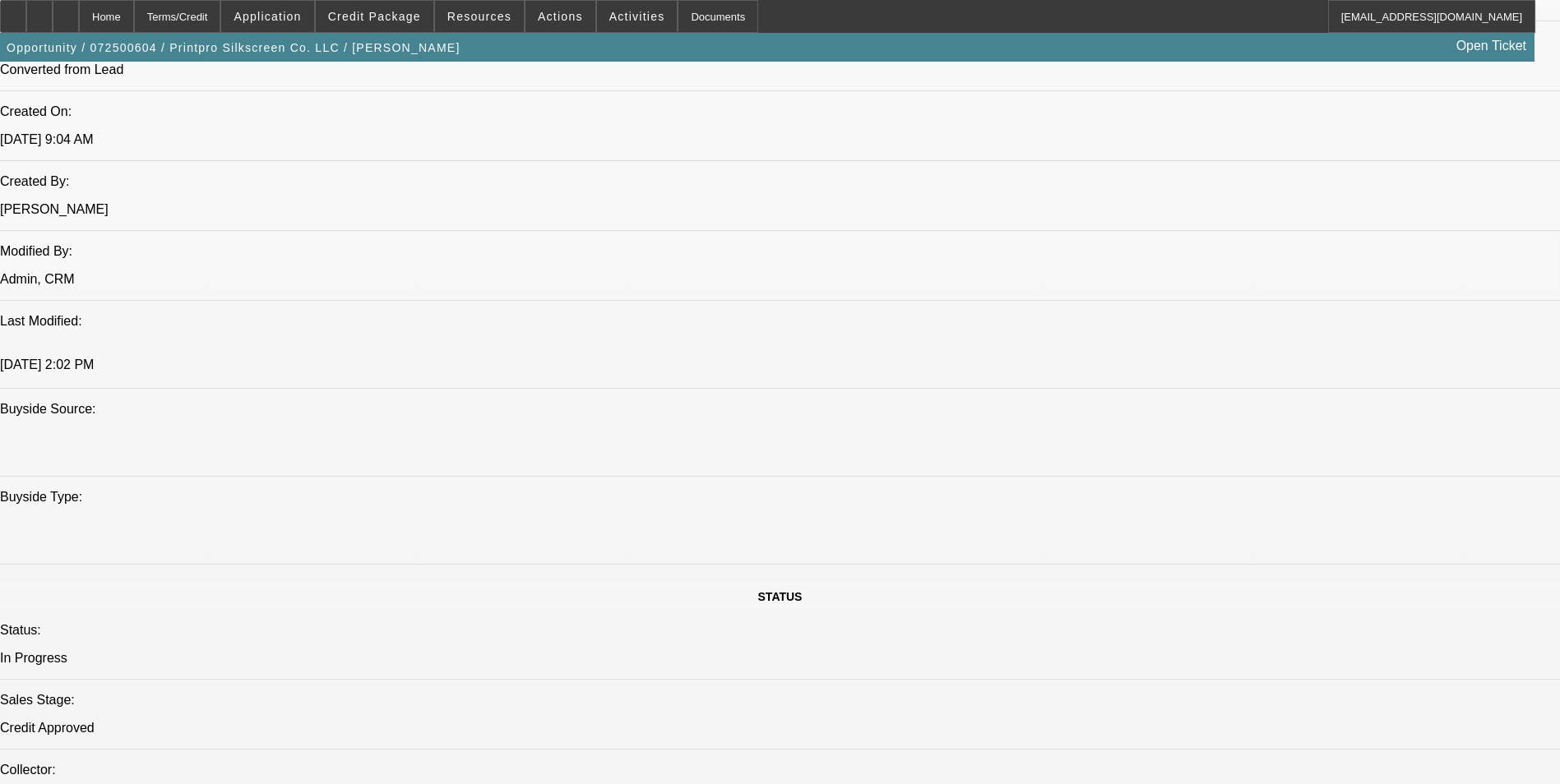
select select "6"
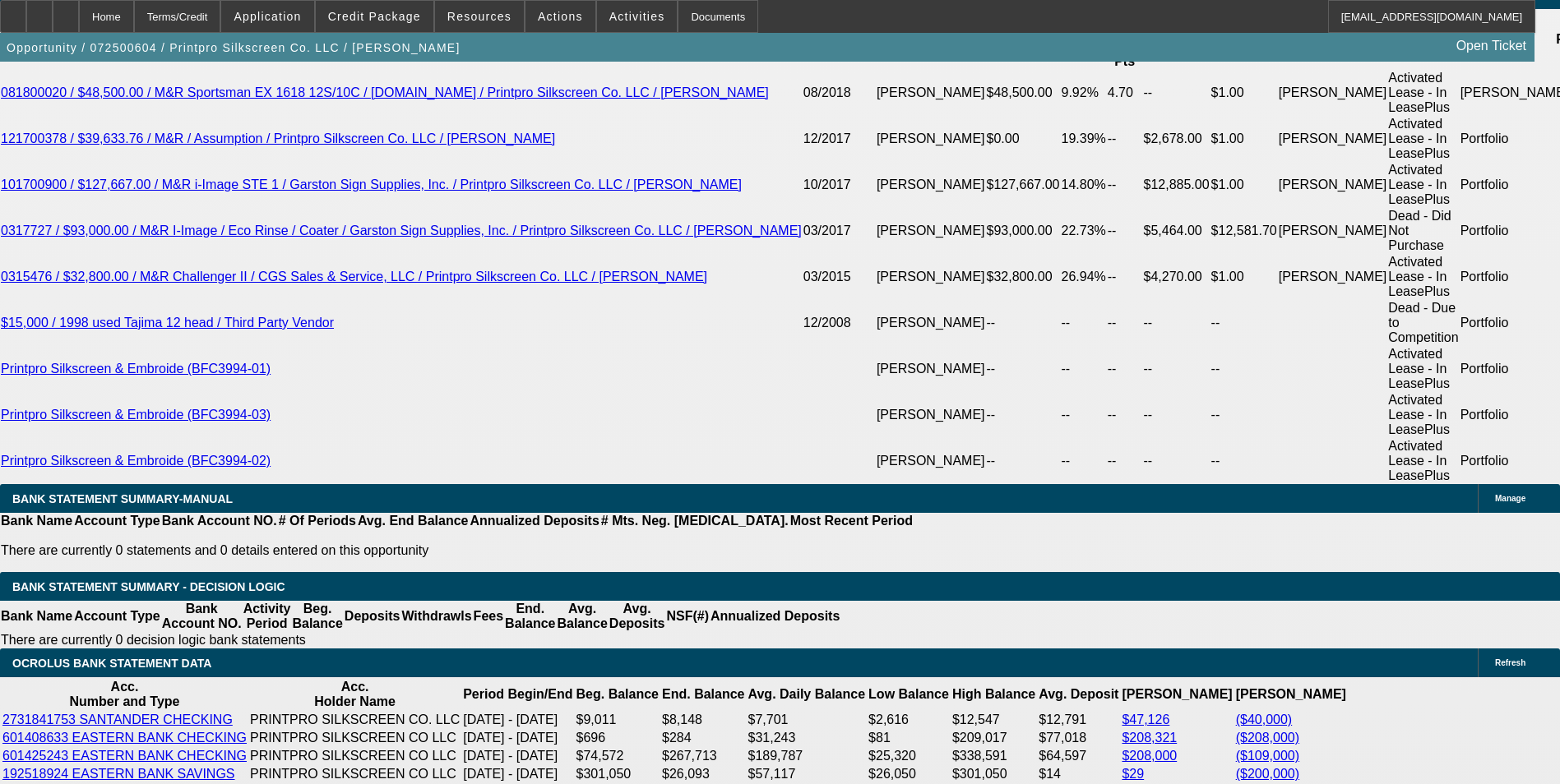
scroll to position [3282, 0]
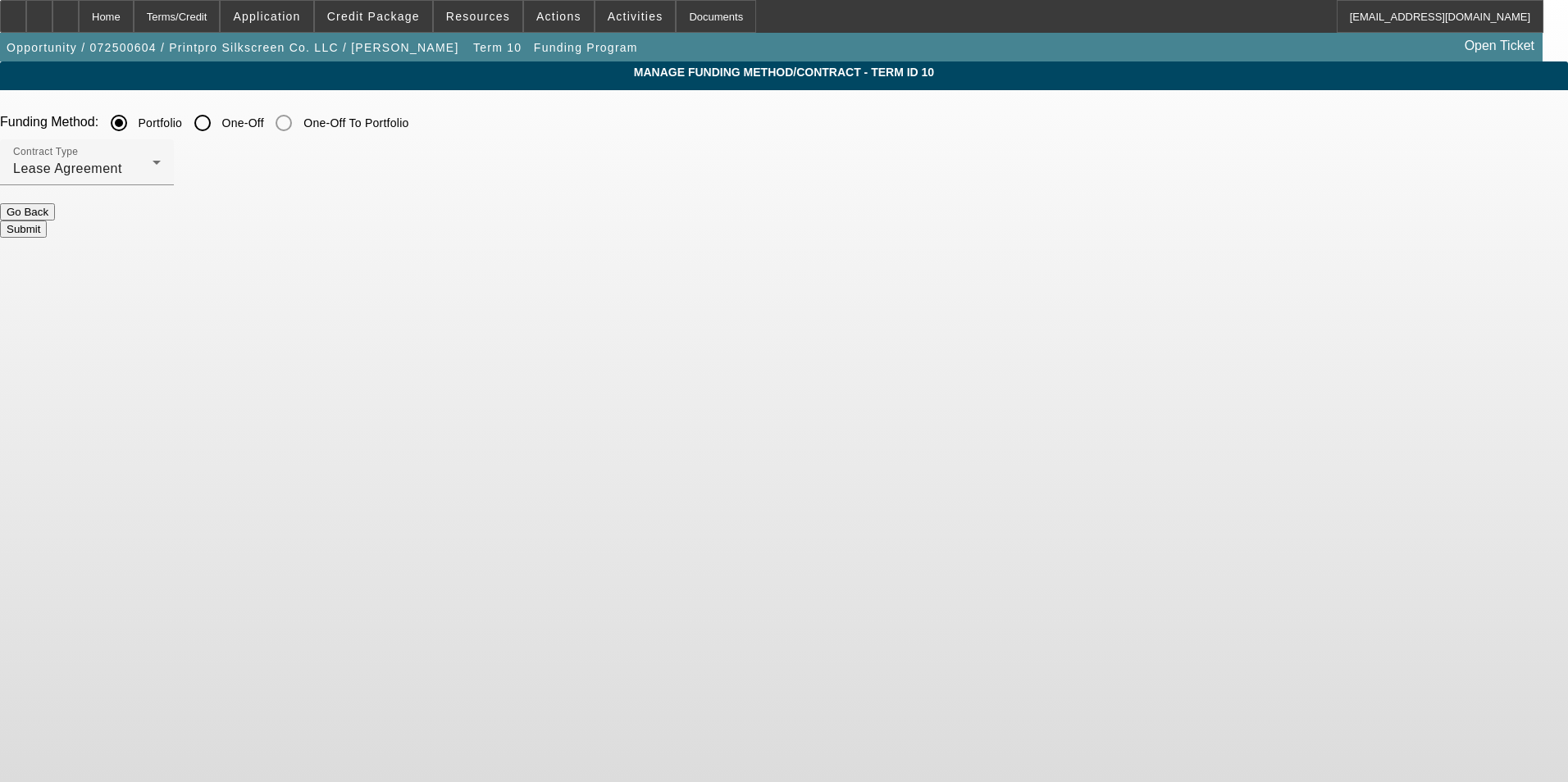
click at [219, 122] on input "One-Off" at bounding box center [202, 123] width 33 height 33
radio input "true"
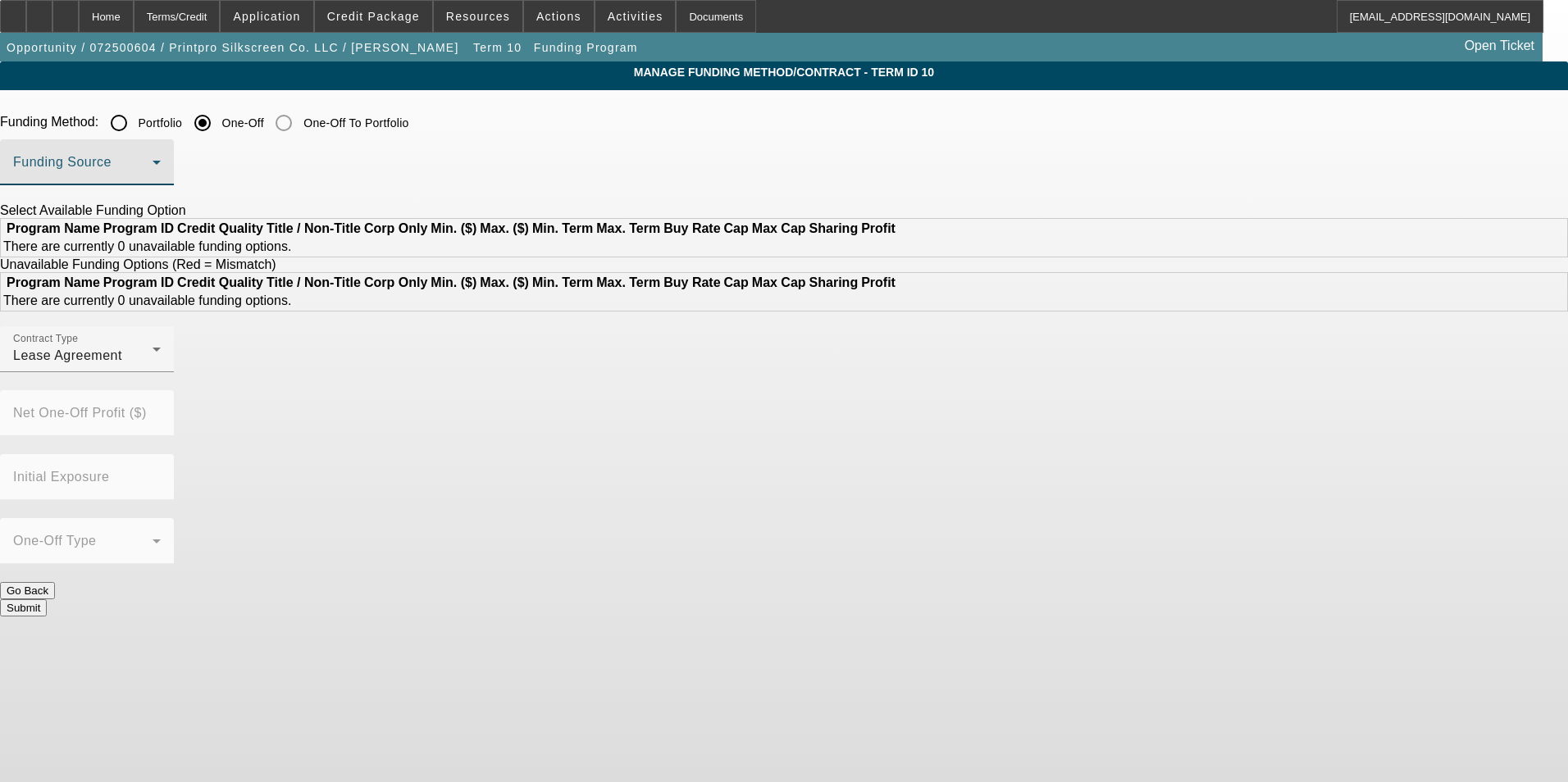
click at [152, 173] on span at bounding box center [83, 168] width 140 height 19
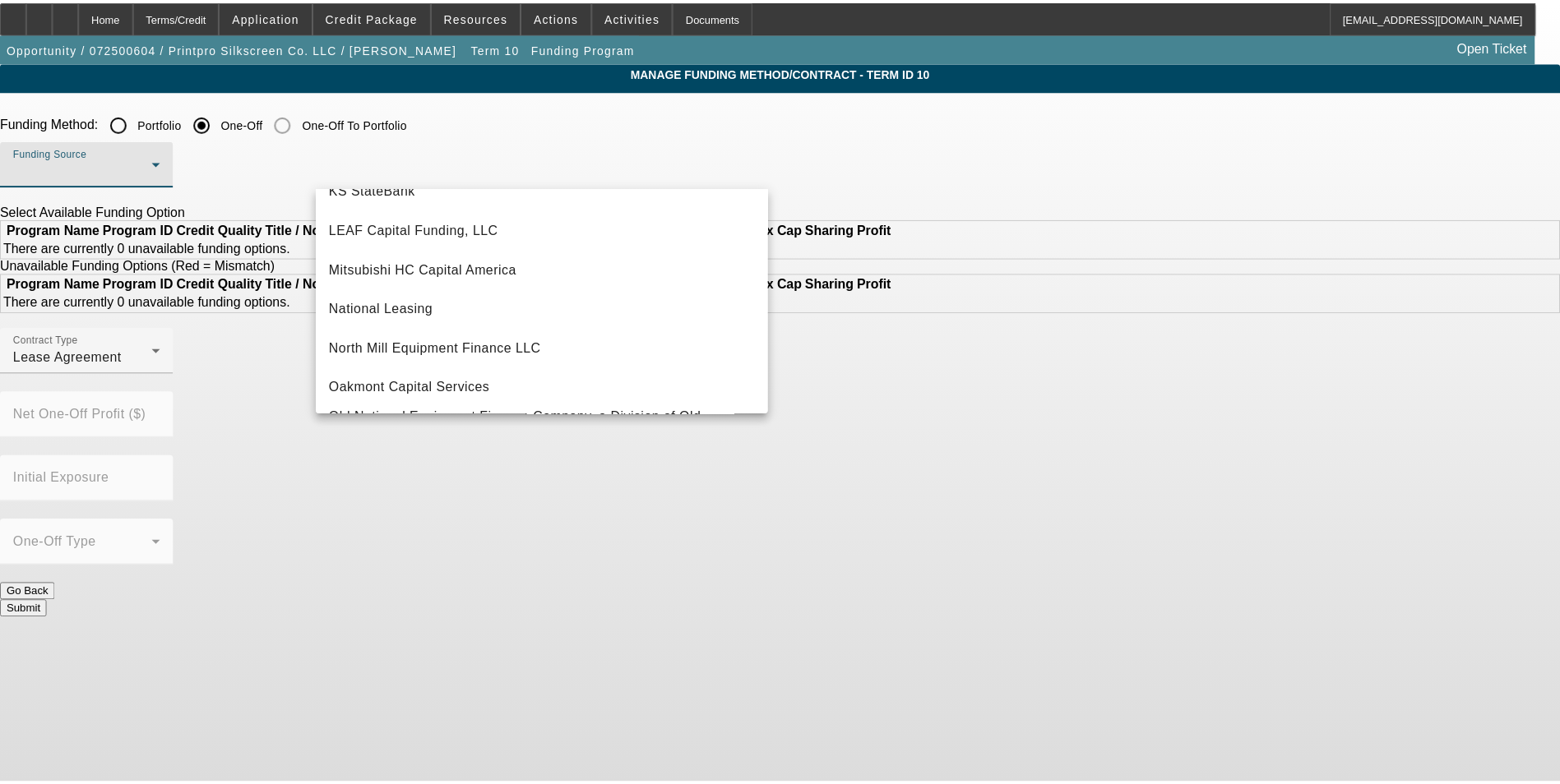
scroll to position [411, 0]
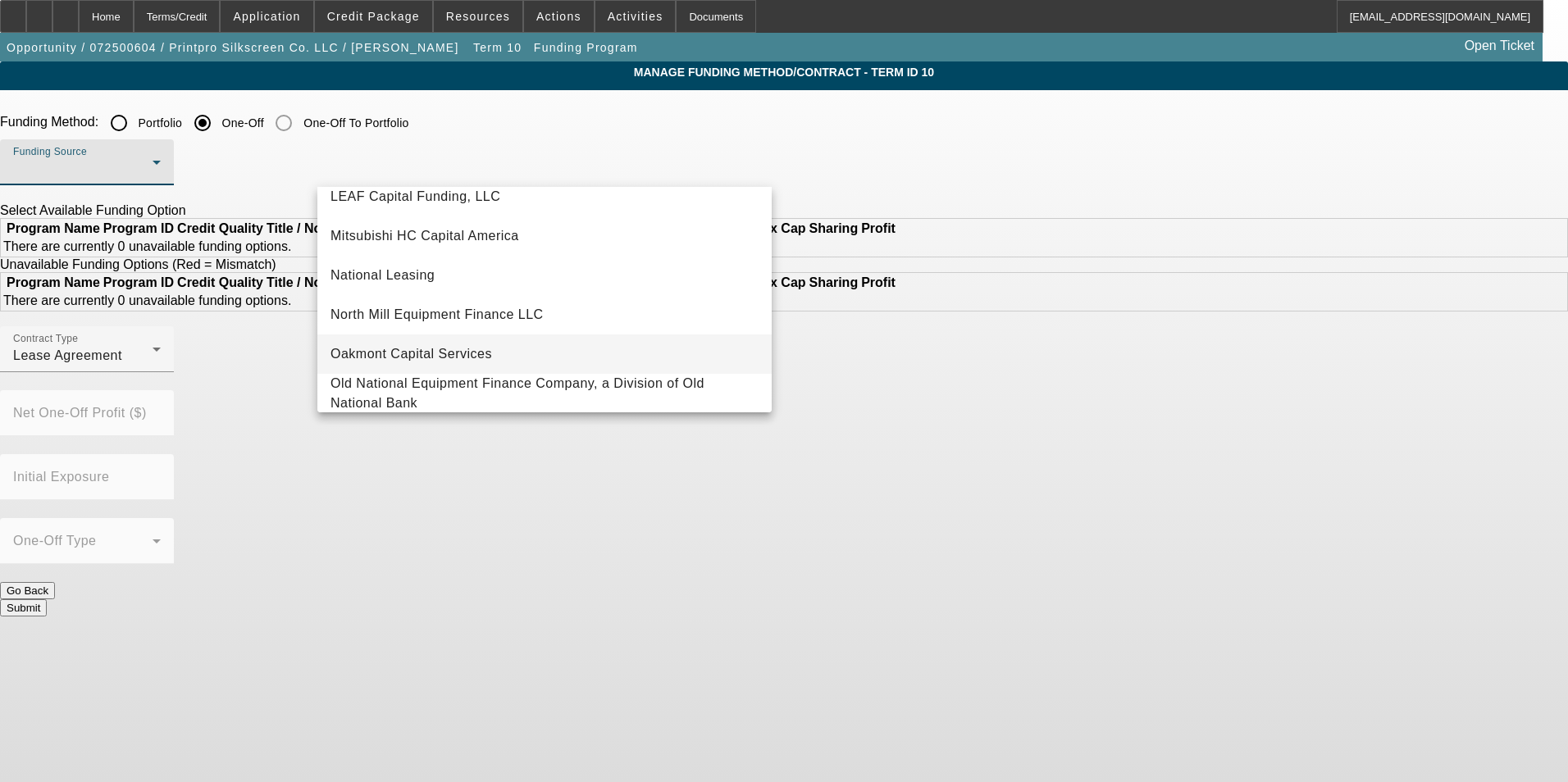
click at [503, 350] on mat-option "Oakmont Capital Services" at bounding box center [545, 354] width 455 height 40
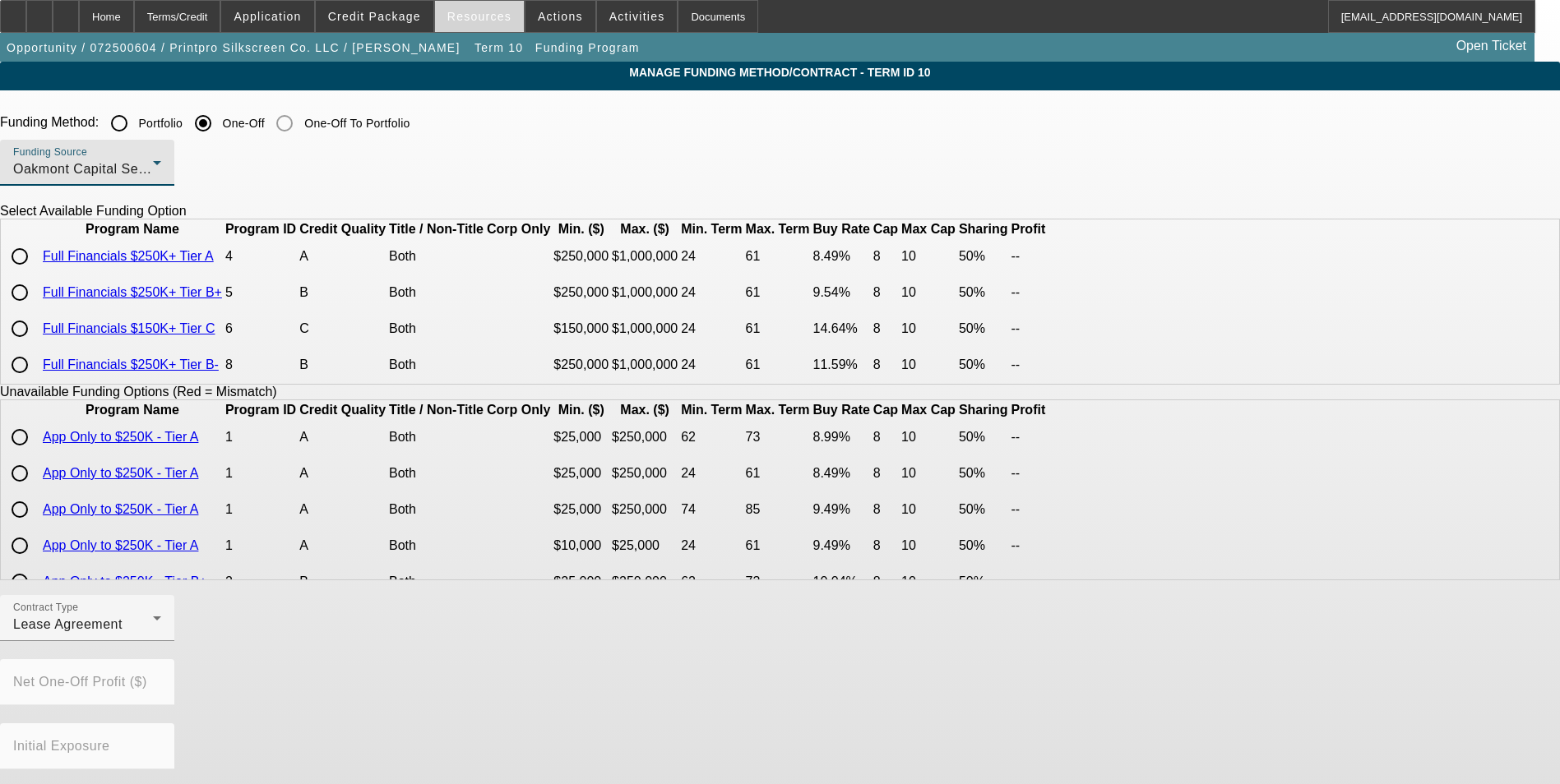
click at [466, 19] on span "Resources" at bounding box center [479, 17] width 64 height 14
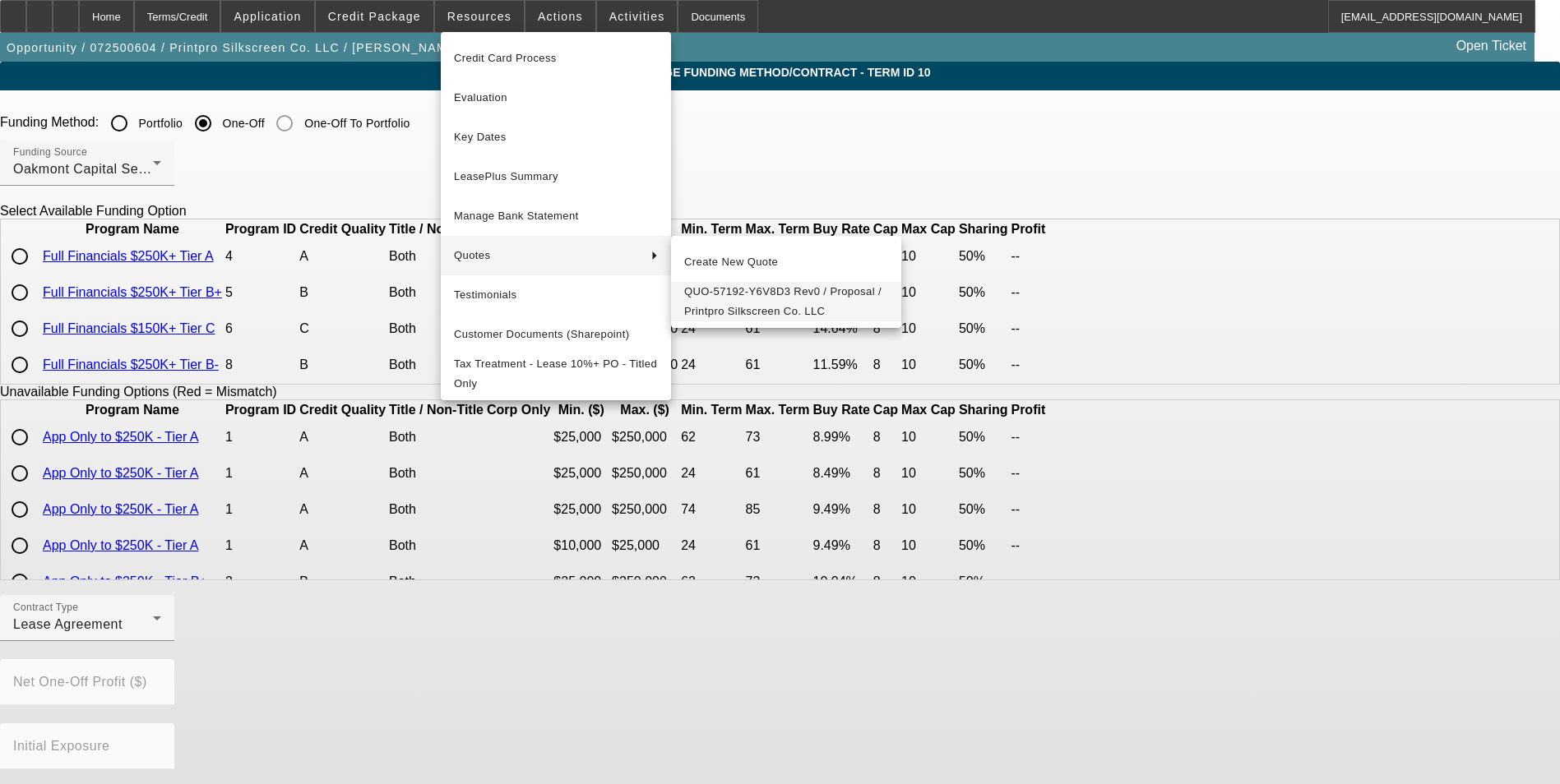
click at [804, 310] on span "QUO-57192-Y6V8D3 Rev0 / Proposal / Printpro Silkscreen Co. LLC" at bounding box center [786, 301] width 204 height 40
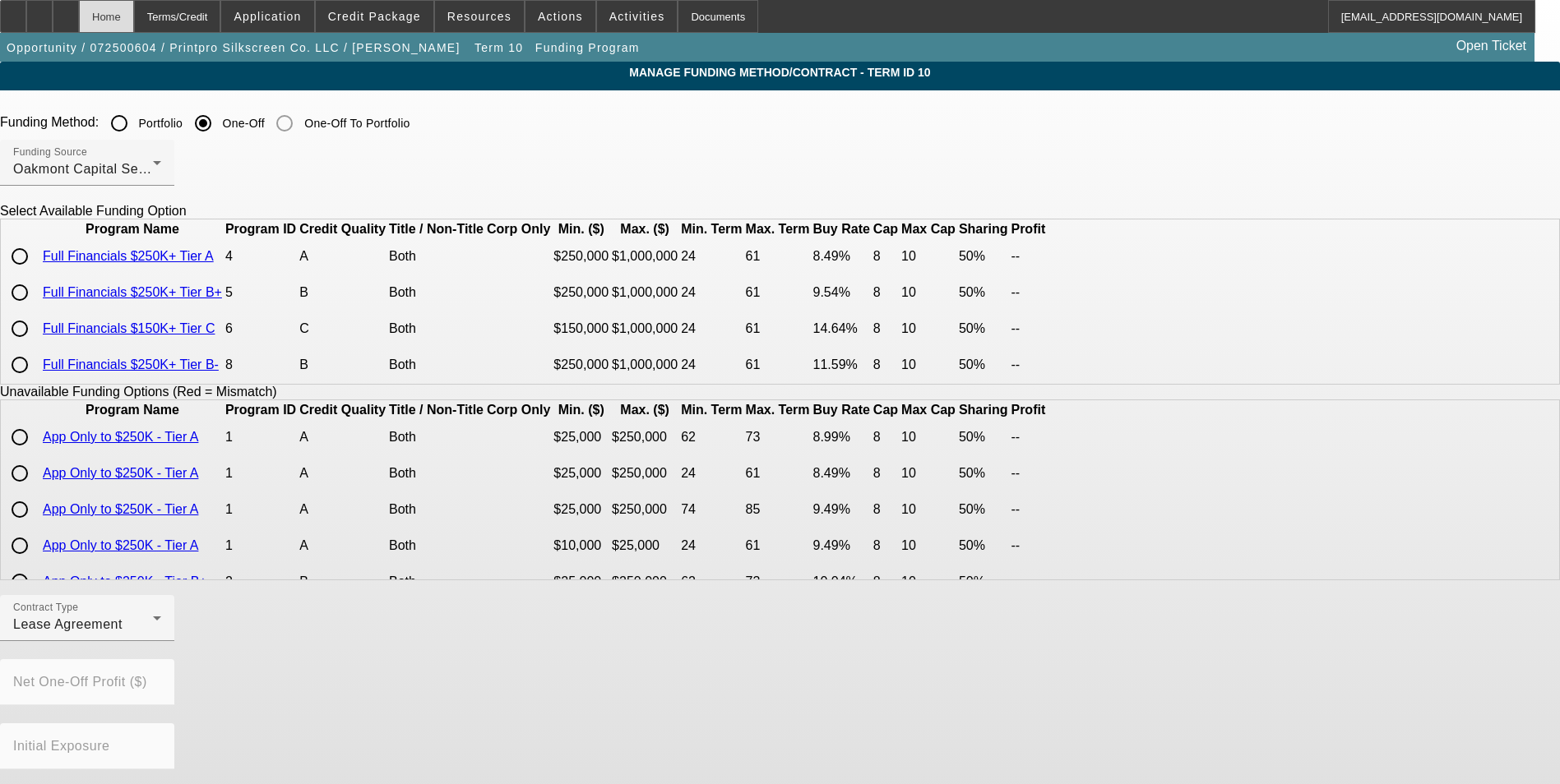
click at [134, 15] on div "Home" at bounding box center [106, 16] width 55 height 33
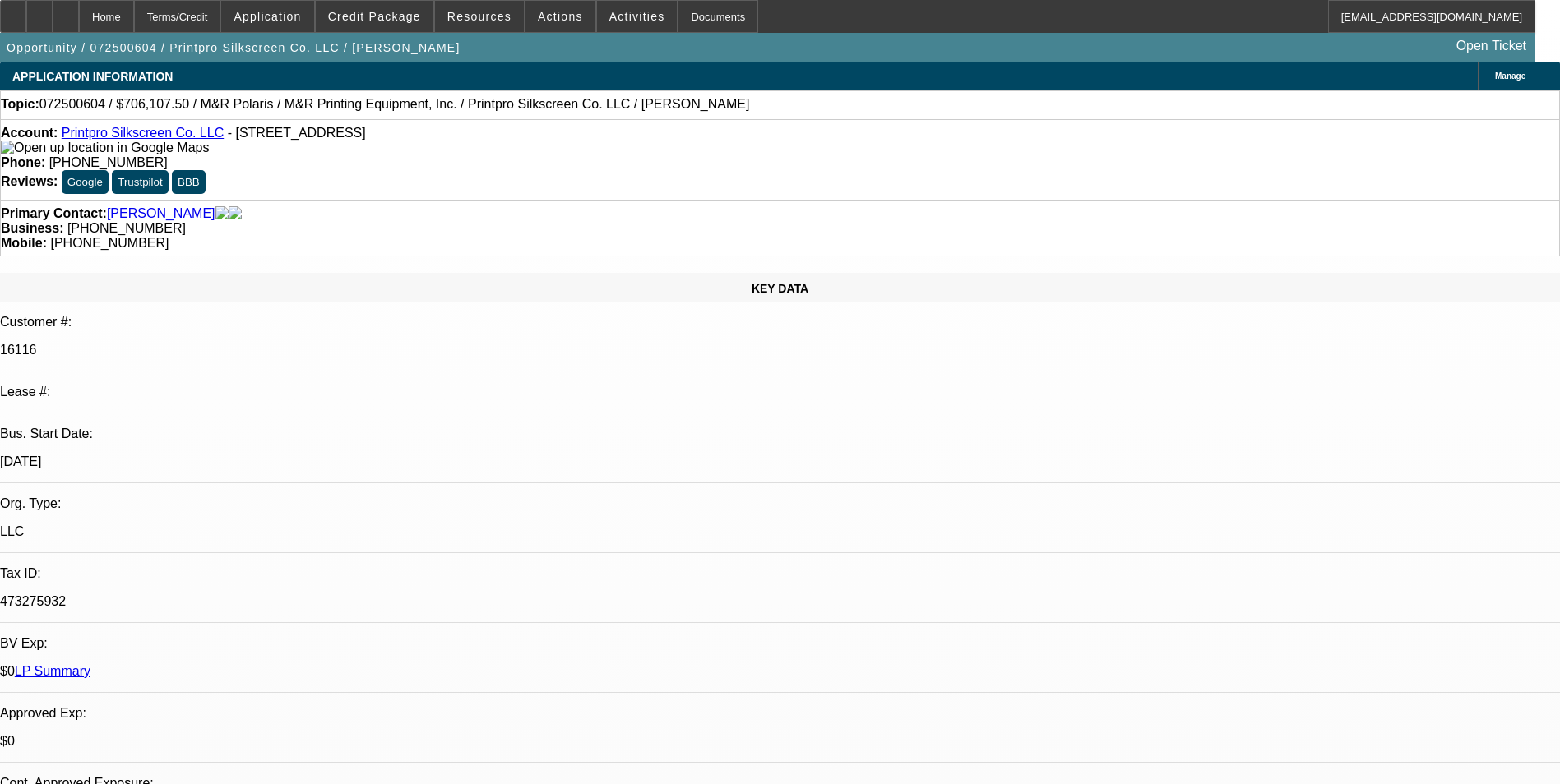
select select "0"
select select "6"
select select "0"
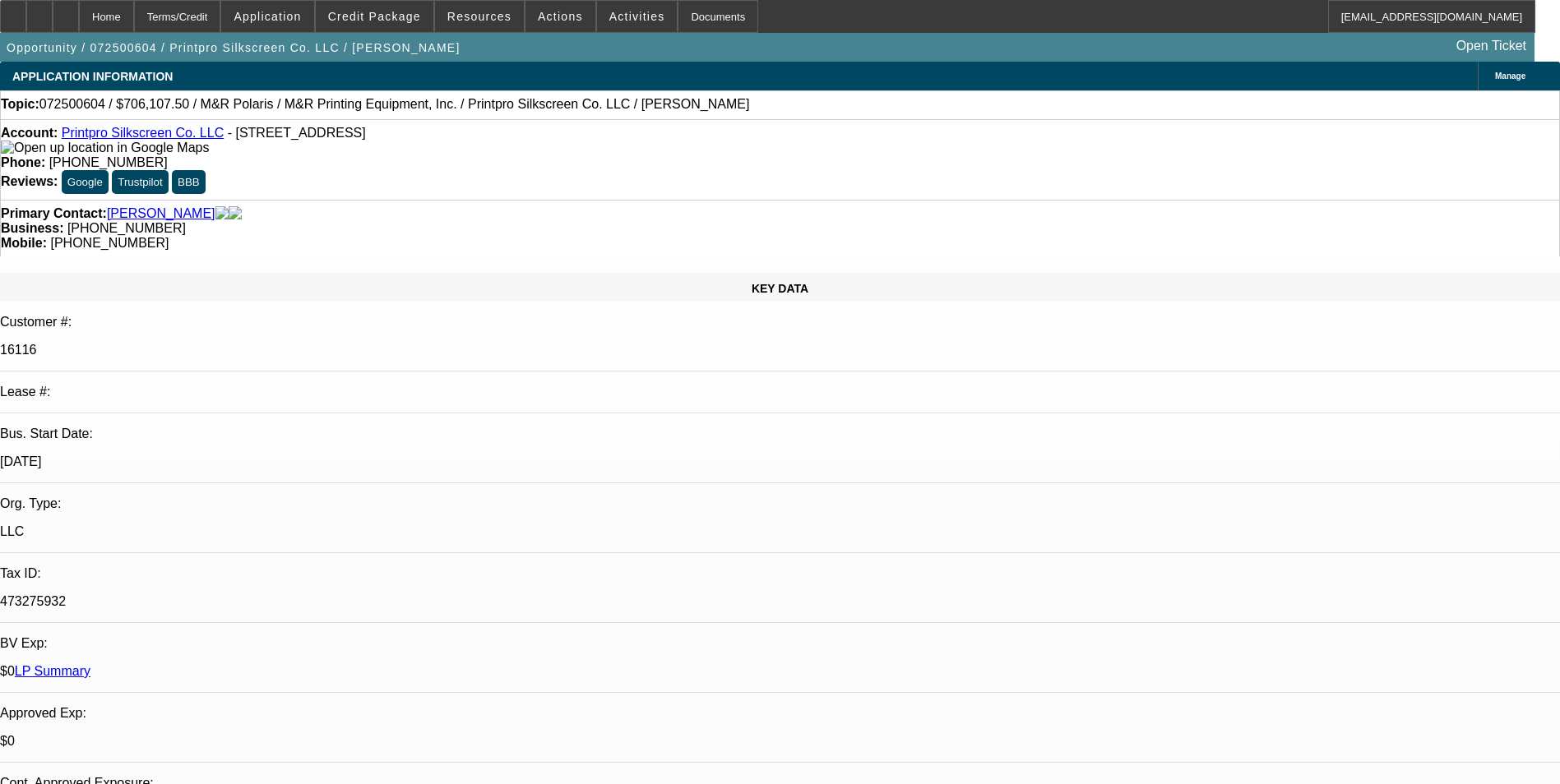
select select "0"
select select "6"
select select "0"
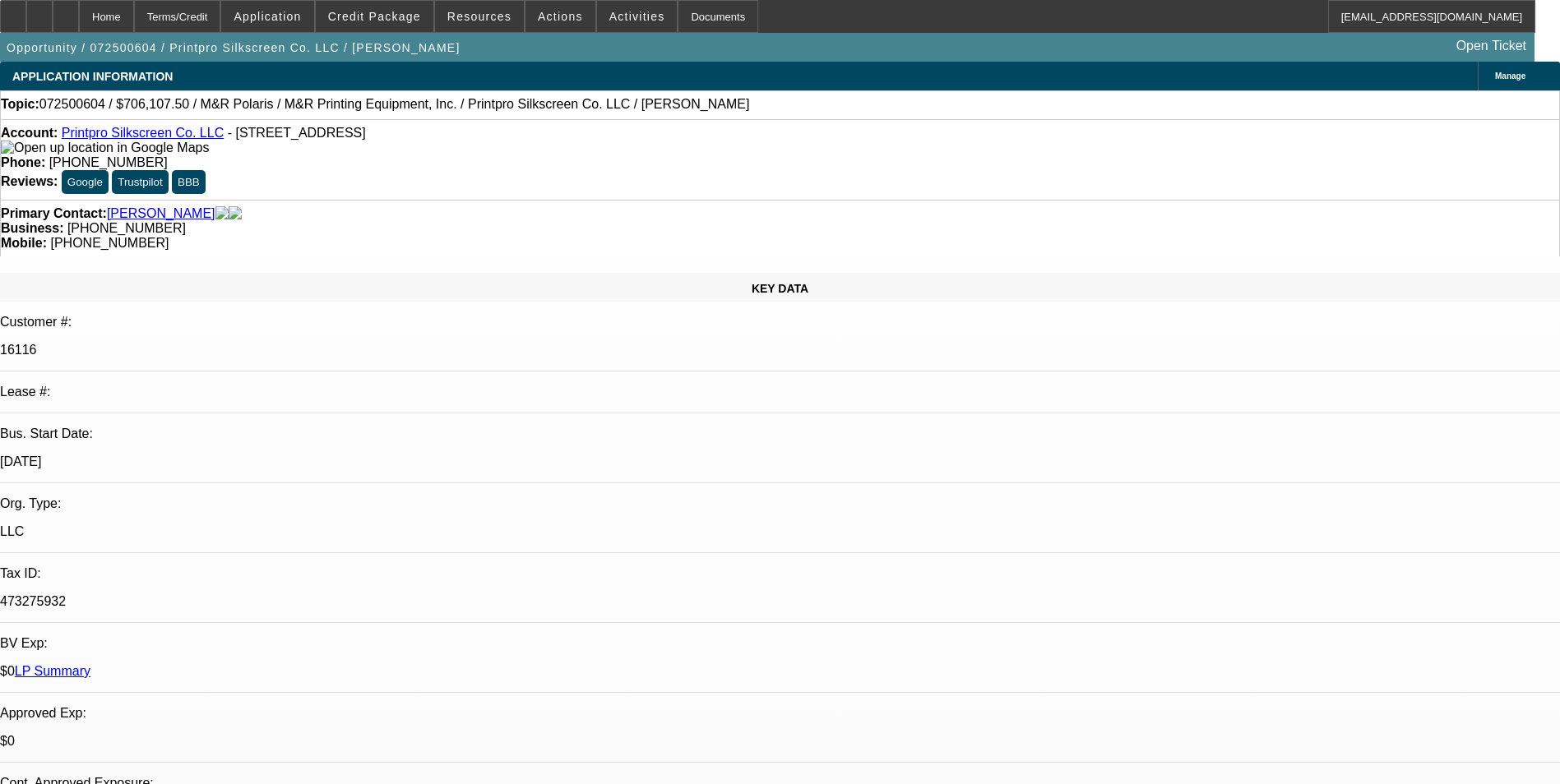
select select "0"
select select "6"
select select "0"
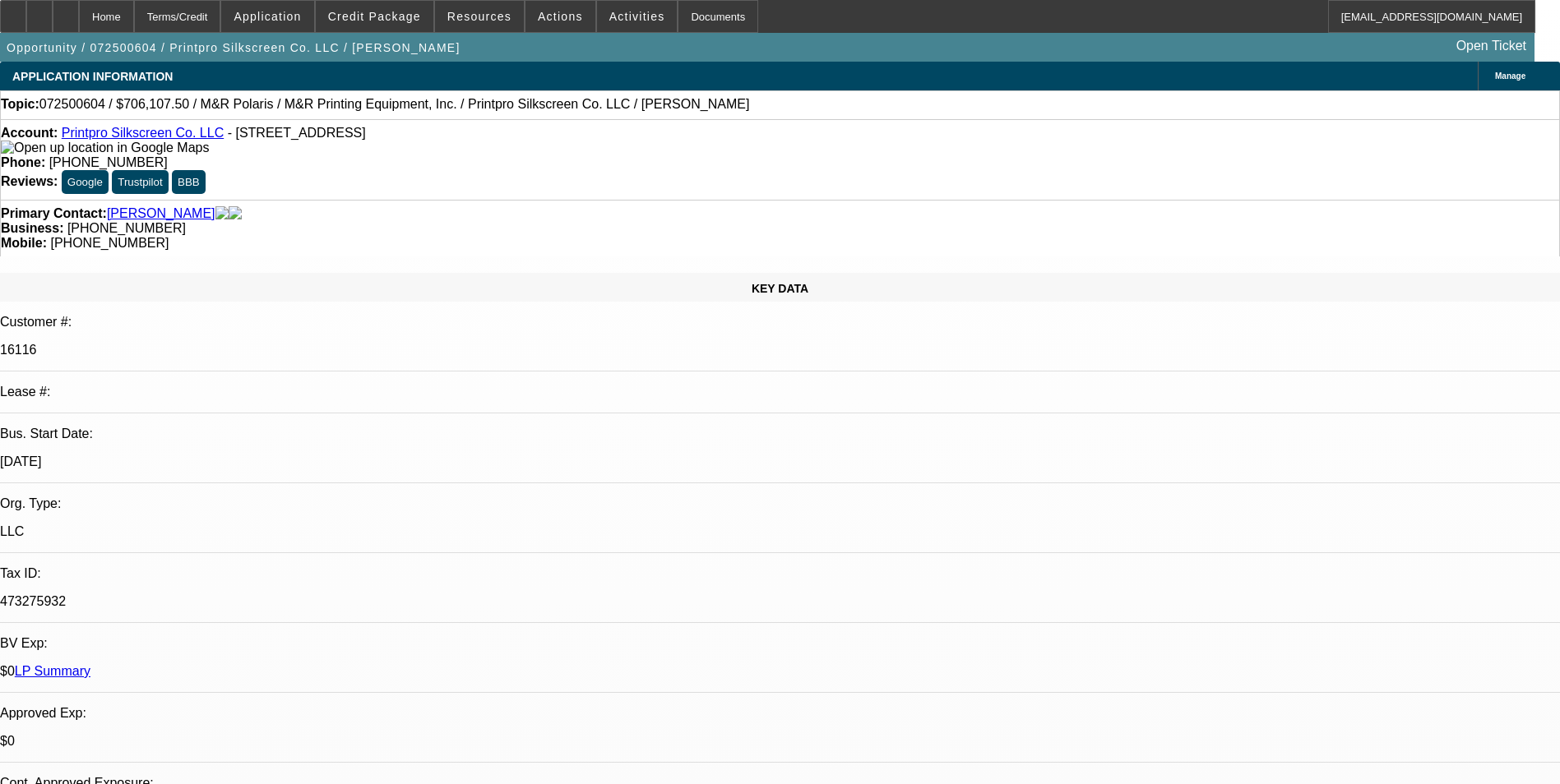
select select "6"
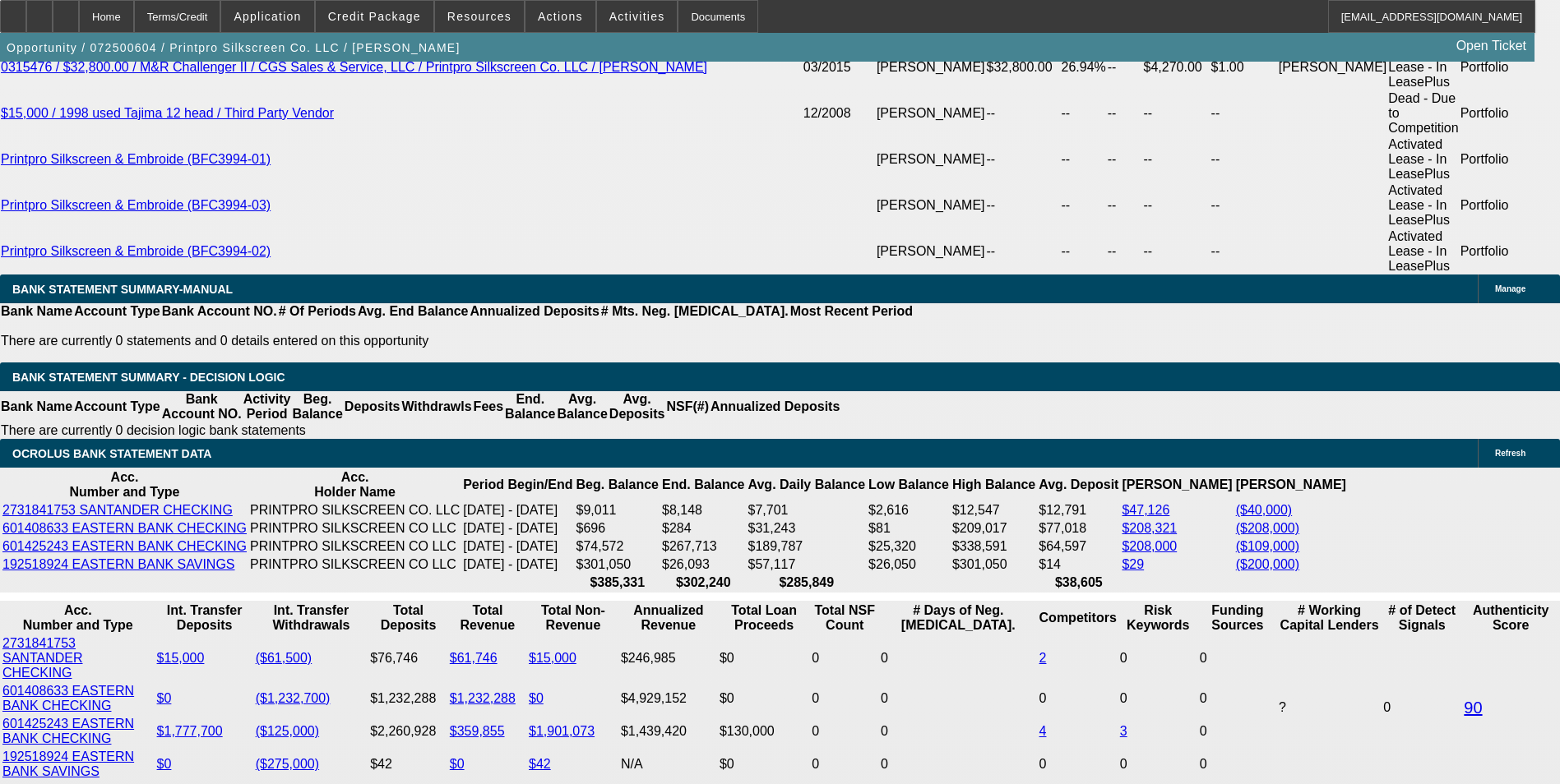
scroll to position [3371, 0]
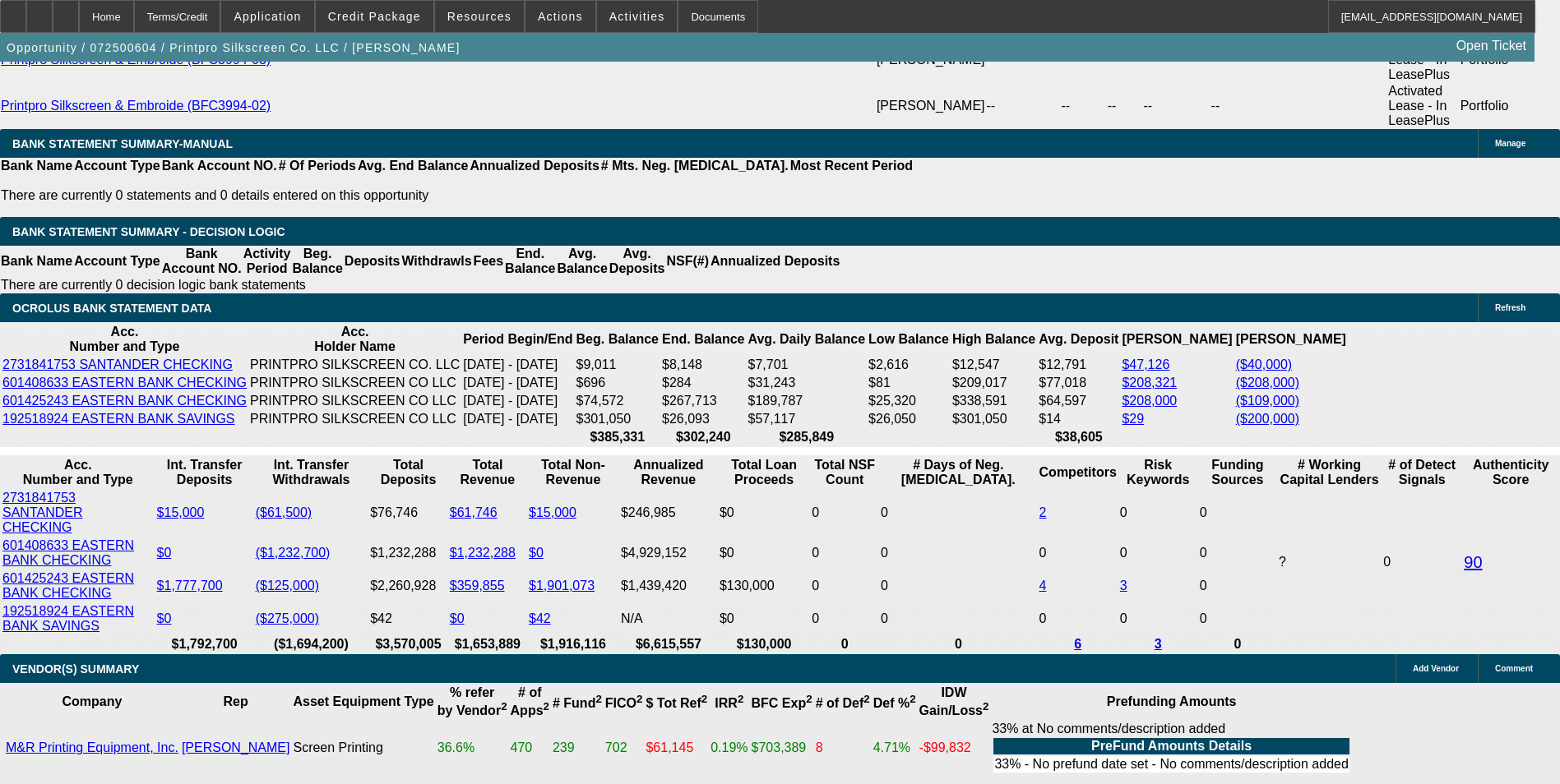
drag, startPoint x: 357, startPoint y: 271, endPoint x: 420, endPoint y: 268, distance: 63.1
type input "UNKNOWN"
type input "1"
type input "$12,070.02"
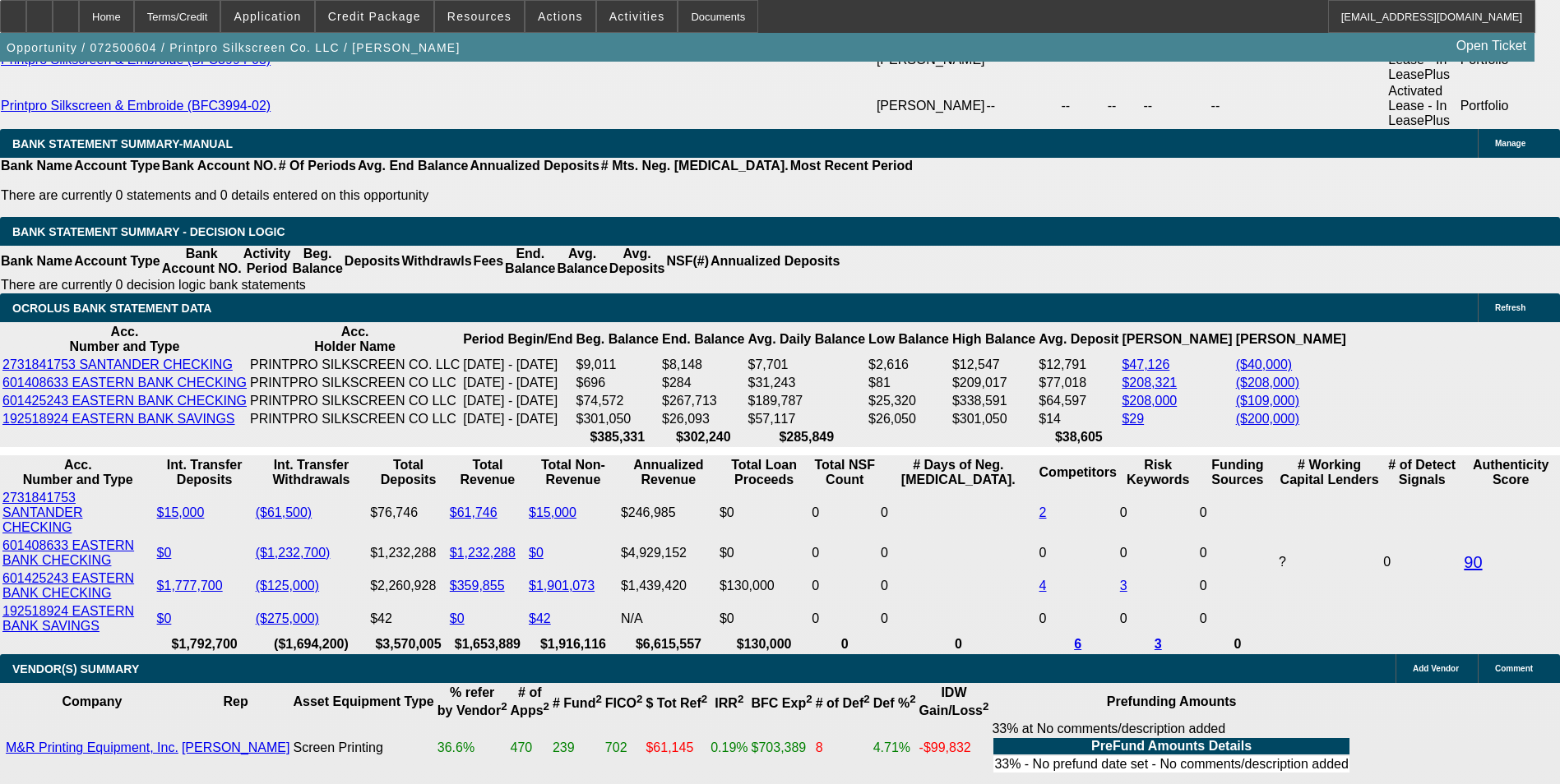
type input "10"
type input "$15,002.70"
type input "10.9"
type input "$15,317.30"
type input "10.9"
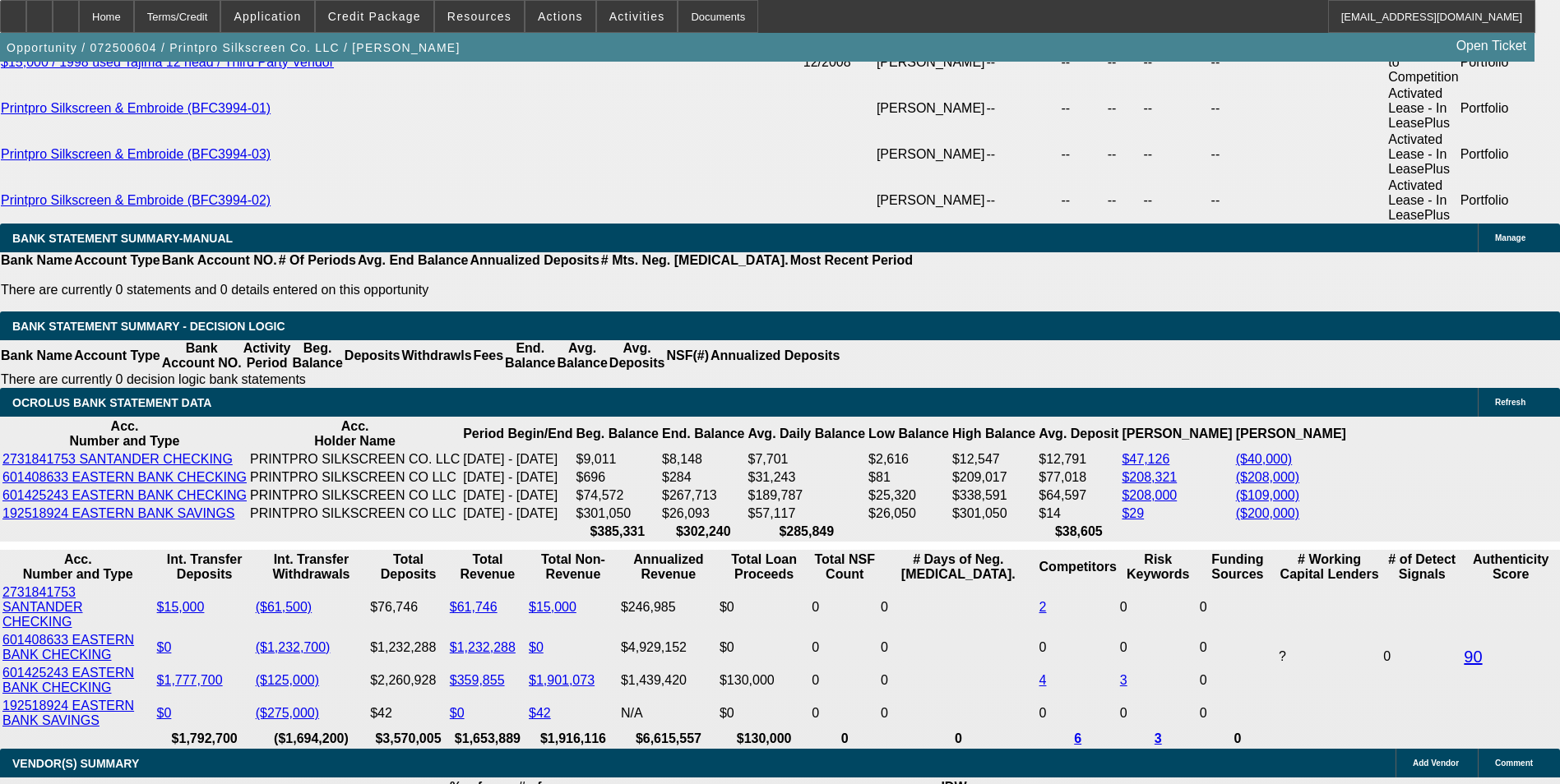
scroll to position [3124, 0]
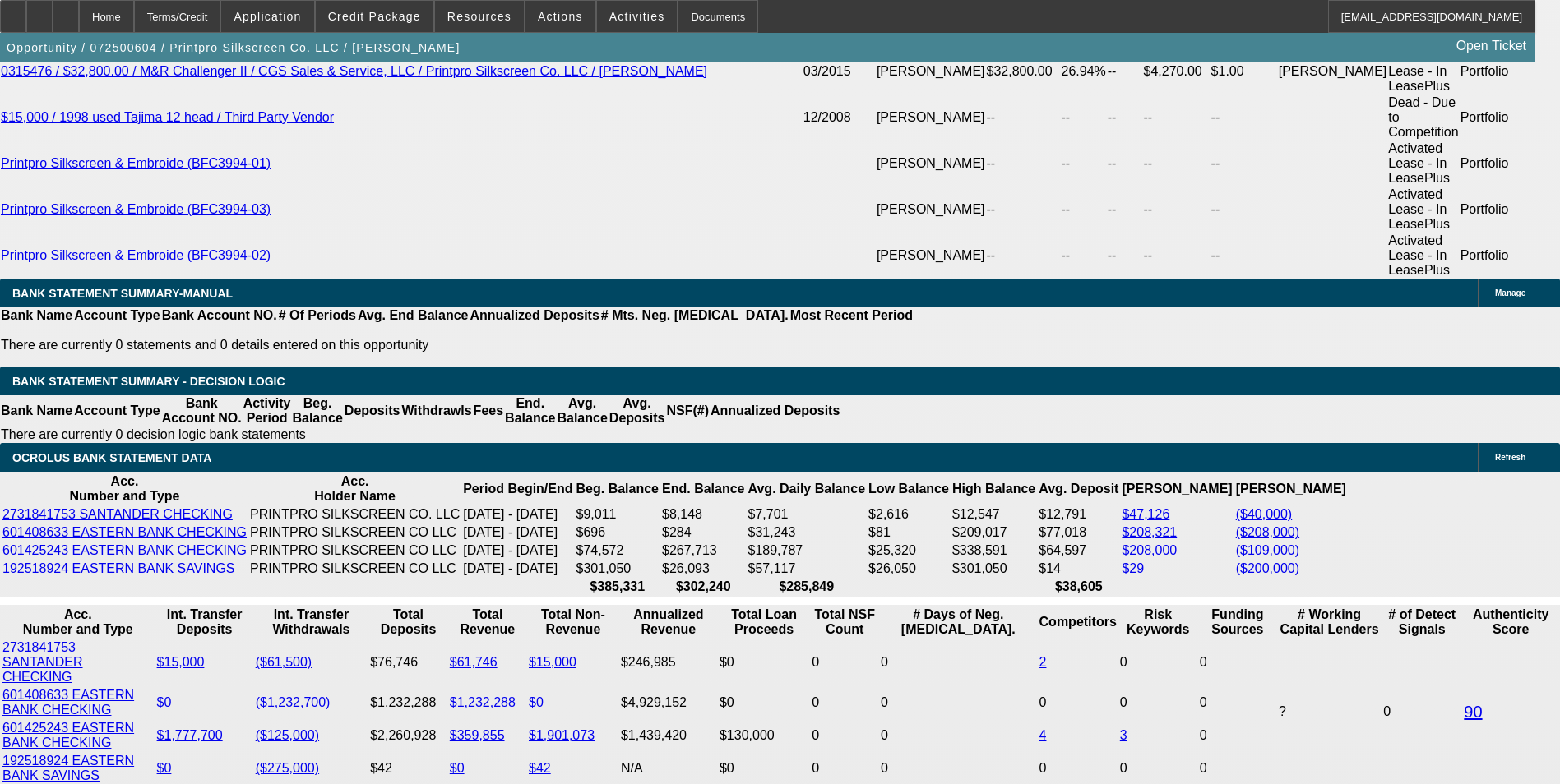
scroll to position [3371, 0]
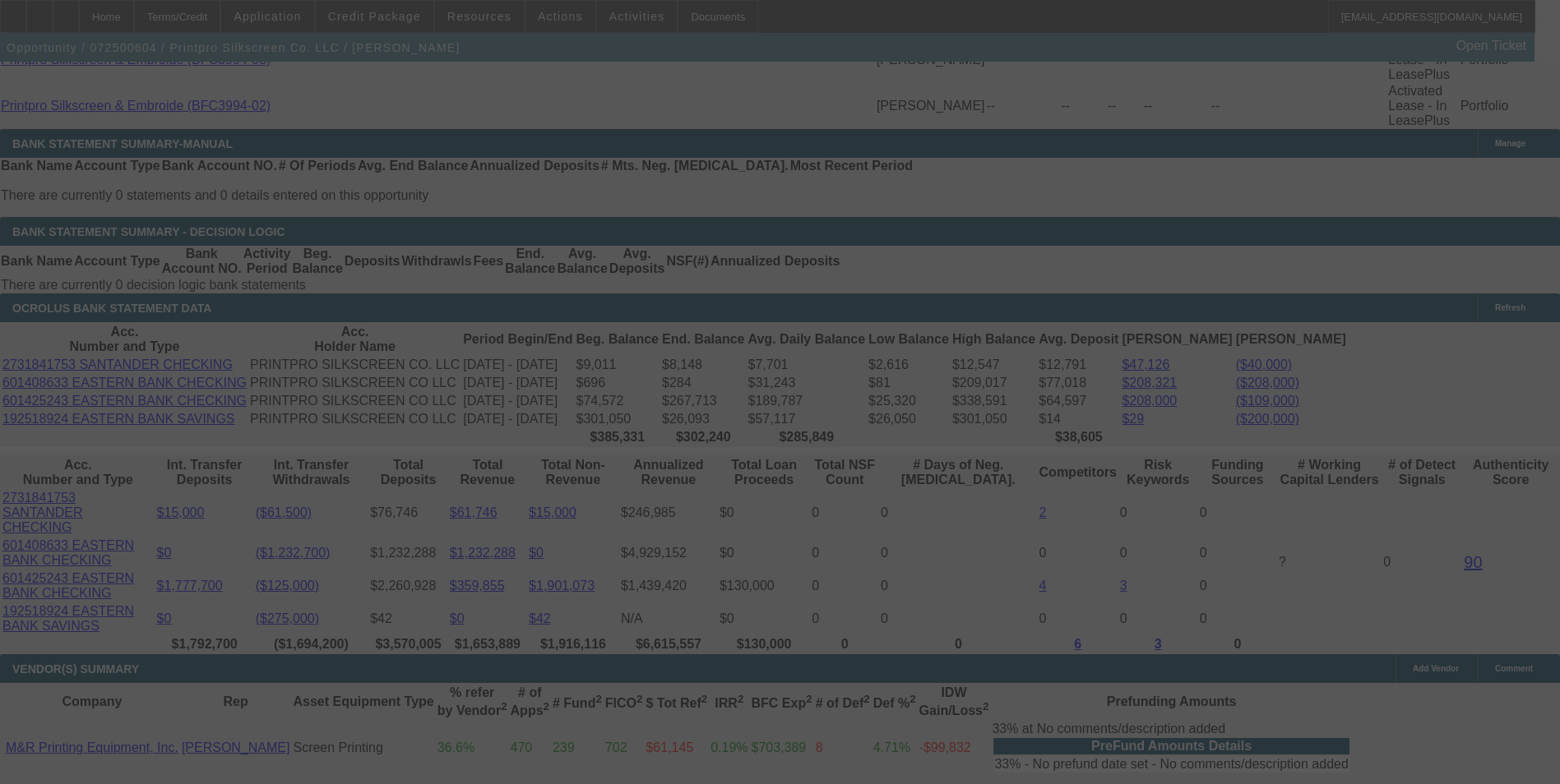
select select "0"
select select "6"
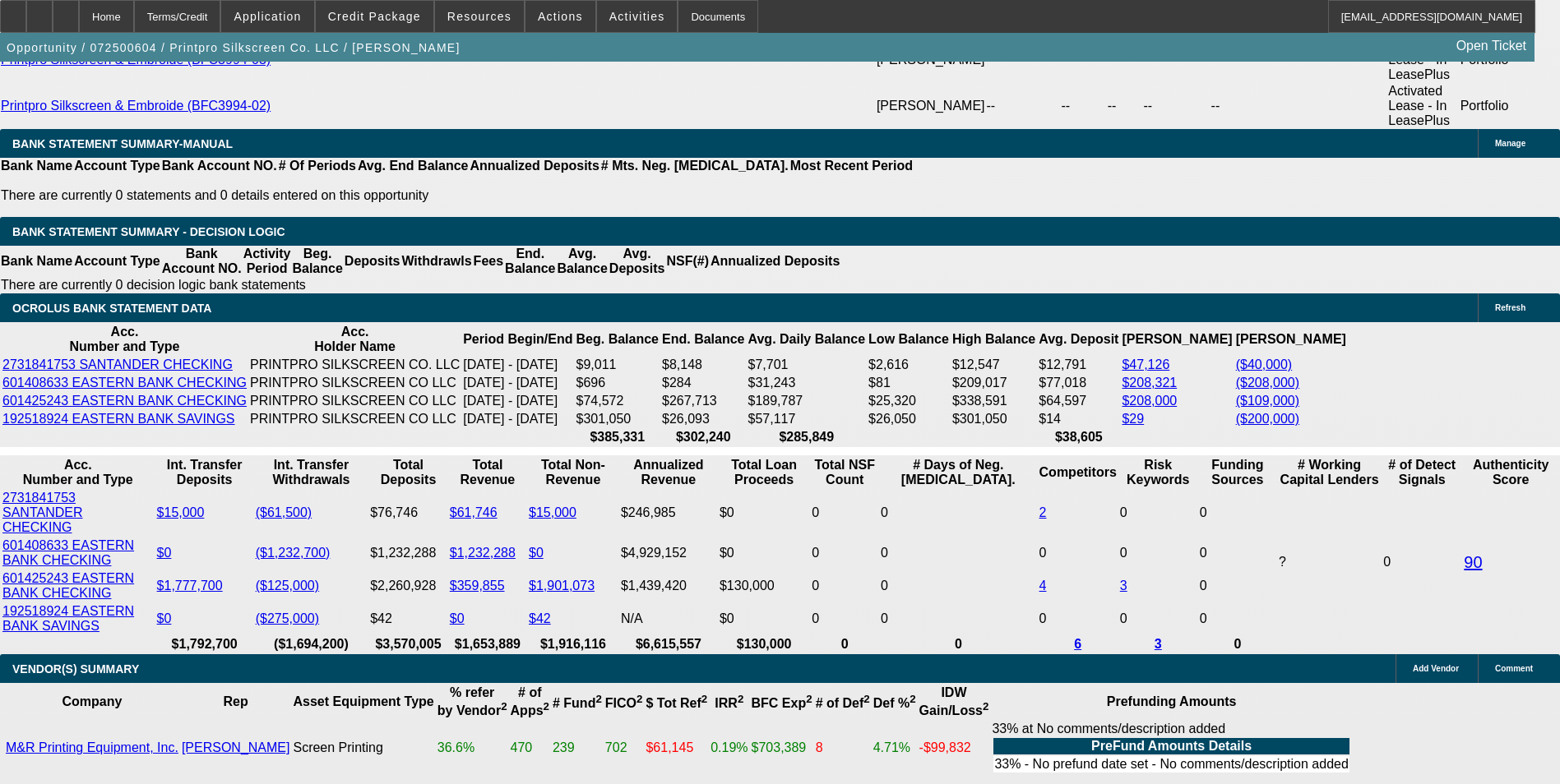
drag, startPoint x: 356, startPoint y: 275, endPoint x: 404, endPoint y: 274, distance: 48.0
type input "UNKNOWN"
type input "11"
type input "$15,352.49"
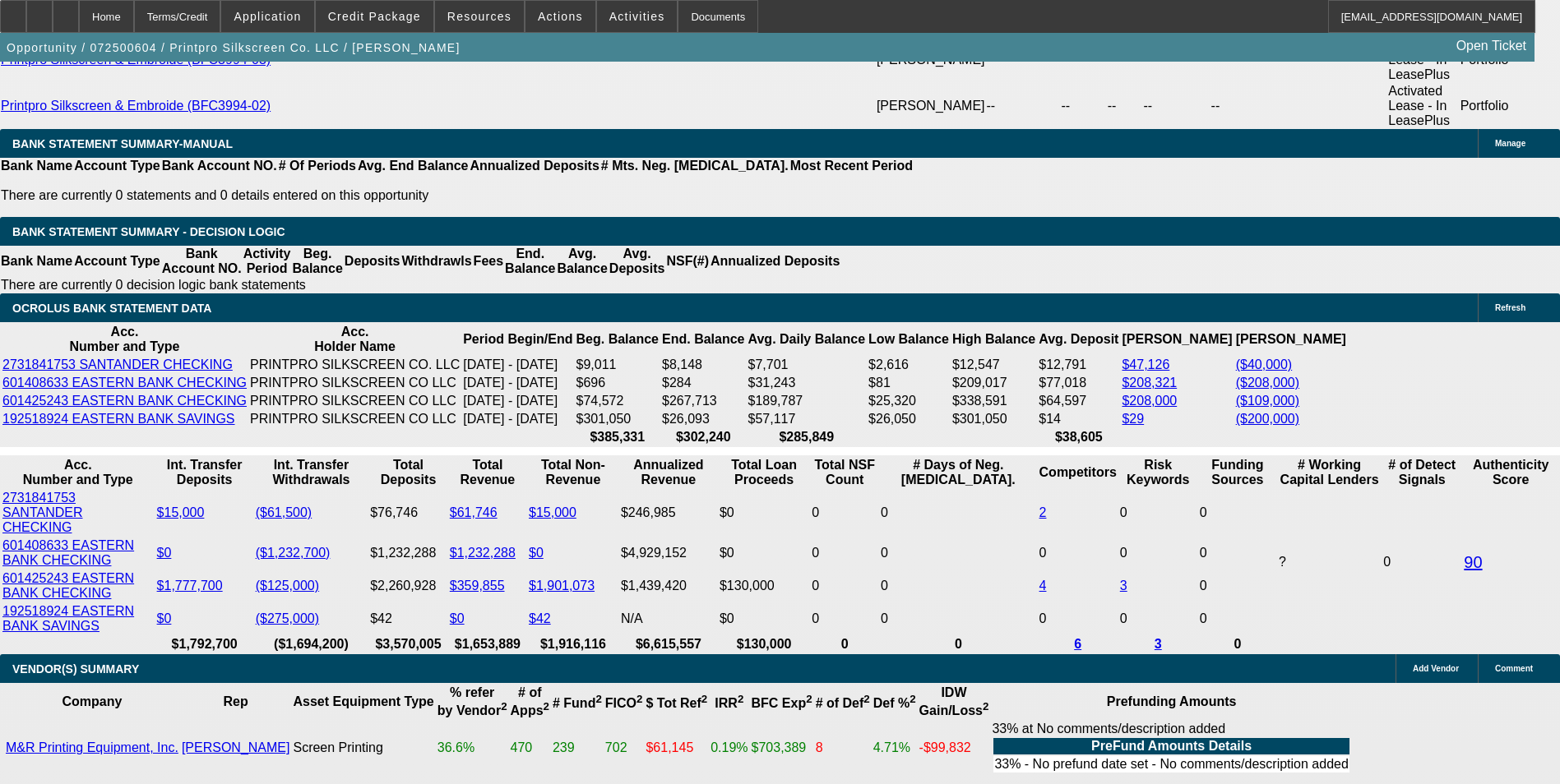
type input "11.2"
type input "$15,423.01"
type input "11.25"
type input "$15,440.67"
type input "11.25"
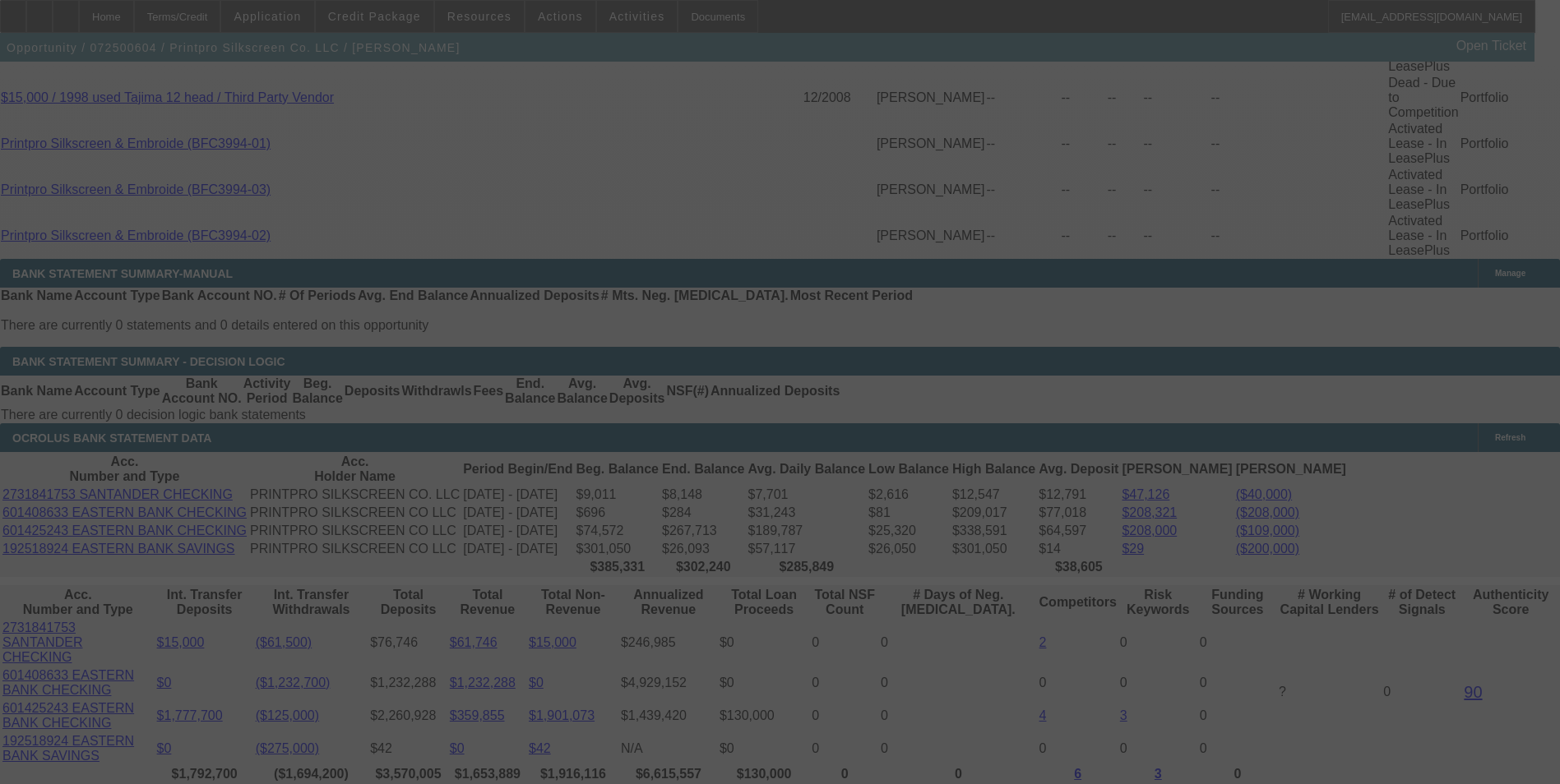
scroll to position [3288, 0]
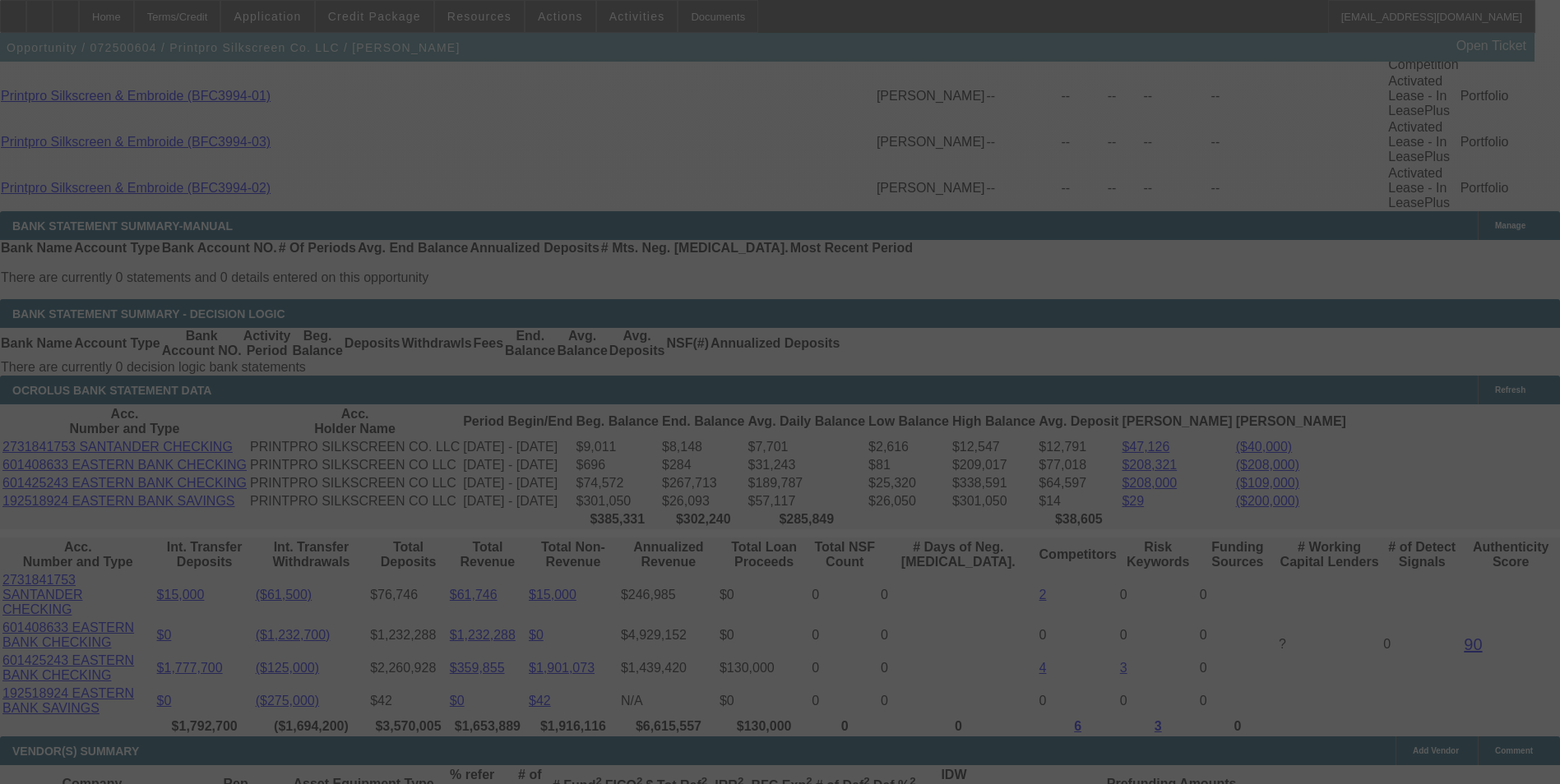
select select "0"
select select "6"
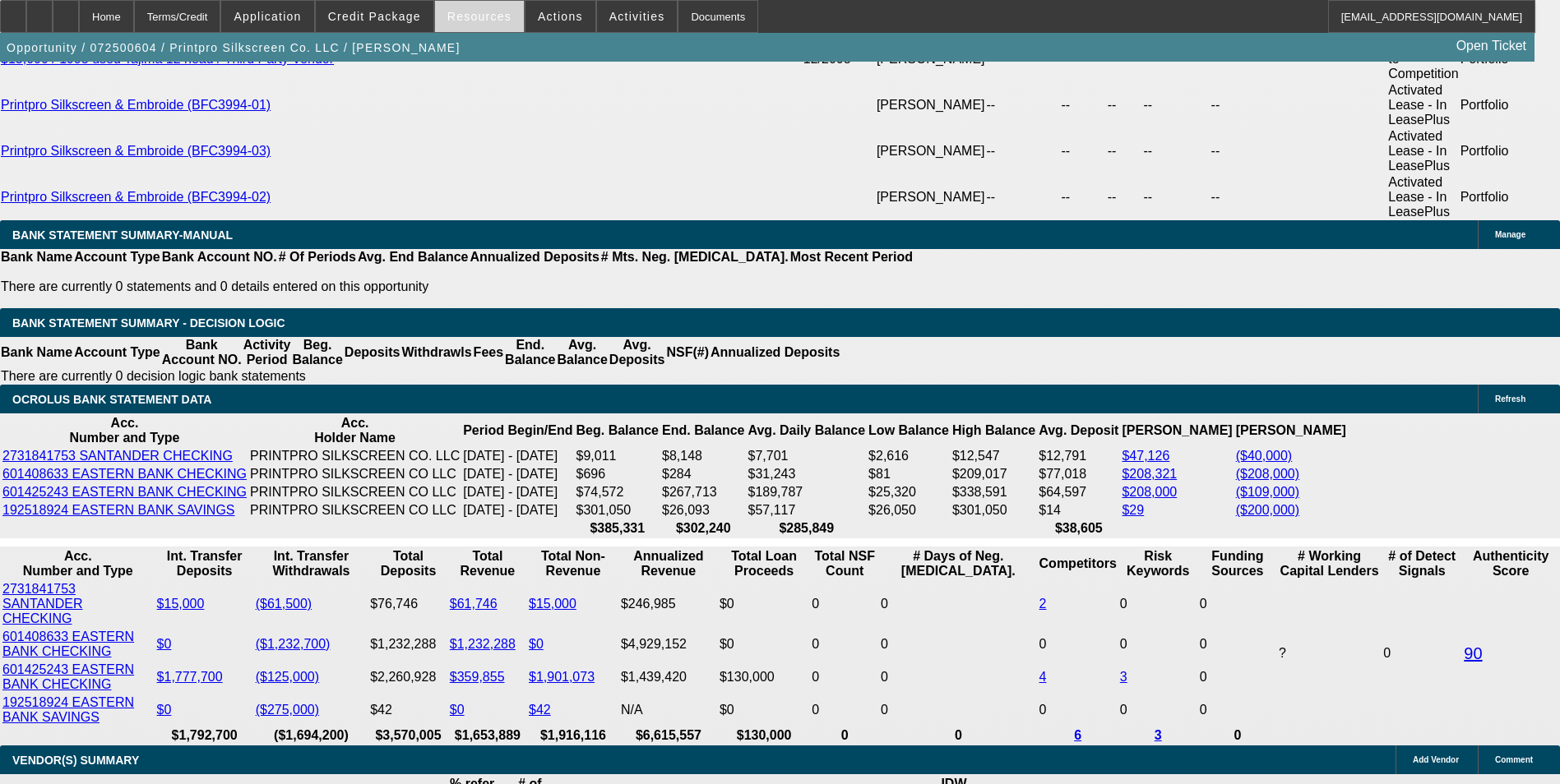
click at [480, 29] on span at bounding box center [479, 16] width 89 height 40
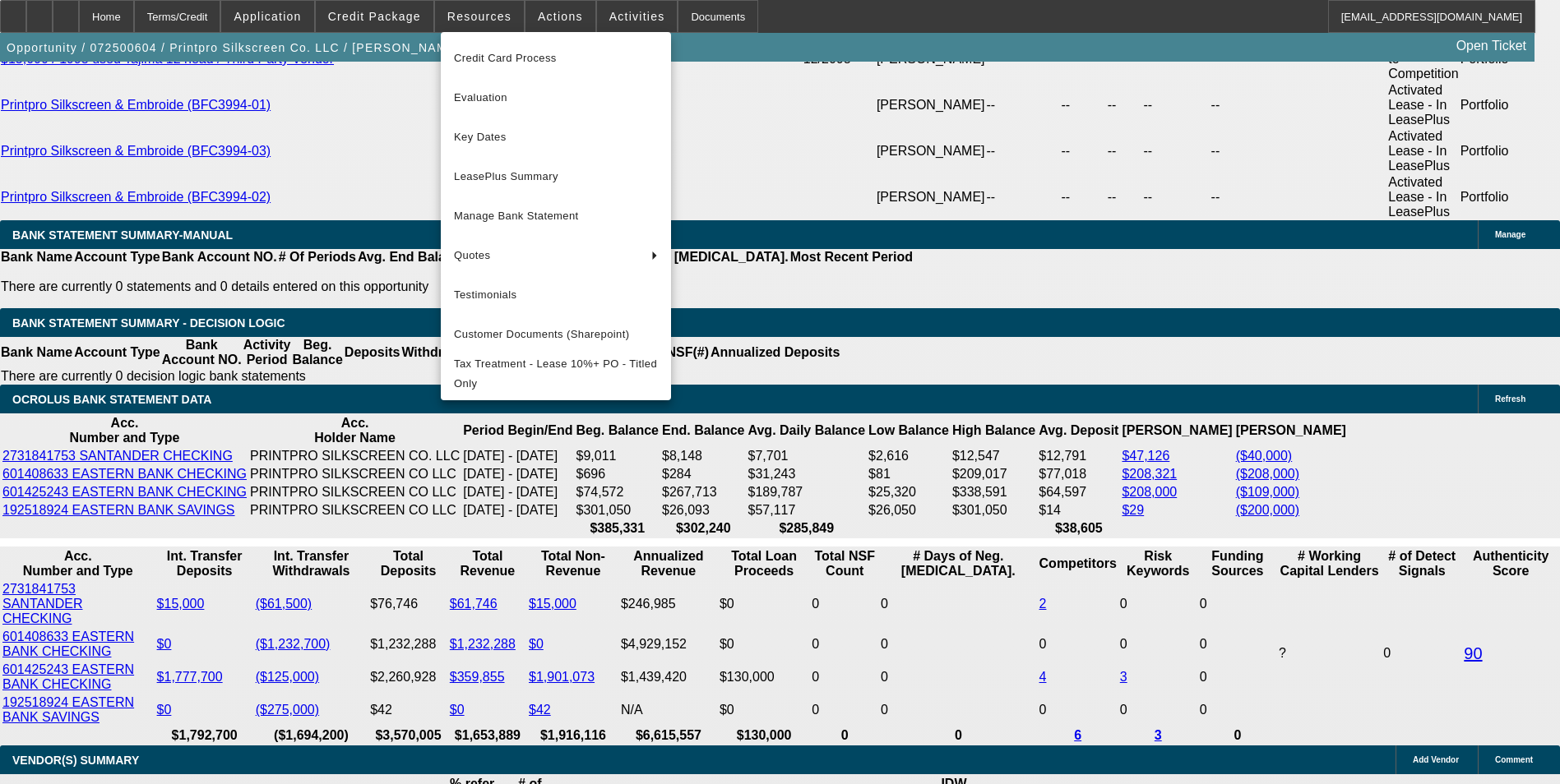
click at [157, 198] on div at bounding box center [780, 392] width 1560 height 784
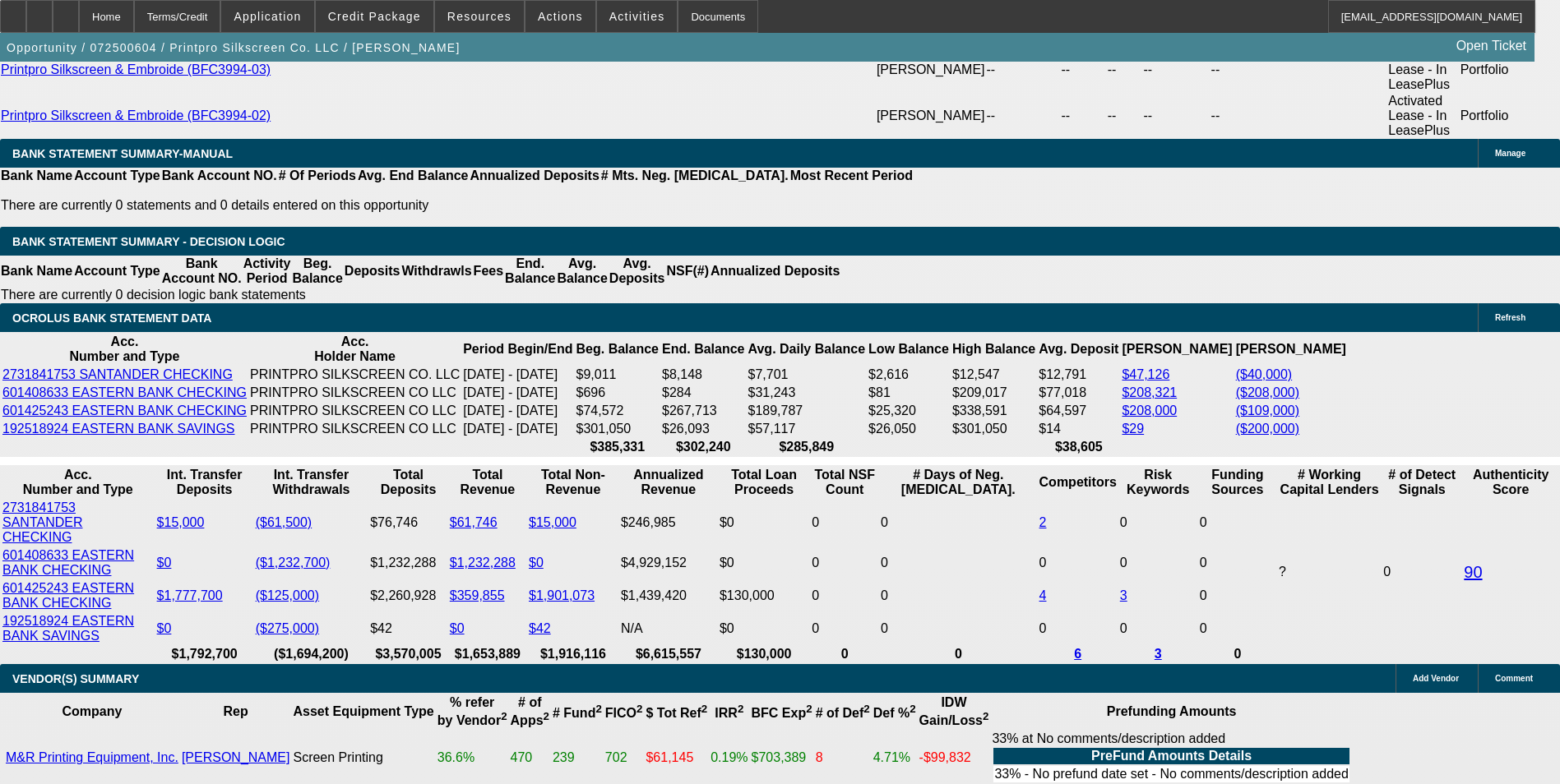
scroll to position [3361, 0]
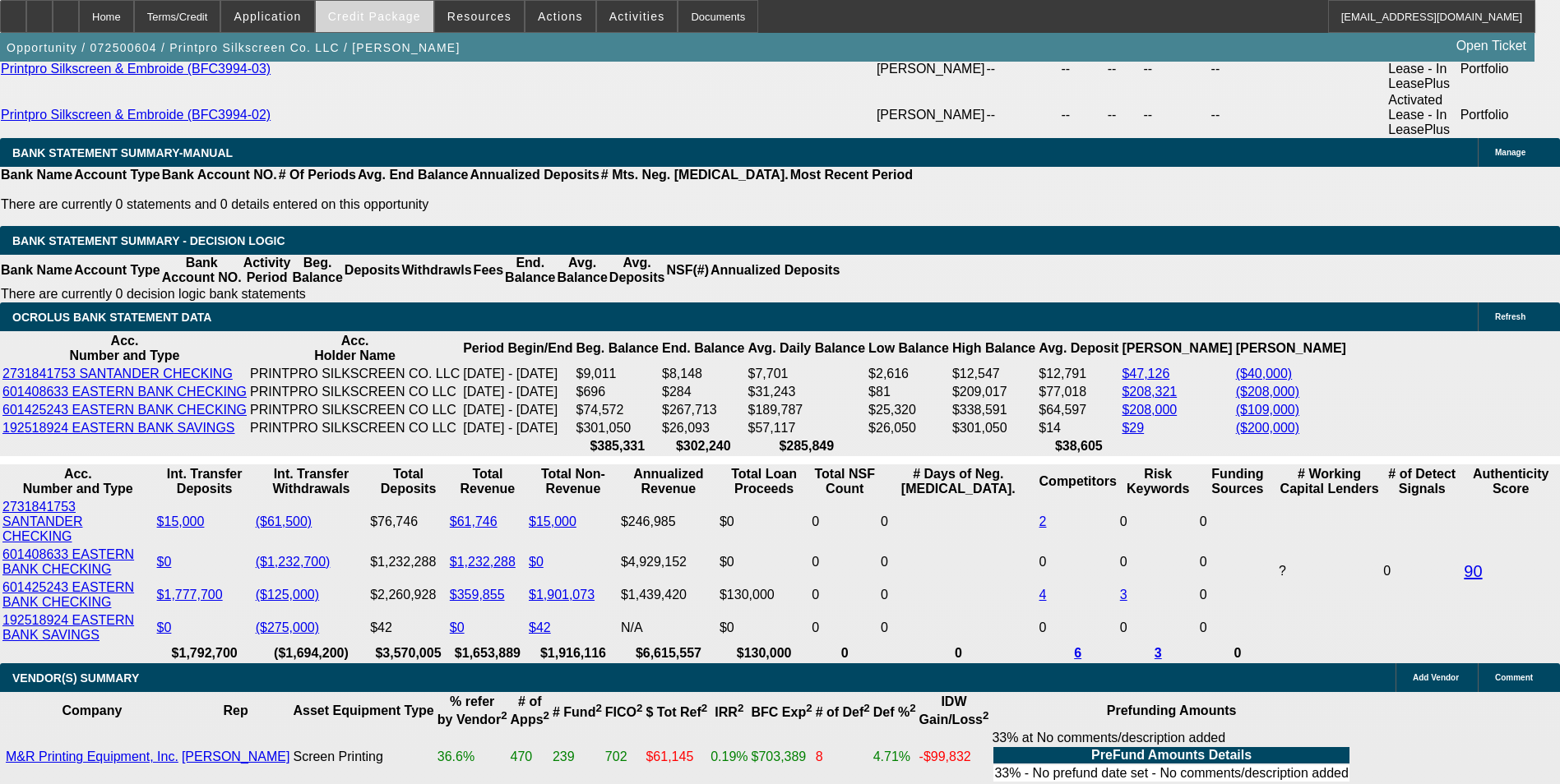
click at [401, 10] on span "Credit Package" at bounding box center [375, 17] width 93 height 14
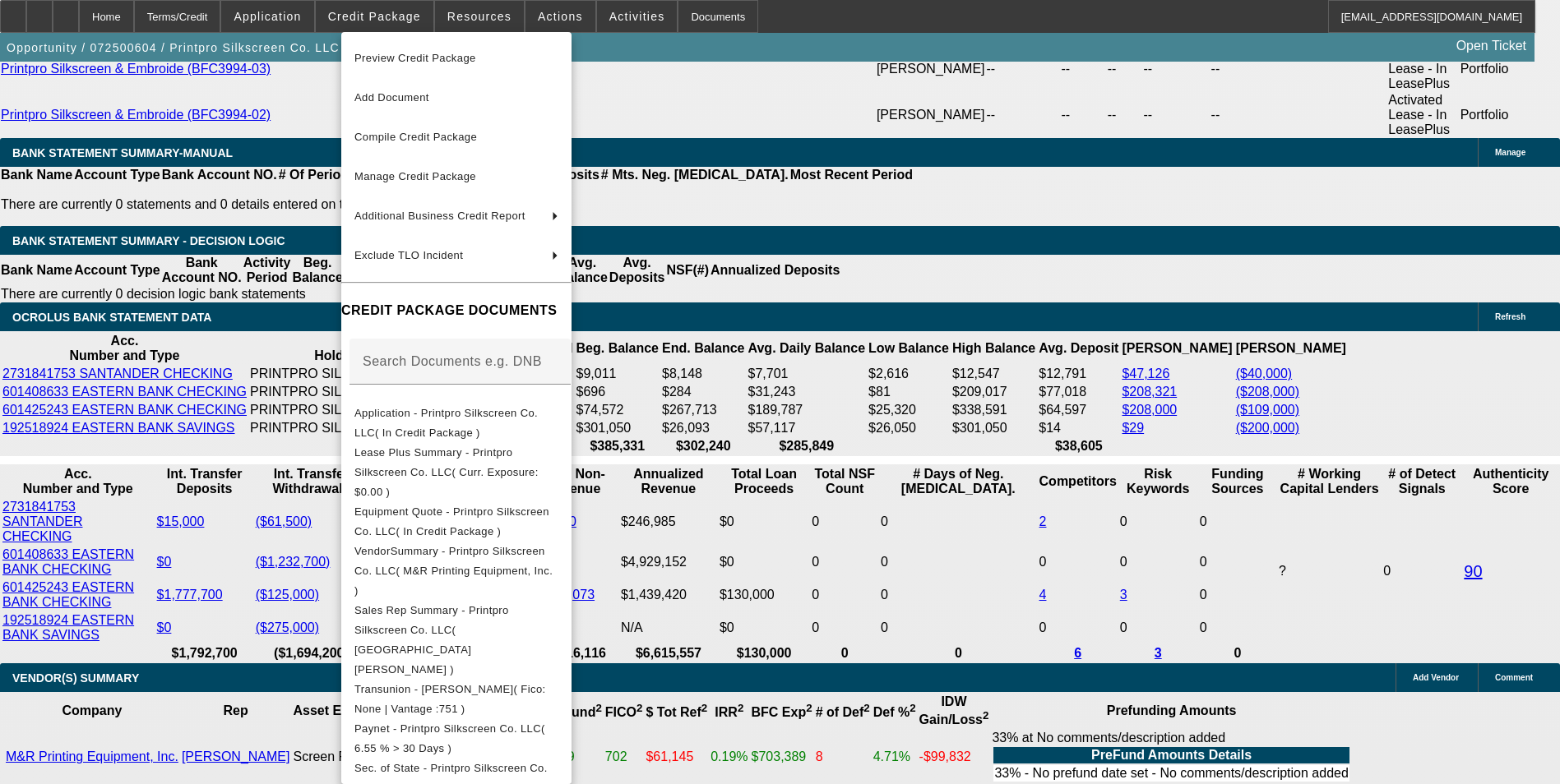
click at [480, 16] on div at bounding box center [780, 392] width 1560 height 784
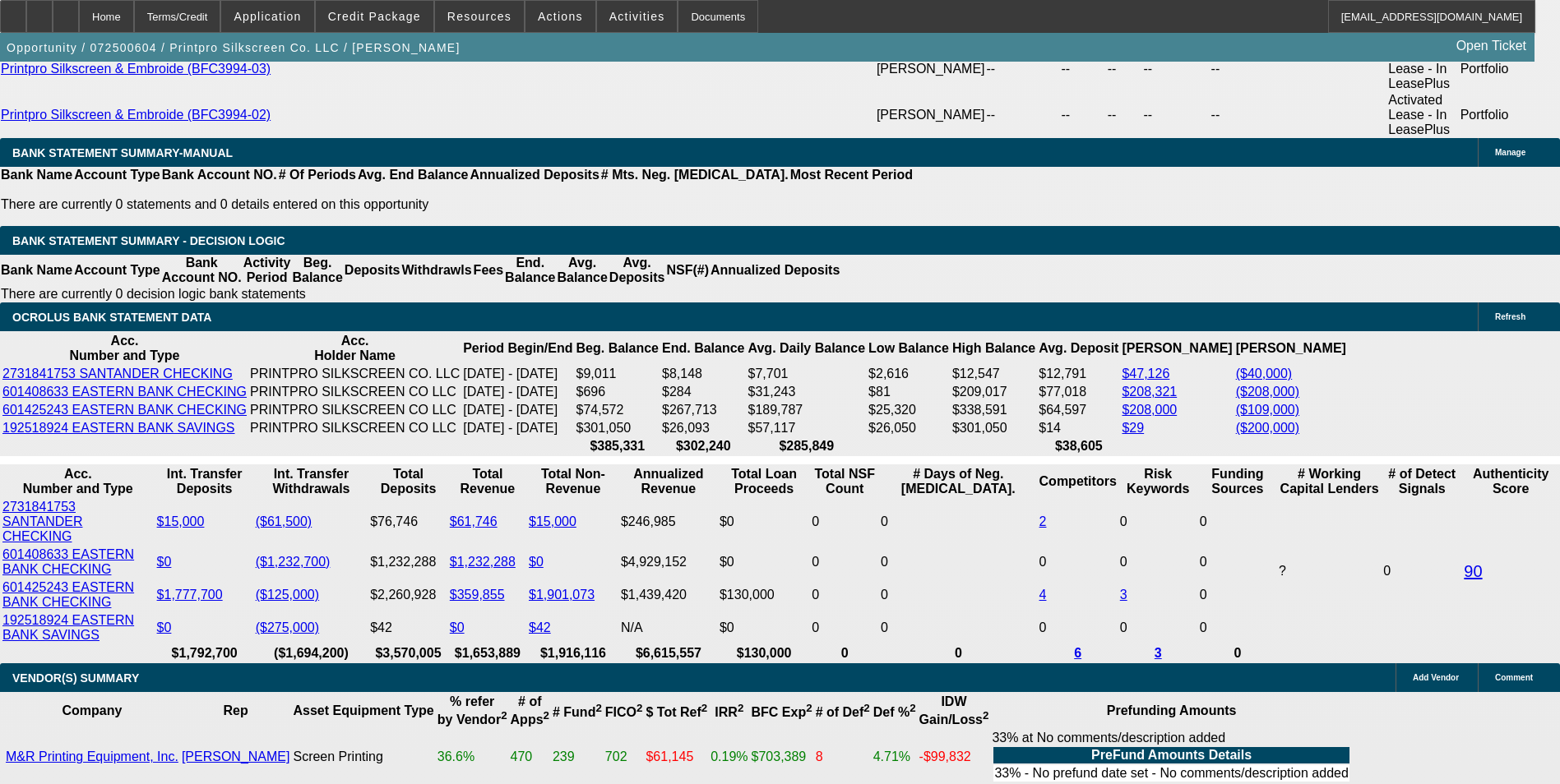
click at [480, 16] on span "Resources" at bounding box center [479, 17] width 64 height 14
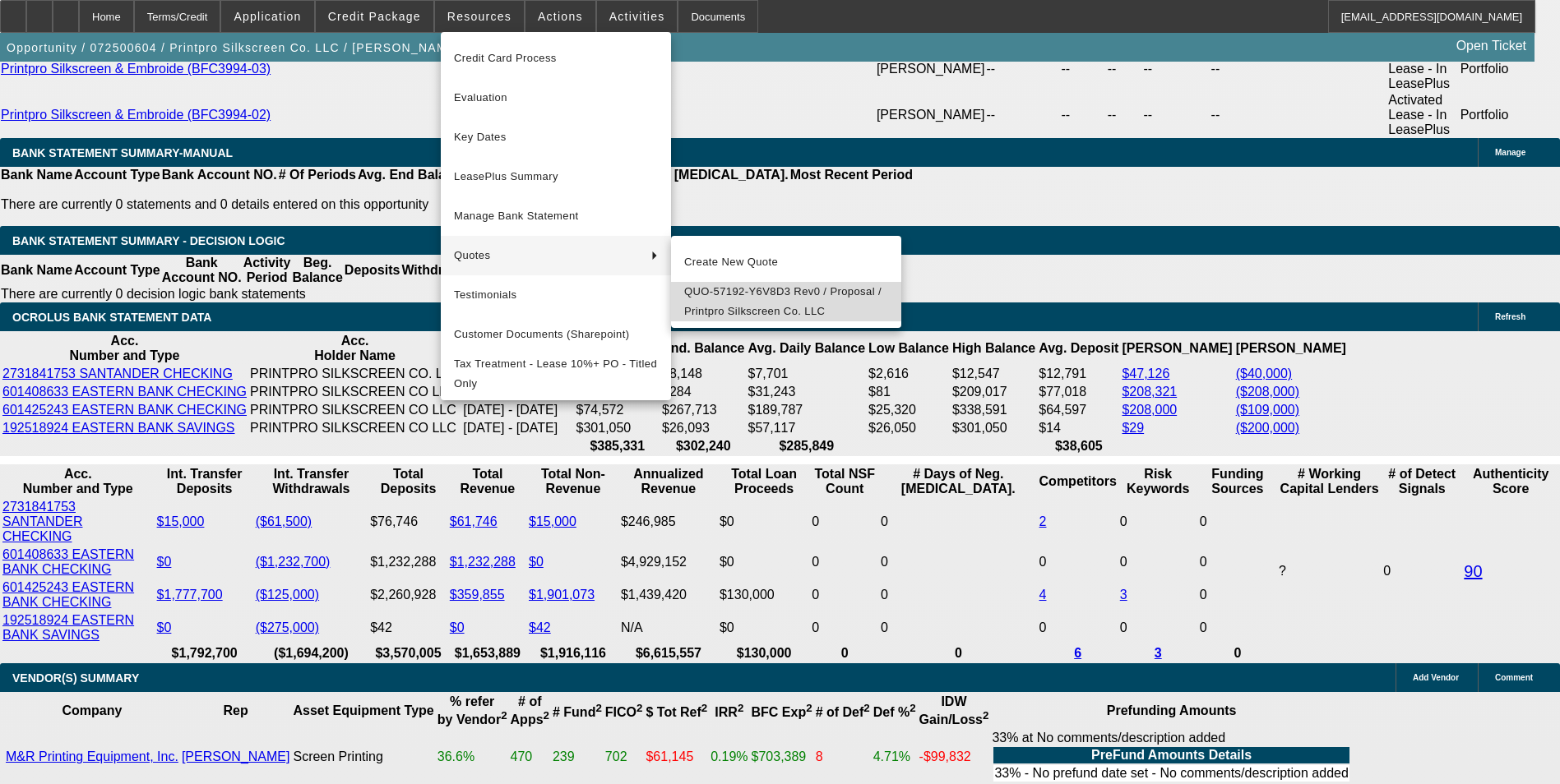
click at [742, 300] on span "QUO-57192-Y6V8D3 Rev0 / Proposal / Printpro Silkscreen Co. LLC" at bounding box center [786, 301] width 204 height 40
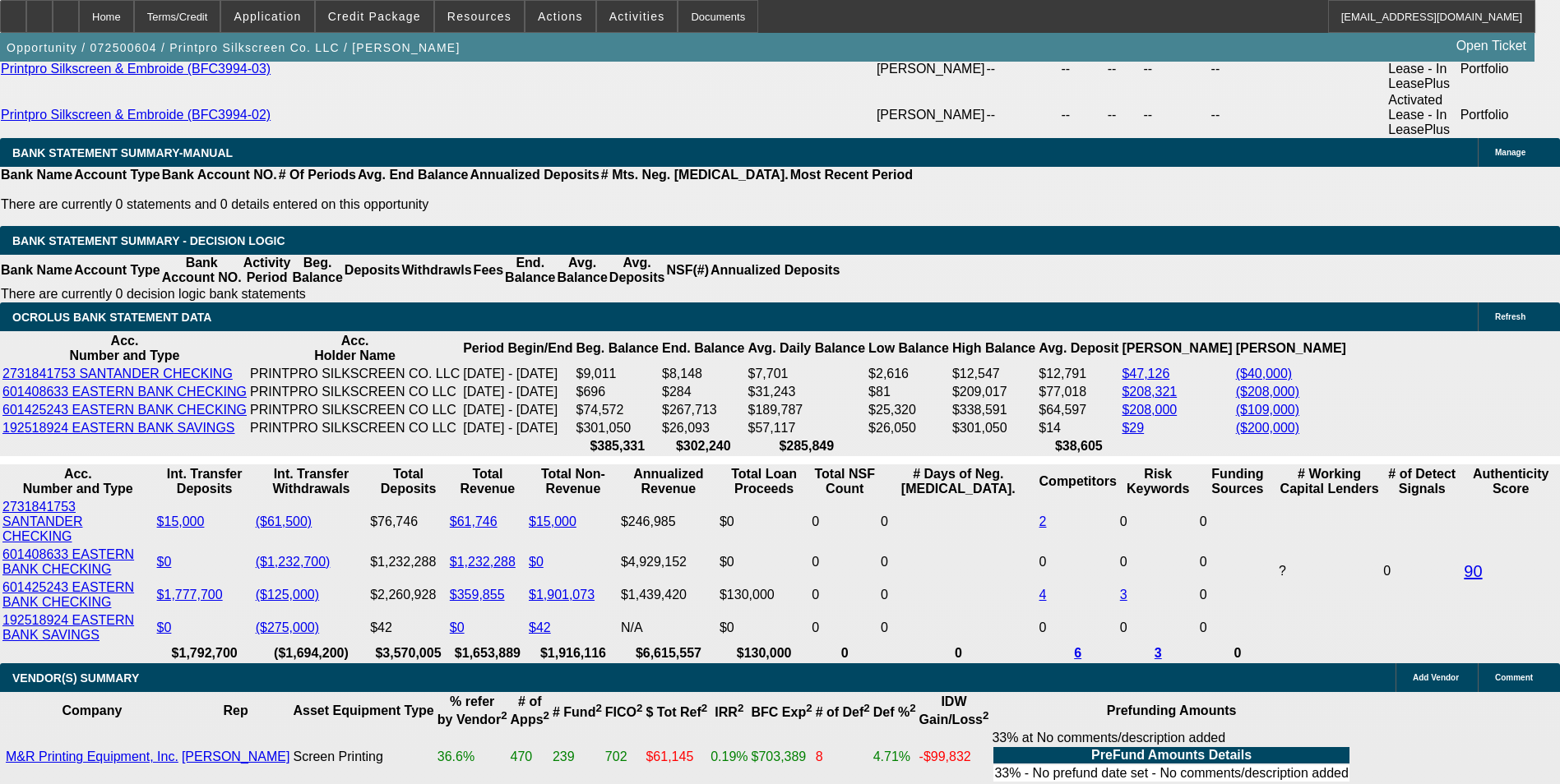
drag, startPoint x: 354, startPoint y: 289, endPoint x: 416, endPoint y: 286, distance: 62.1
type input "9"
type input "UNKNOWN"
type input "$14,657.63"
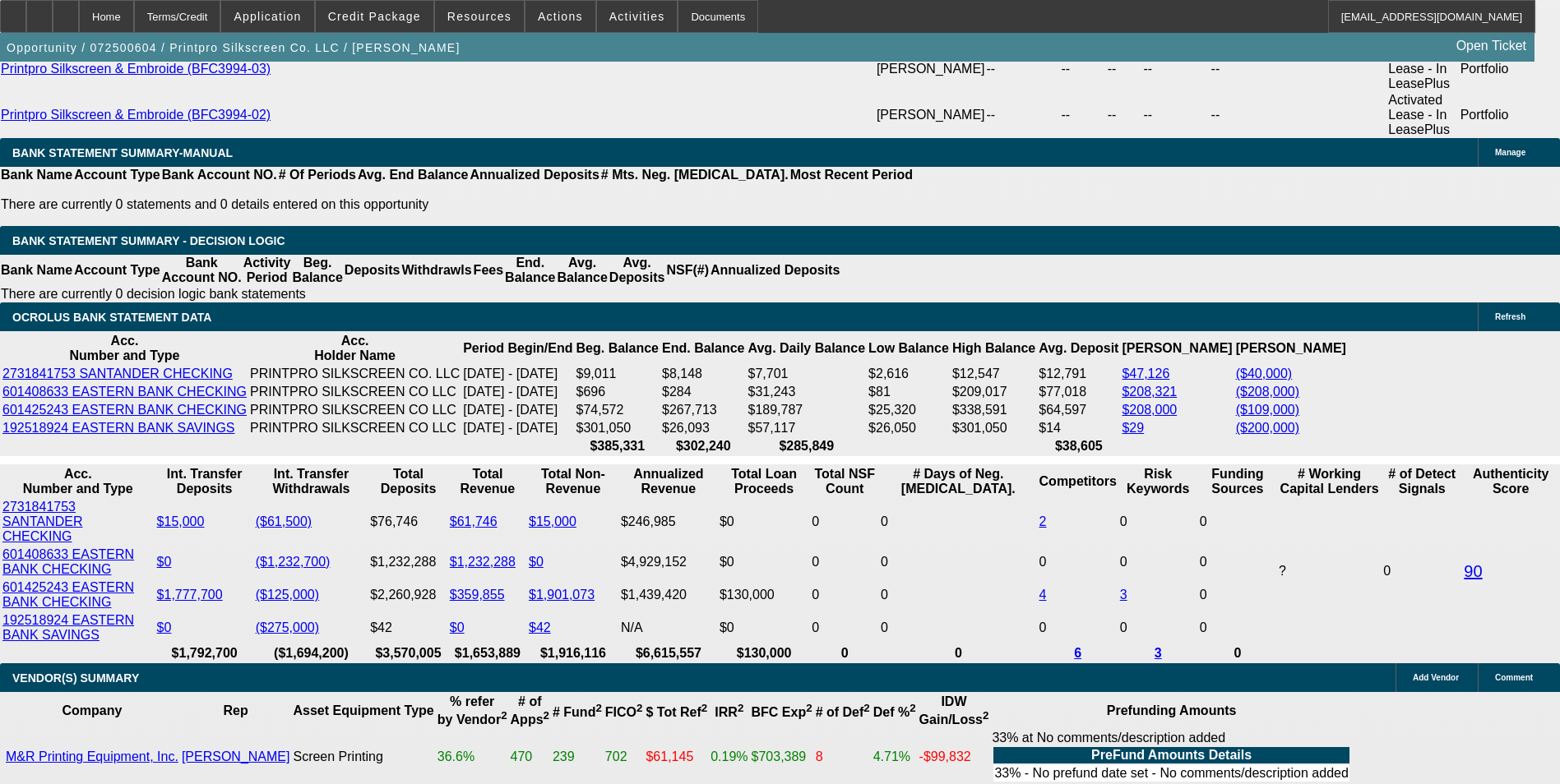
type input "9.9"
type input "$14,967.98"
type input "9.9"
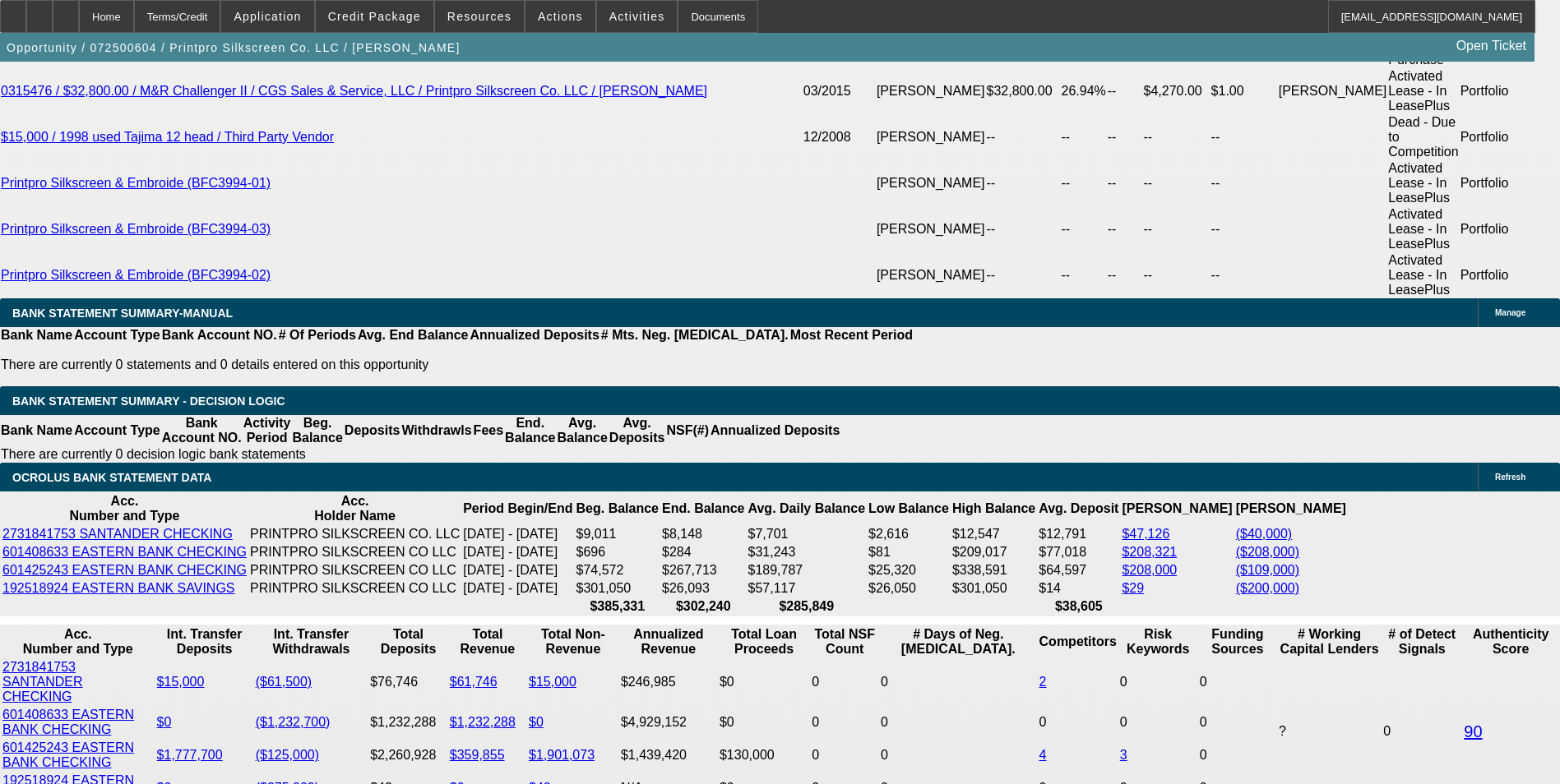
scroll to position [3361, 0]
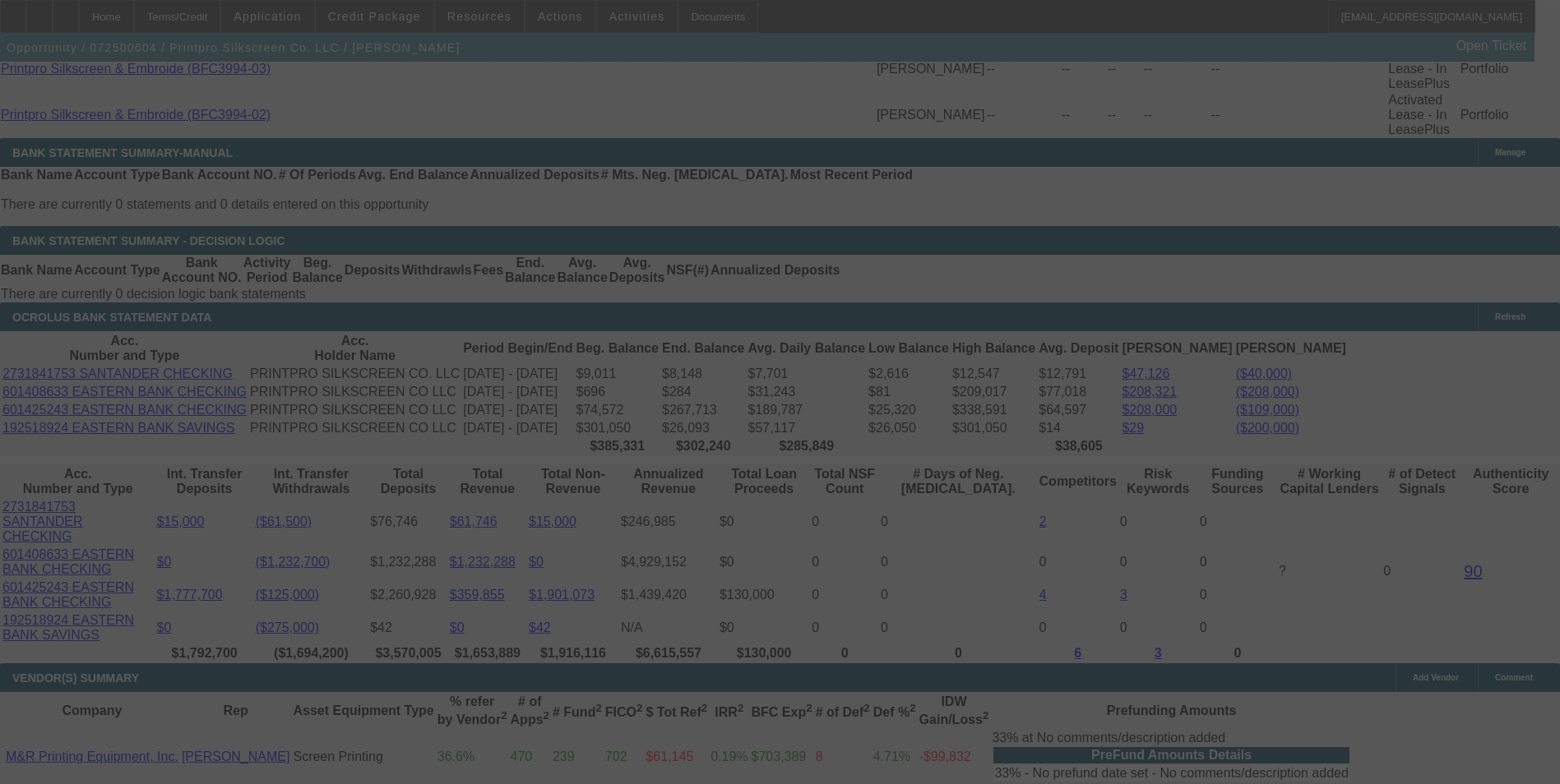
select select "0"
select select "6"
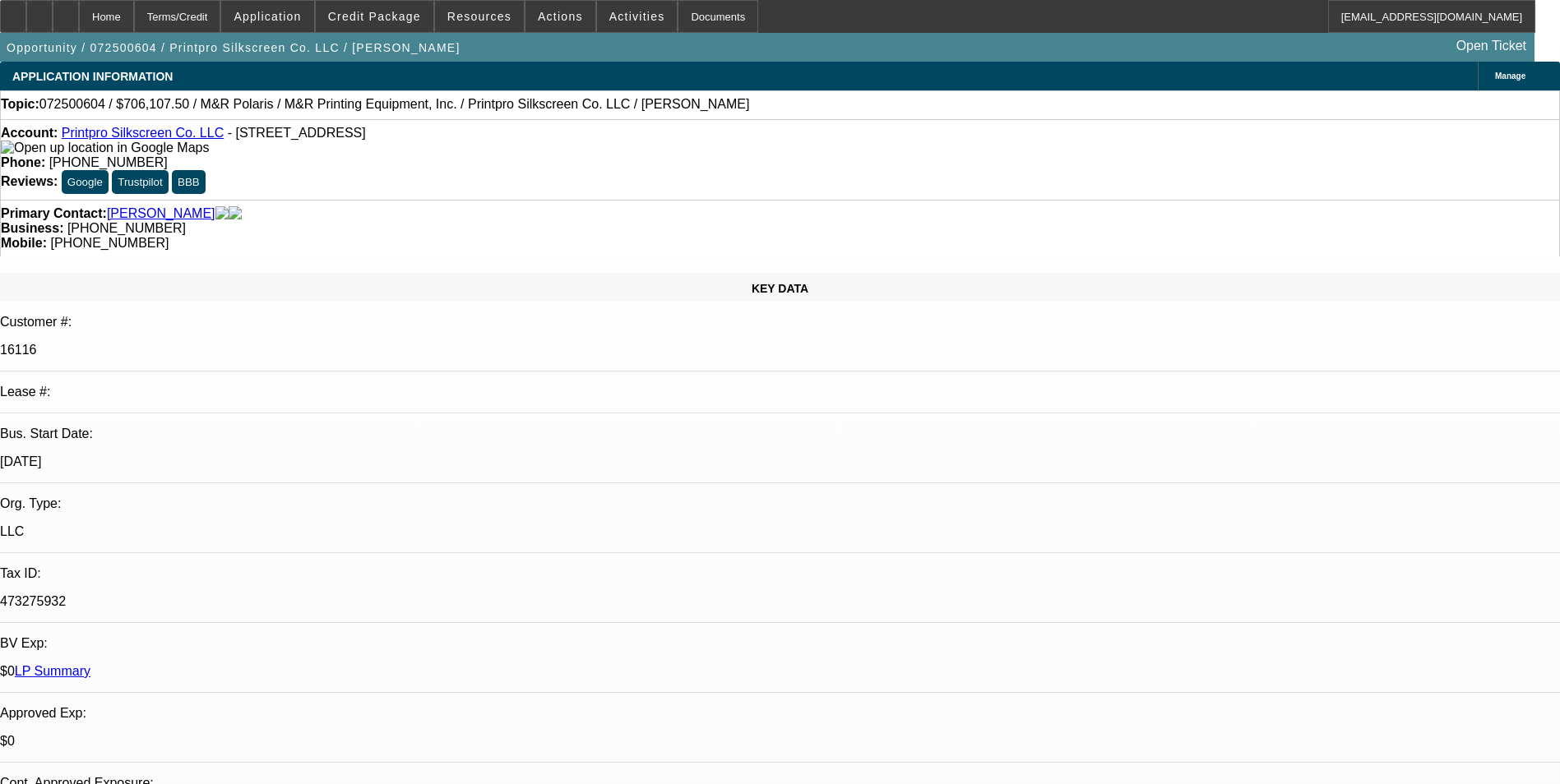
select select "0"
select select "6"
select select "0"
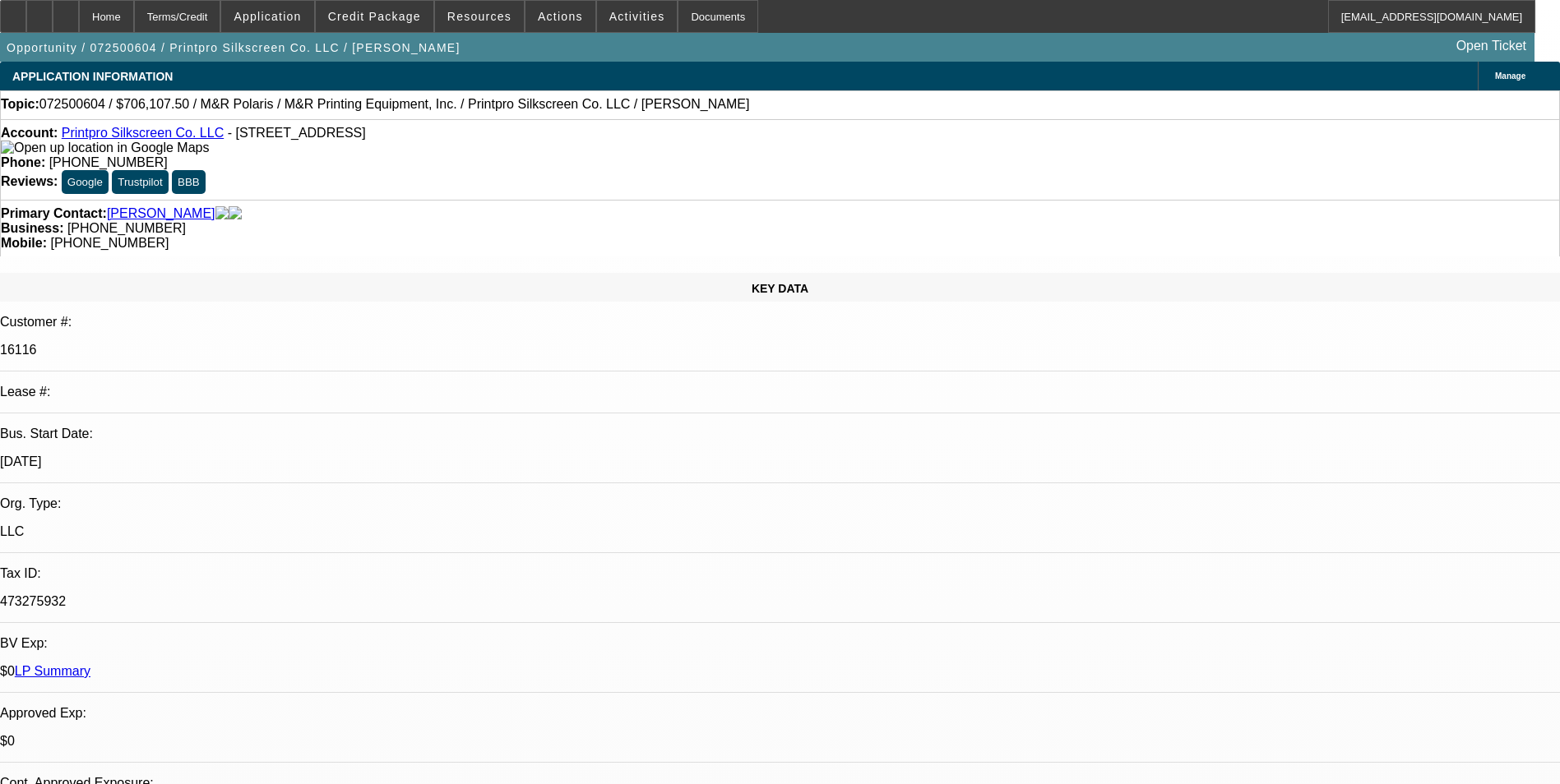
select select "0"
select select "6"
select select "0"
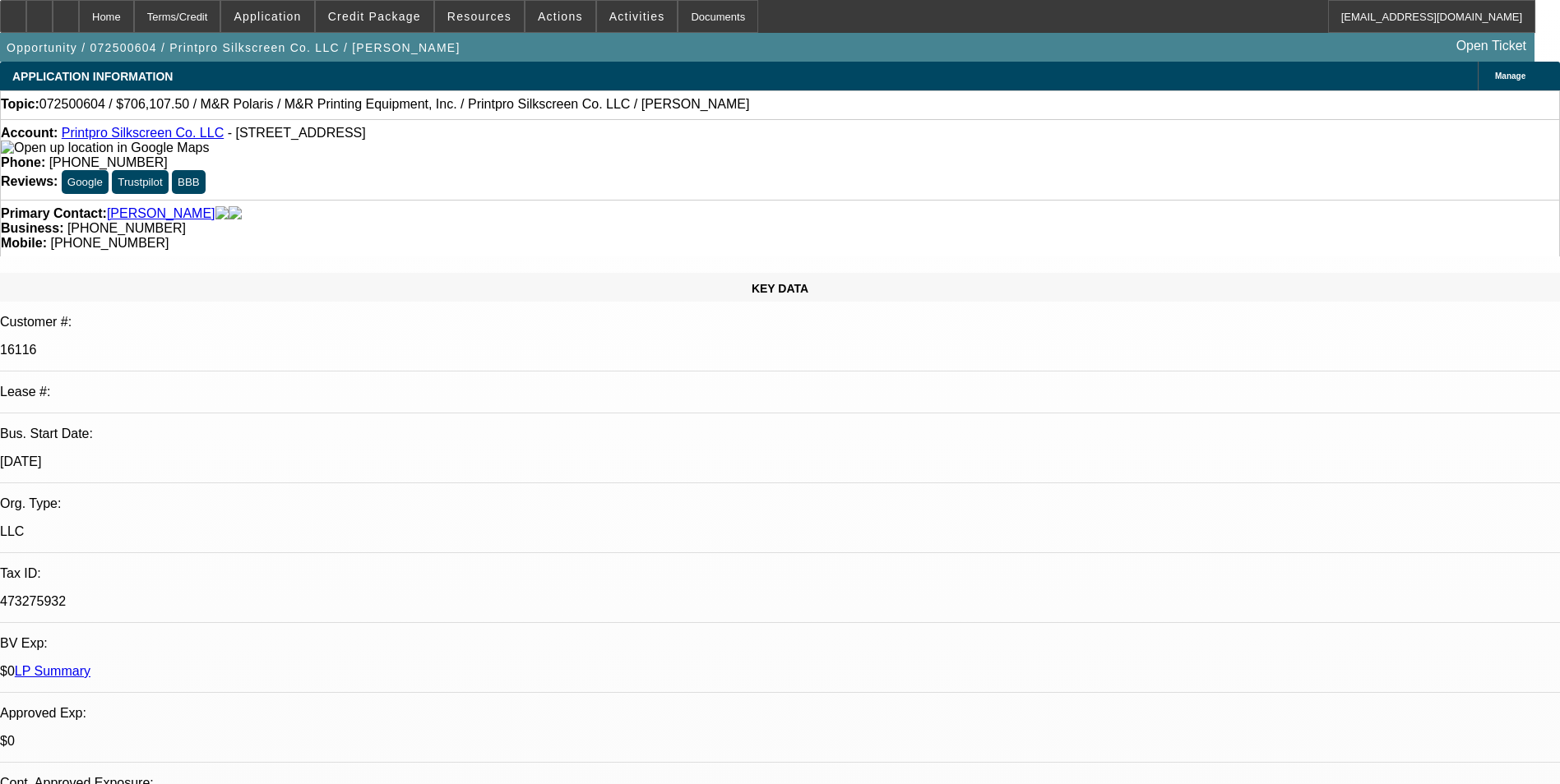
select select "0"
select select "6"
select select "0"
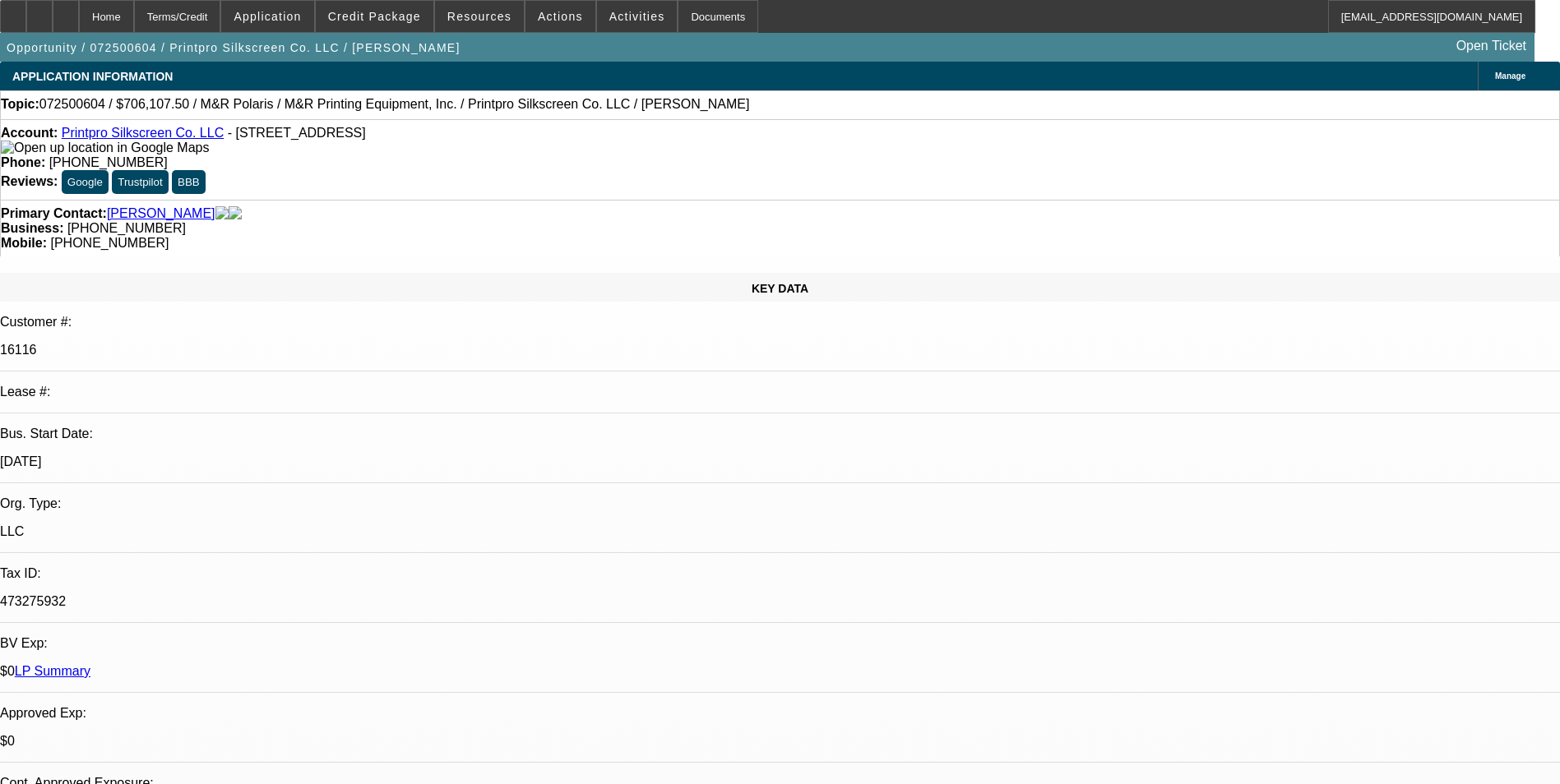
select select "6"
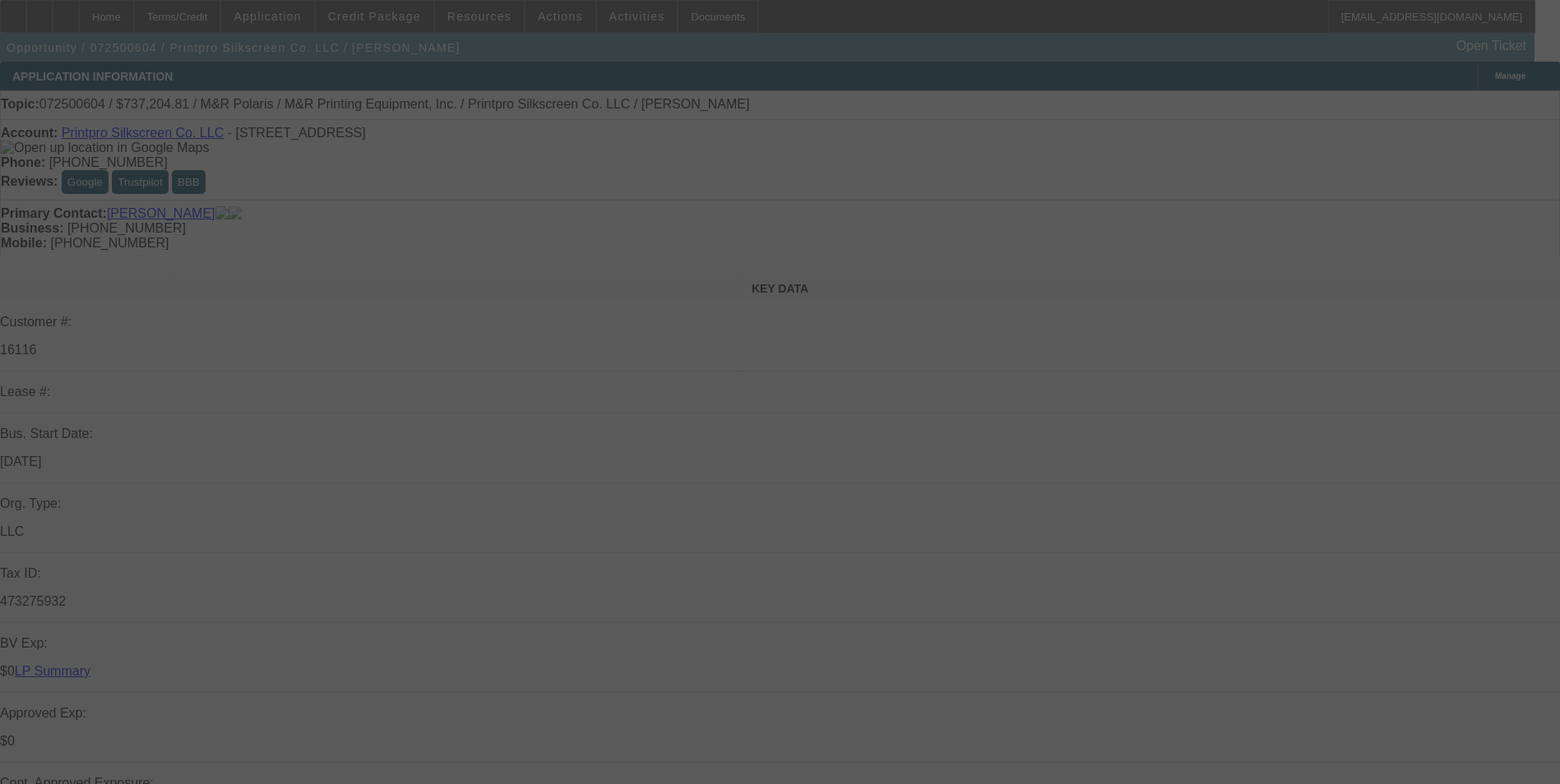
select select "0"
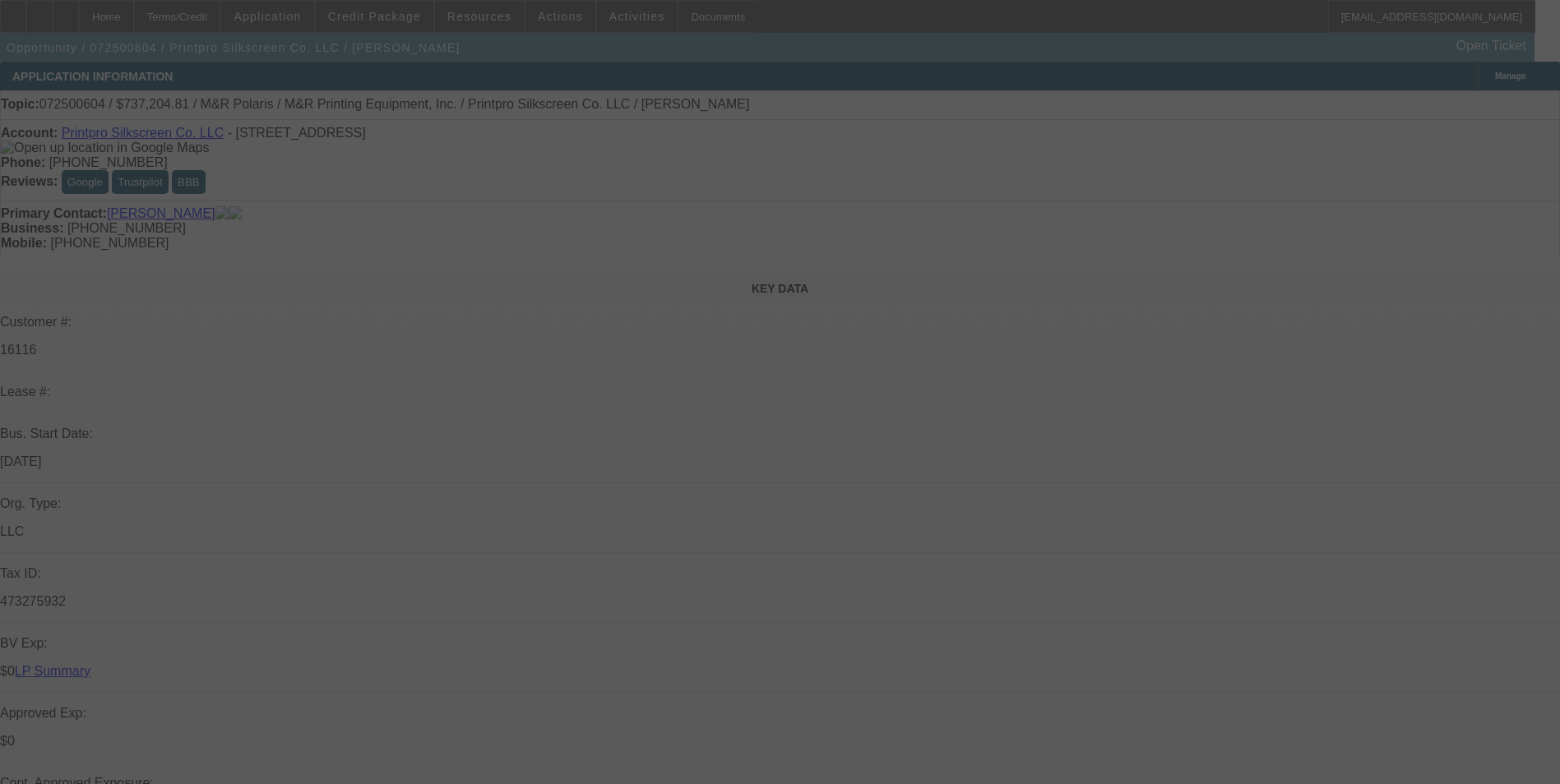
select select "0"
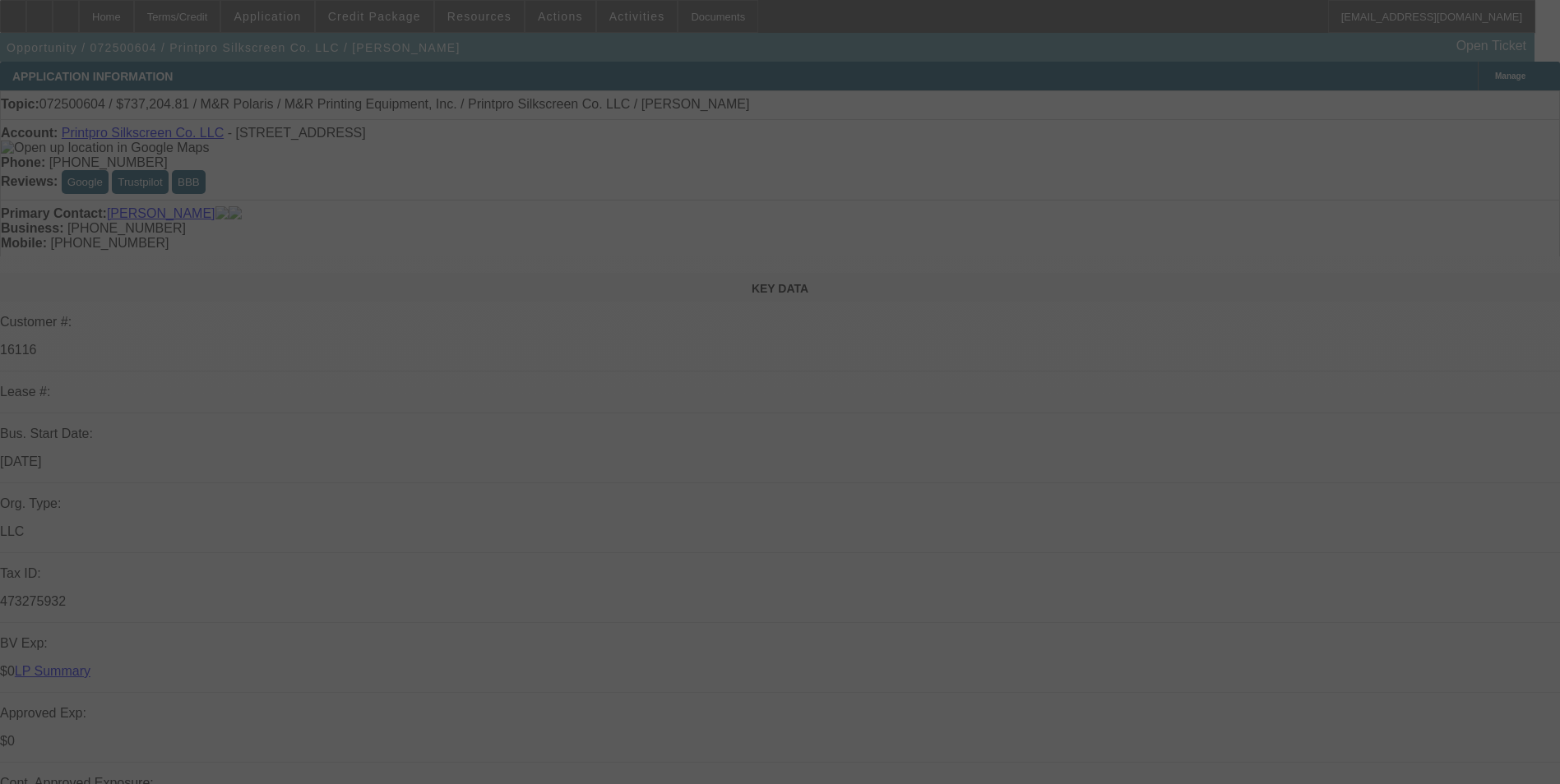
select select "0"
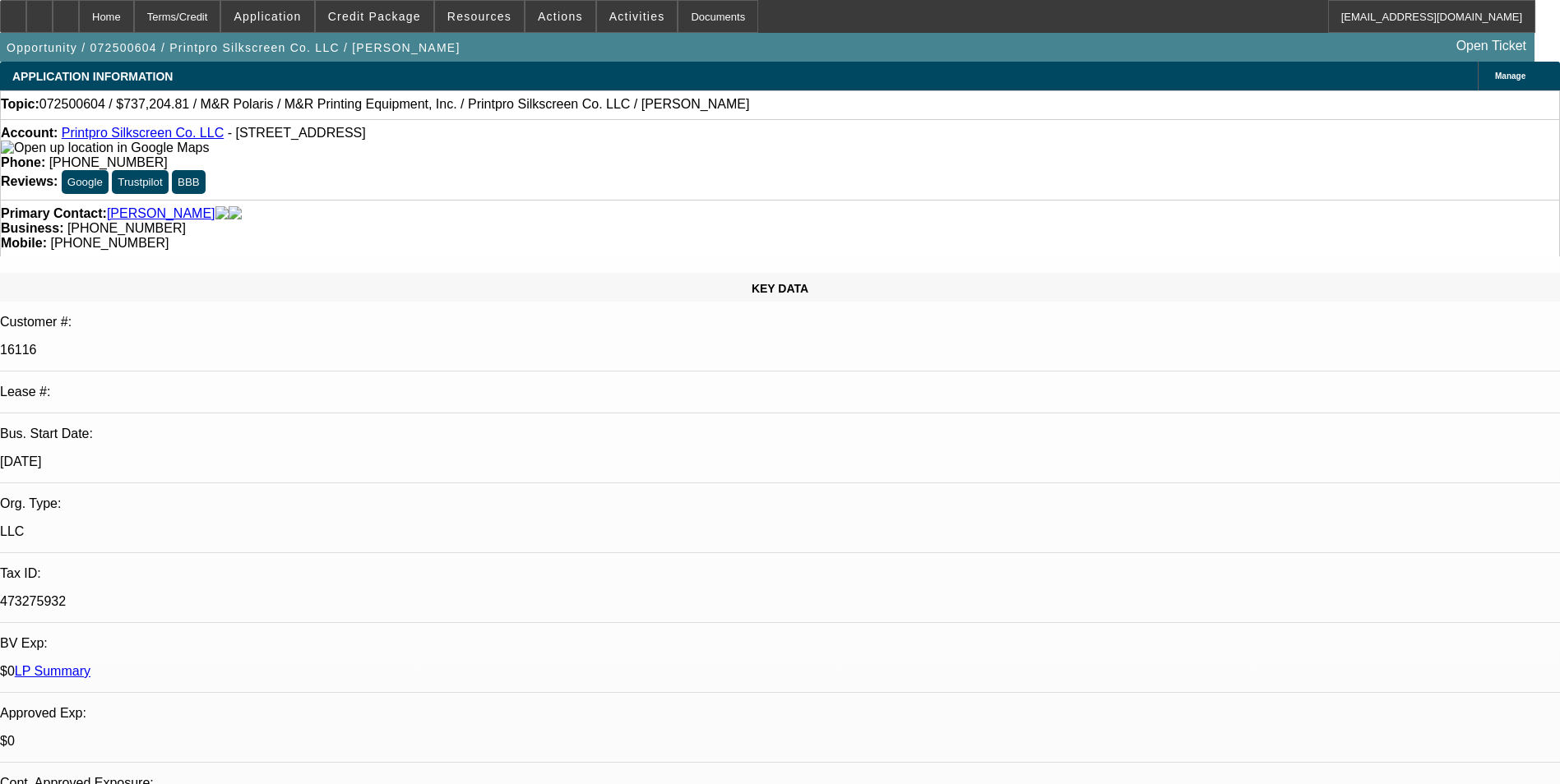
select select "1"
select select "6"
select select "1"
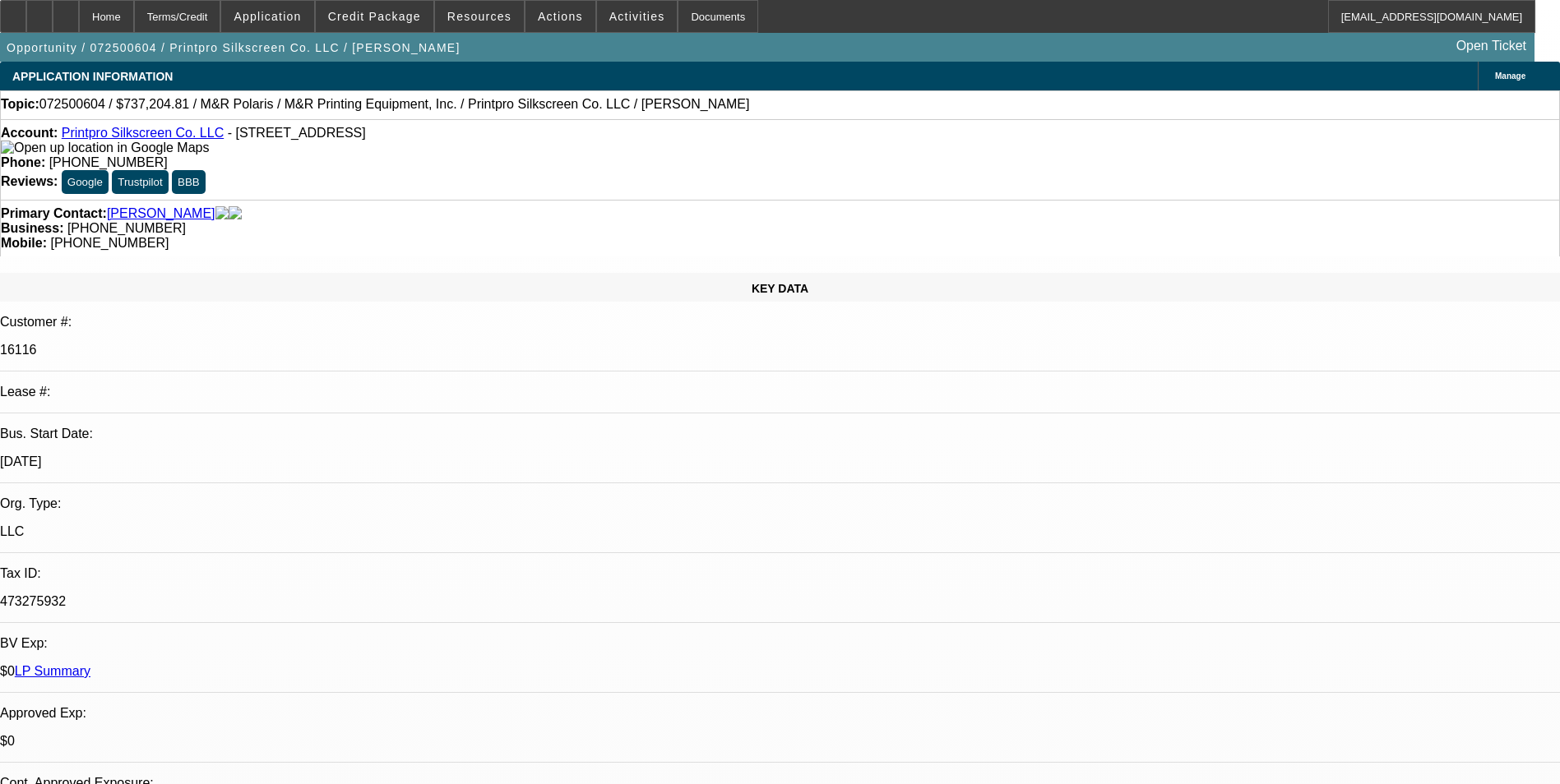
select select "6"
select select "1"
select select "6"
select select "1"
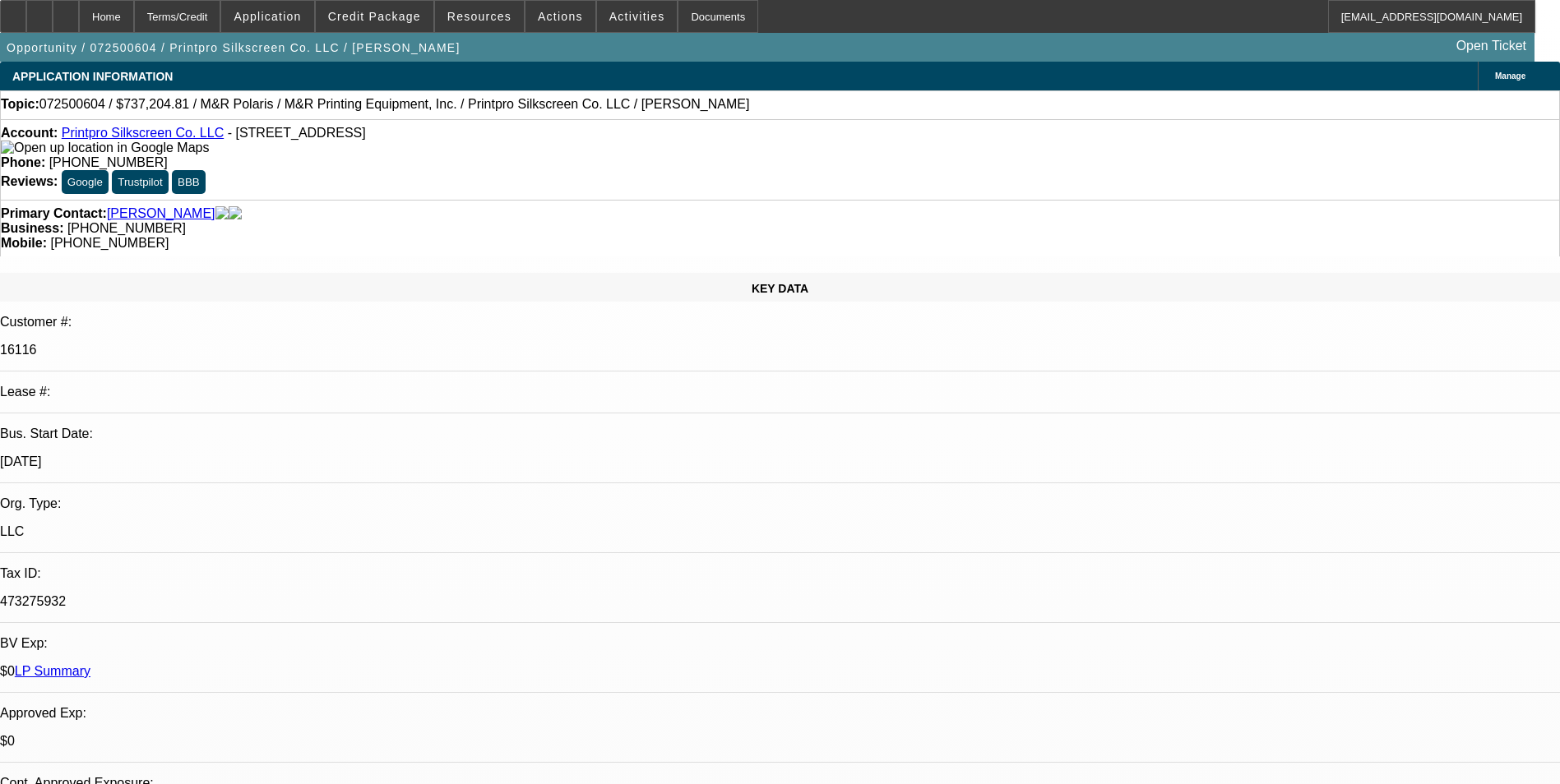
select select "1"
select select "6"
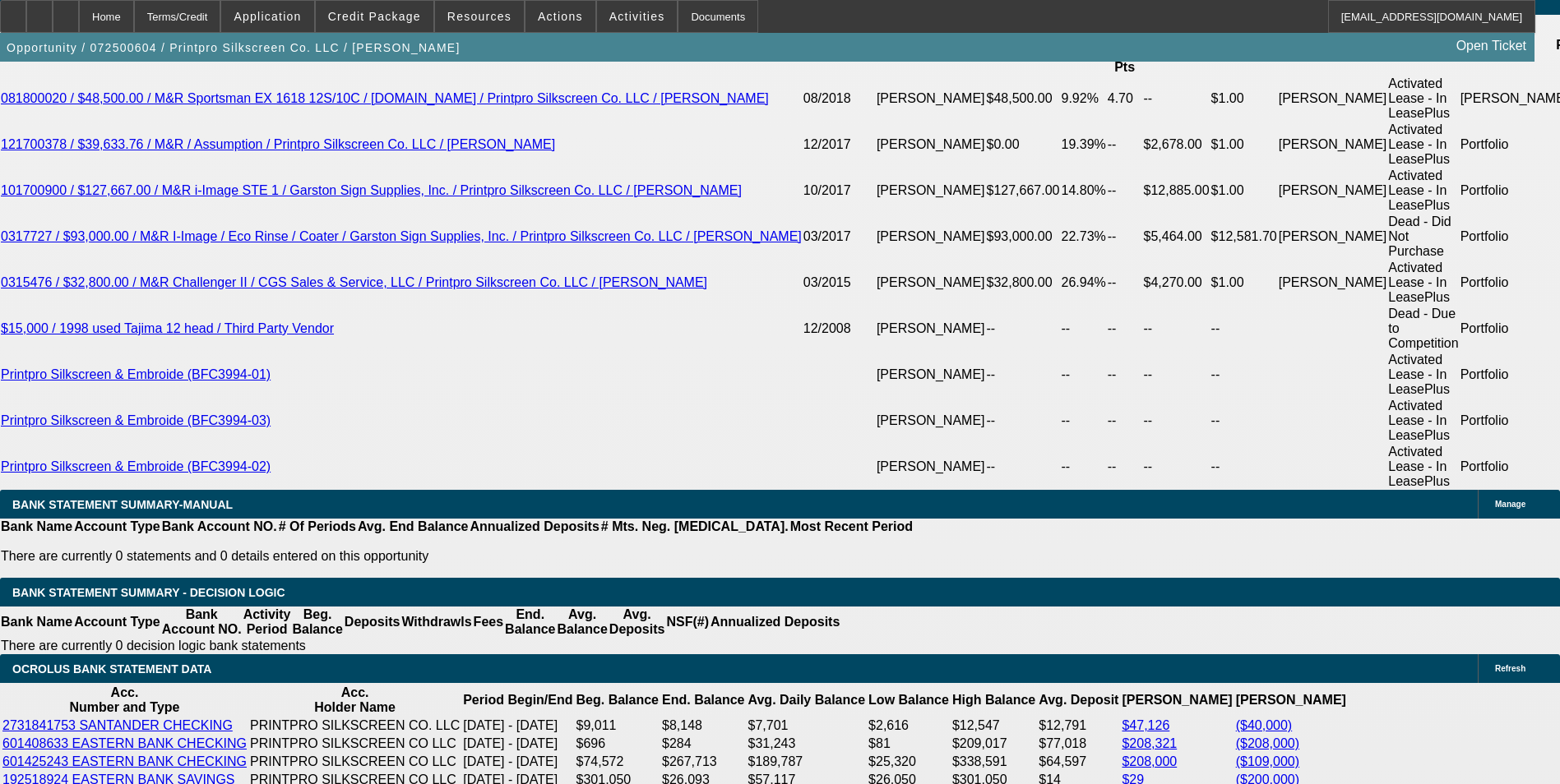
scroll to position [3241, 0]
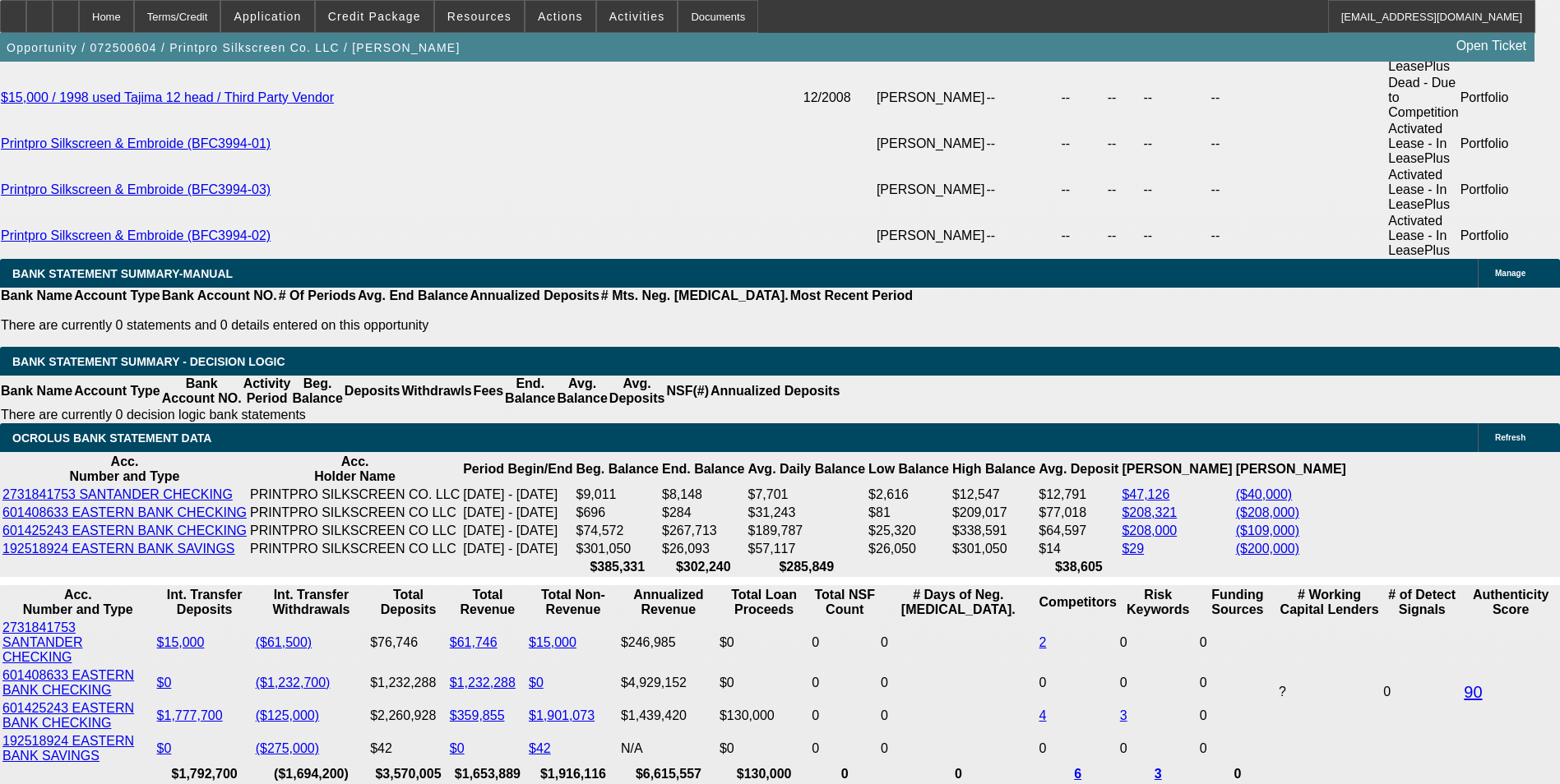
drag, startPoint x: 770, startPoint y: 407, endPoint x: 873, endPoint y: 408, distance: 103.0
type input "UNKNOWN"
type input "11"
type input "$15,352.49"
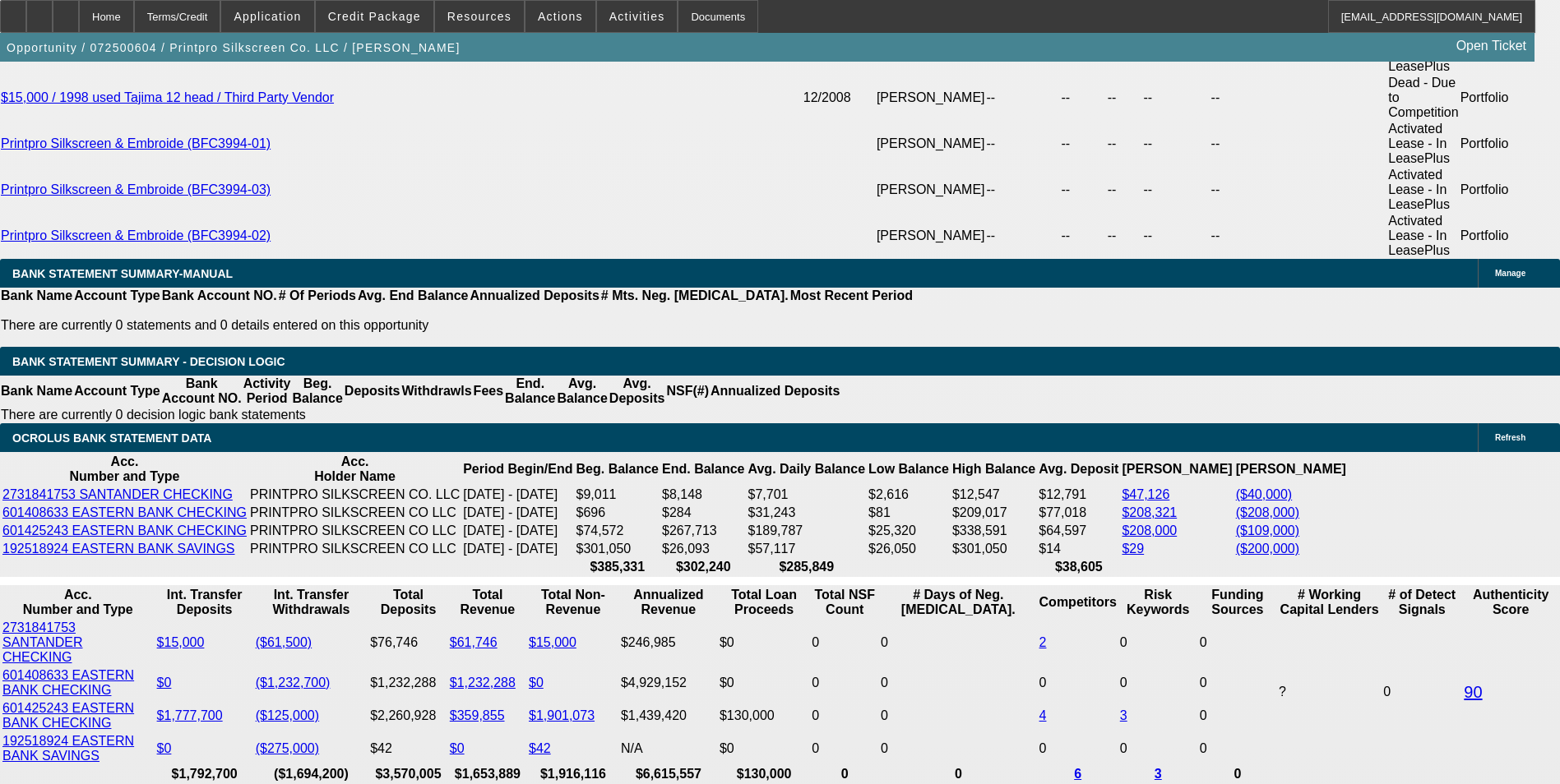
type input "11."
type input "$12,070.02"
type input "11.25"
type input "$15,440.67"
type input "11.25"
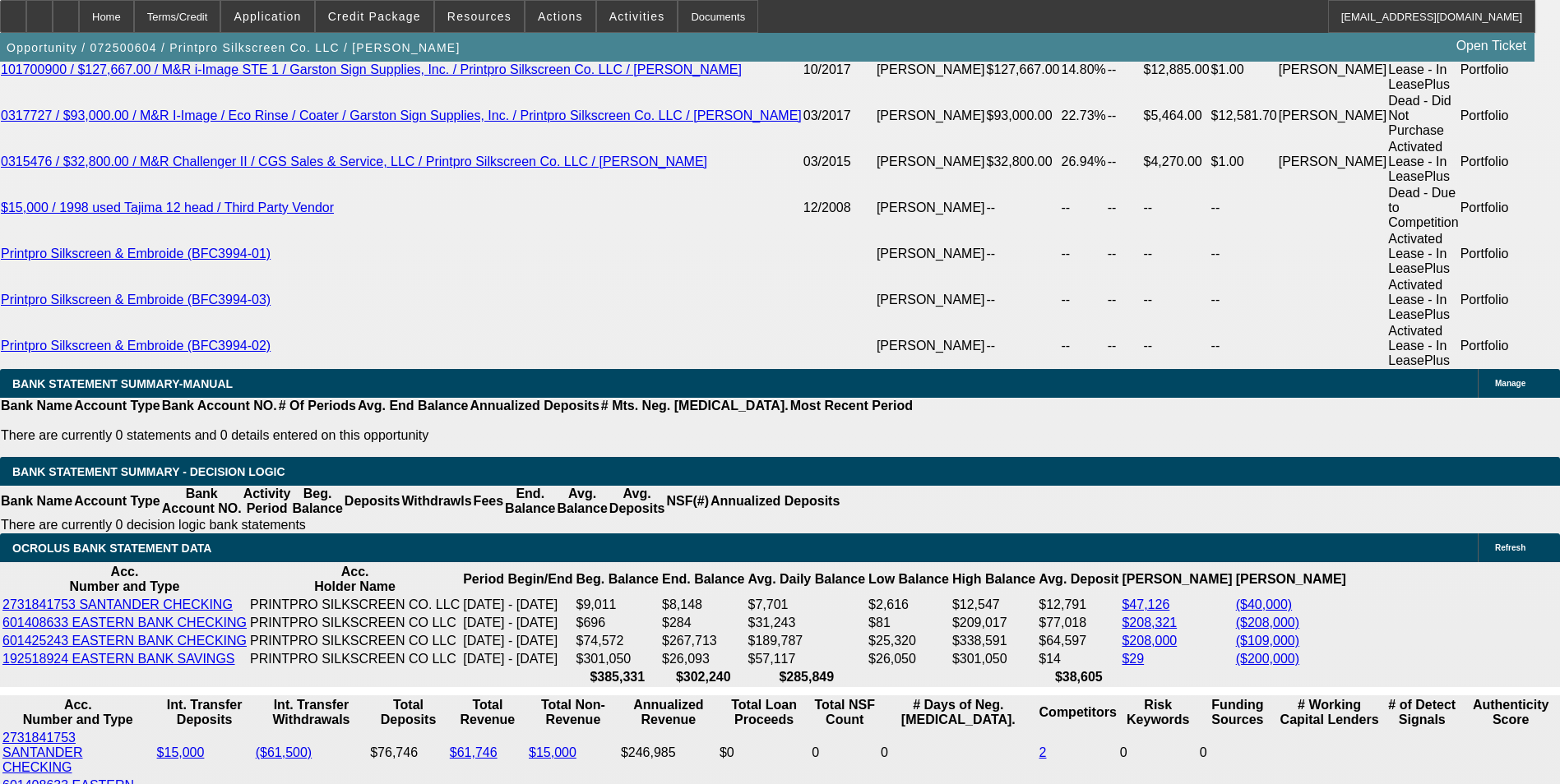
scroll to position [3241, 0]
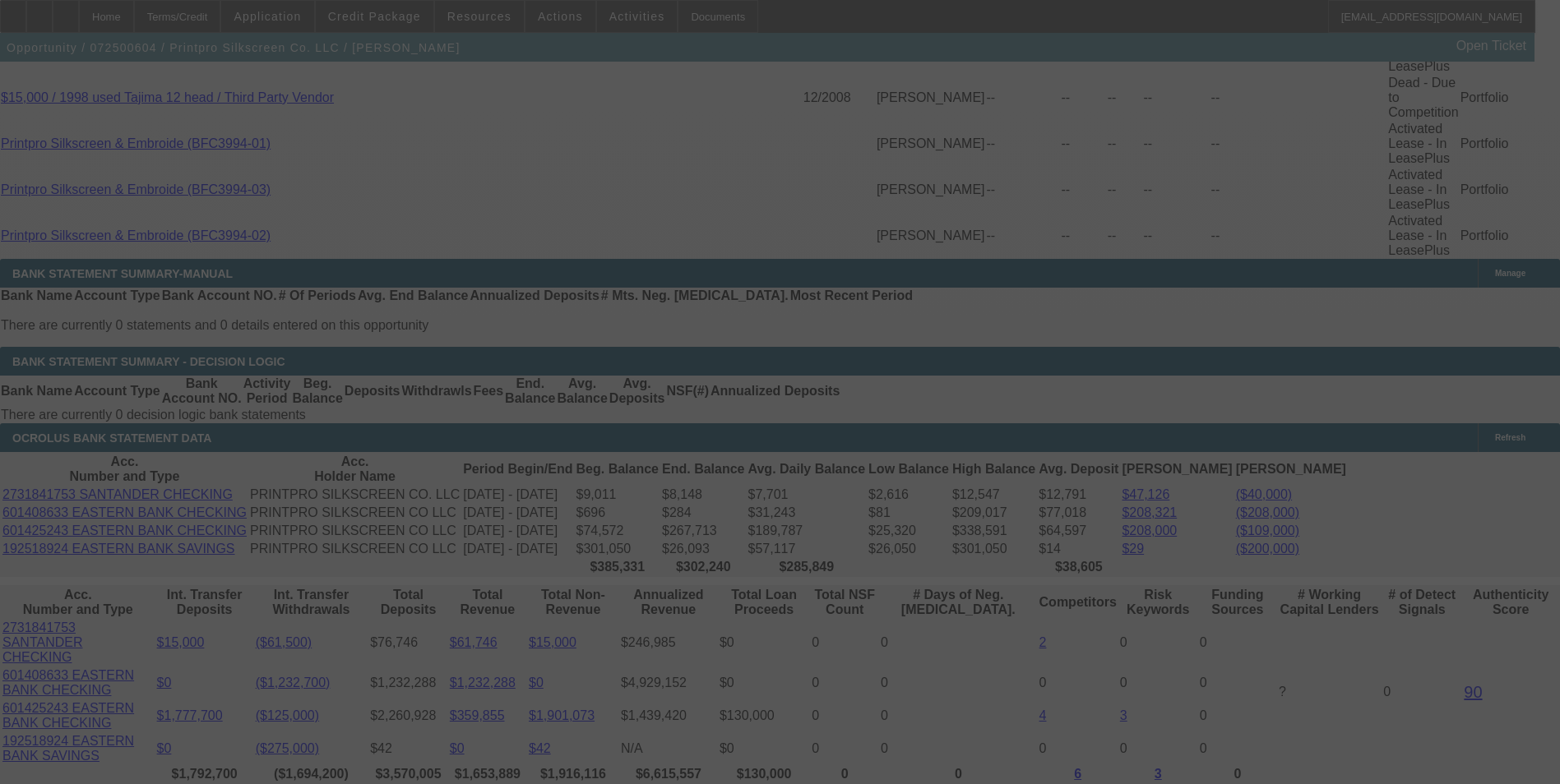
select select "0"
select select "6"
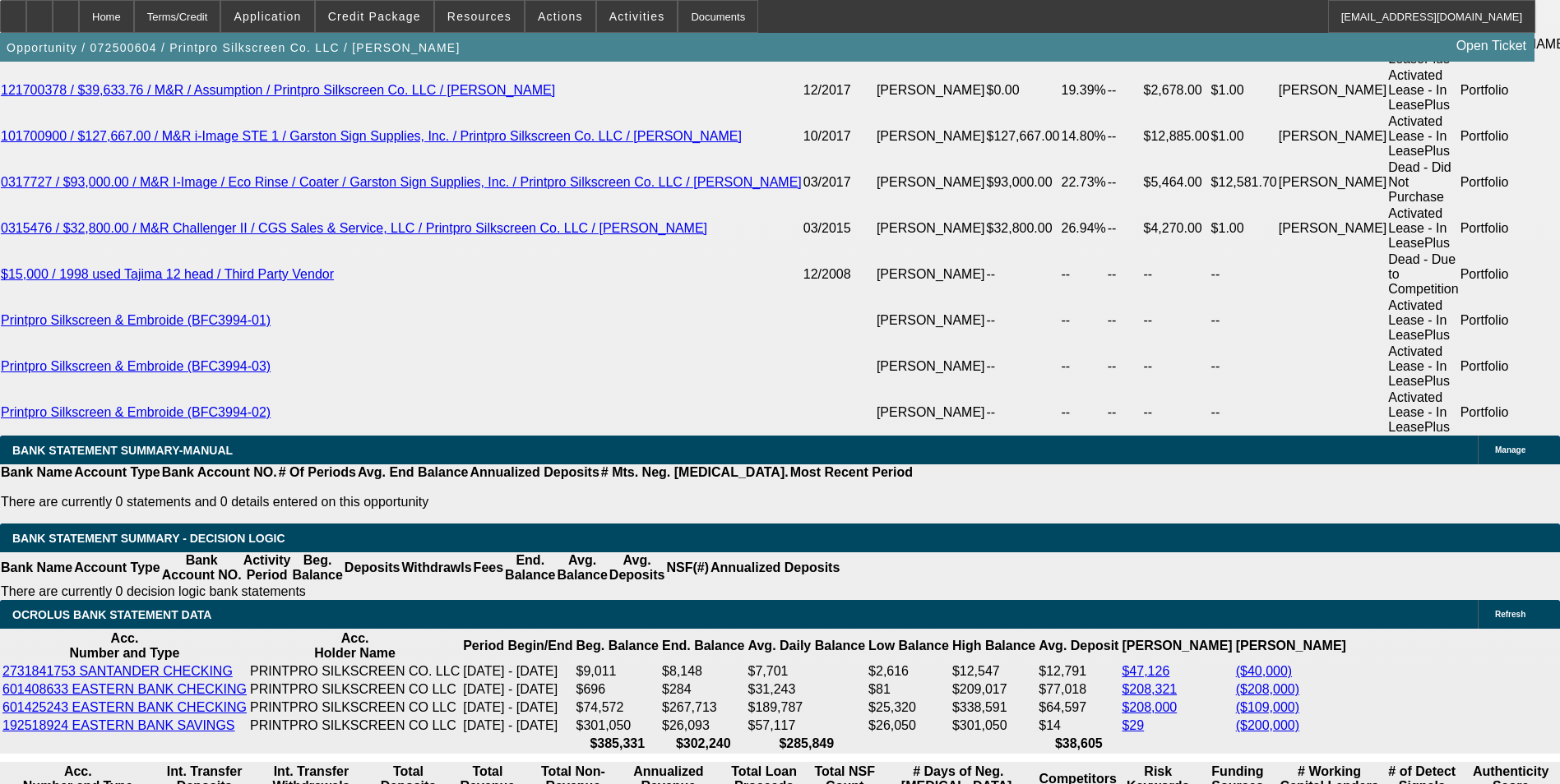
scroll to position [2830, 0]
